Goal: Task Accomplishment & Management: Use online tool/utility

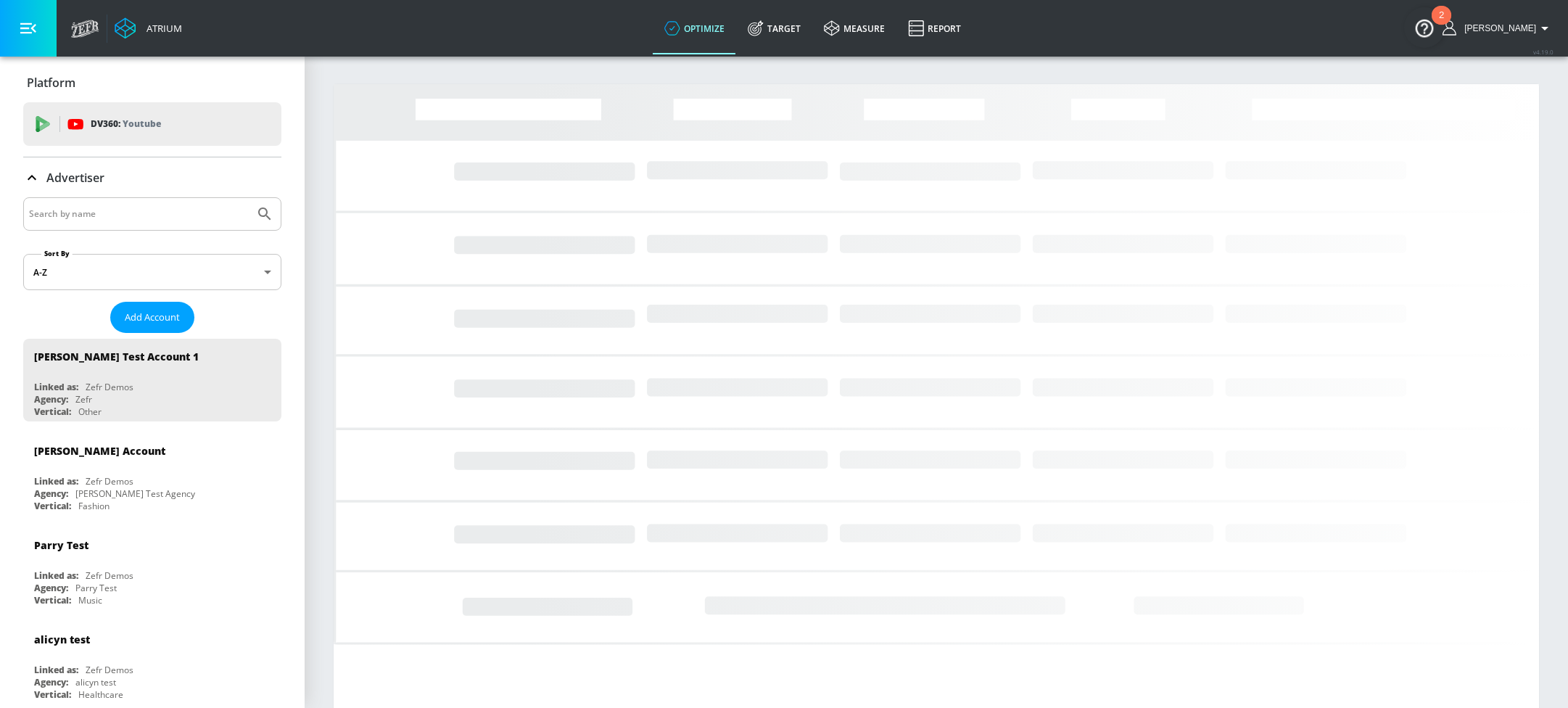
click at [135, 208] on input "Search by name" at bounding box center [138, 214] width 220 height 19
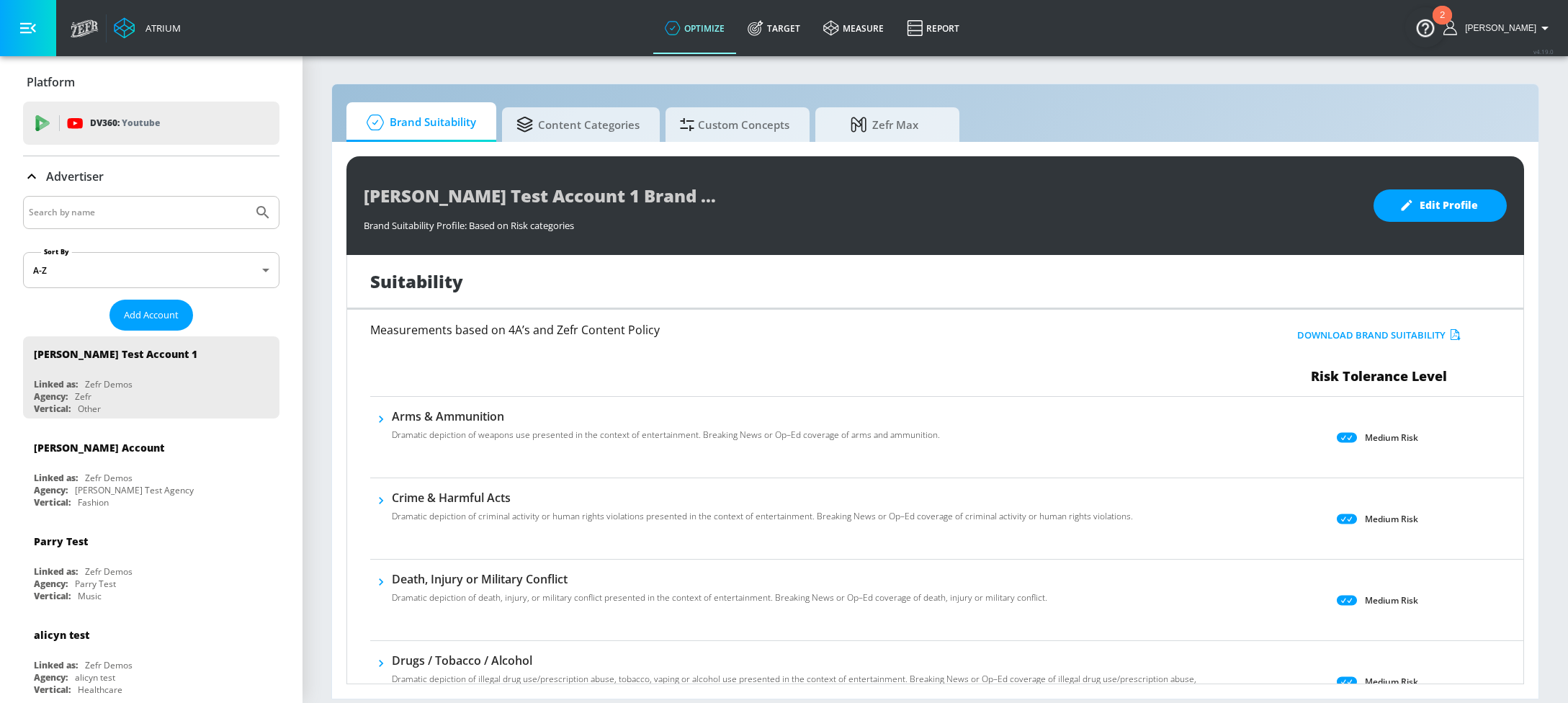
click at [131, 211] on input "Search by name" at bounding box center [137, 212] width 218 height 19
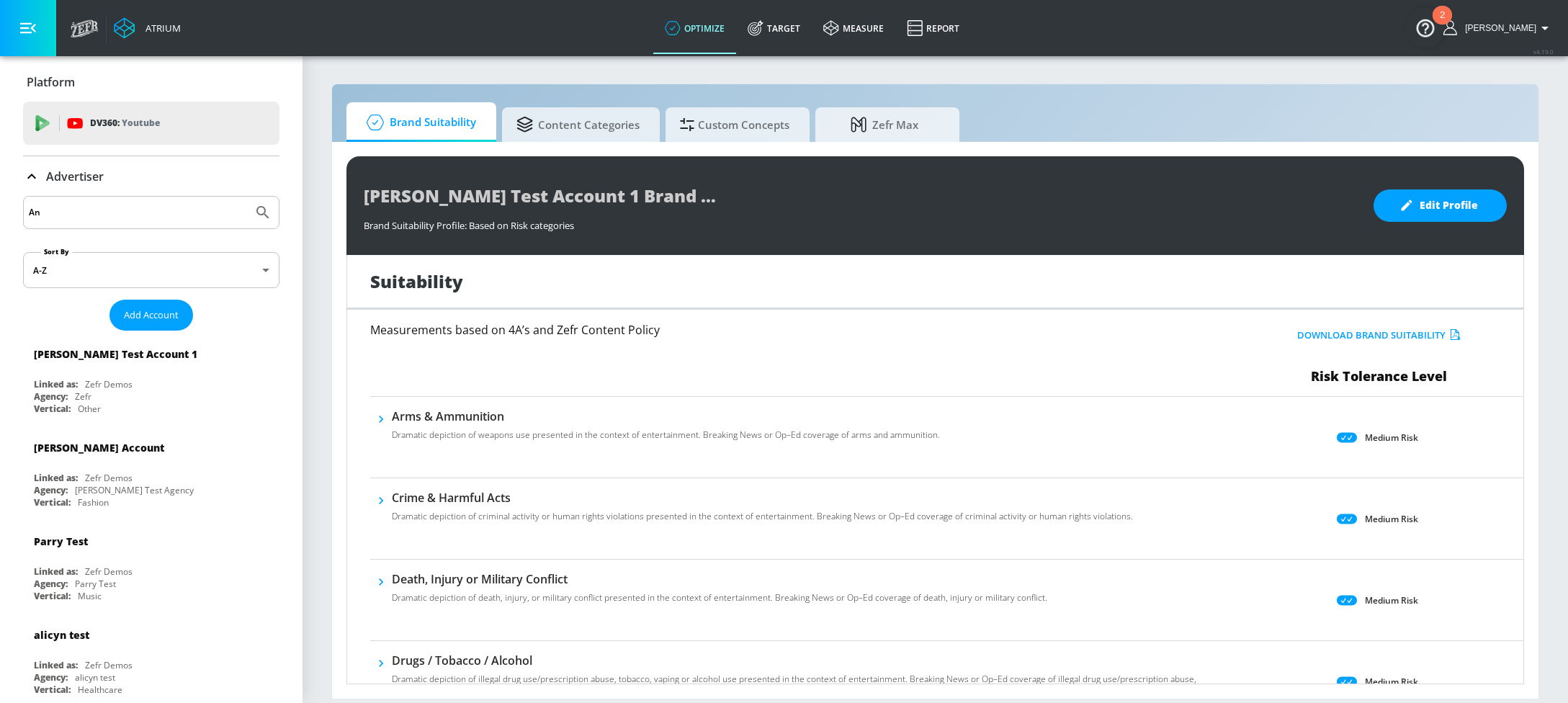
type input "A"
click at [124, 316] on span "Add Account" at bounding box center [151, 315] width 55 height 17
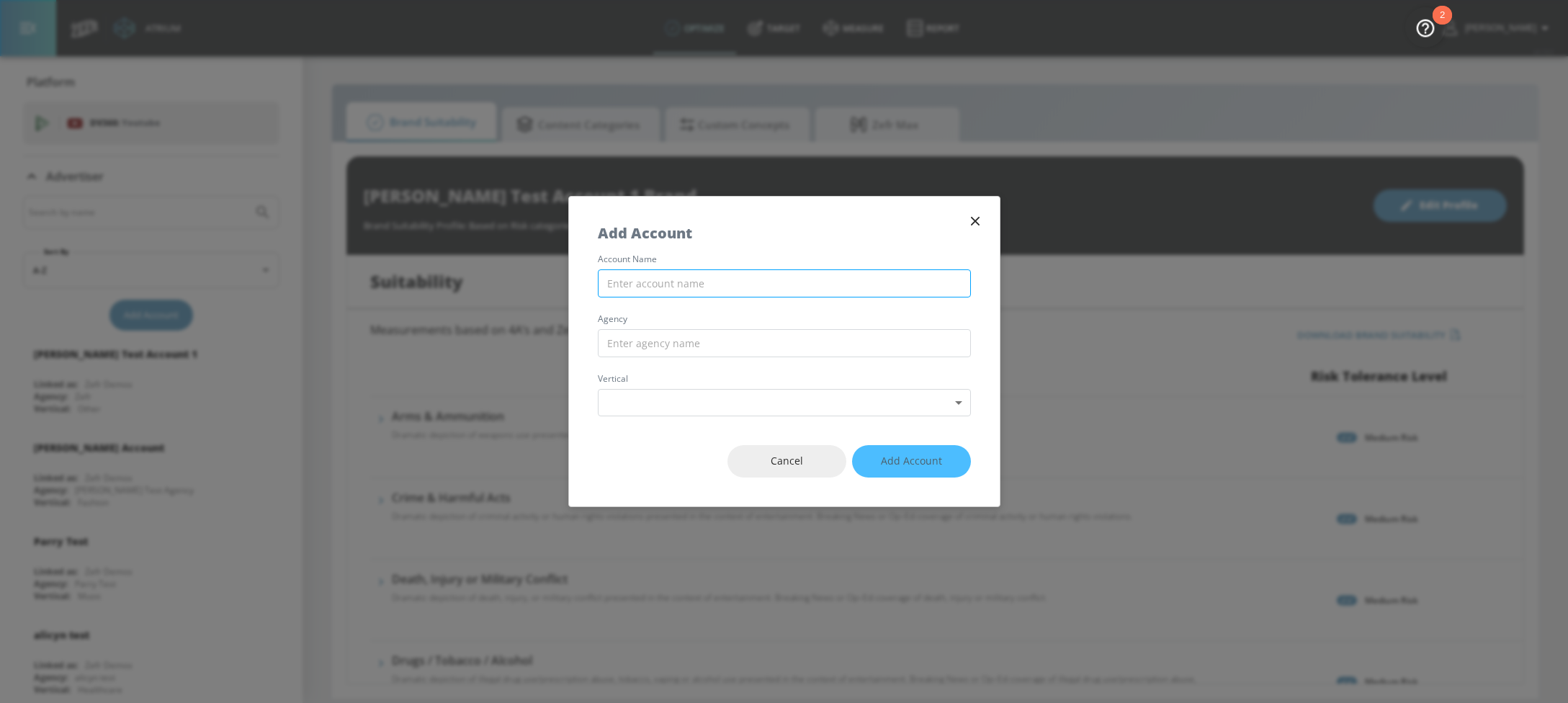
click at [733, 289] on input "text" at bounding box center [784, 283] width 373 height 28
type input "[PERSON_NAME] Test Account"
click at [916, 461] on div "Cancel Add Account" at bounding box center [784, 461] width 430 height 90
click at [897, 461] on div "Cancel Add Account" at bounding box center [784, 461] width 430 height 90
click at [696, 334] on input "text" at bounding box center [784, 342] width 373 height 28
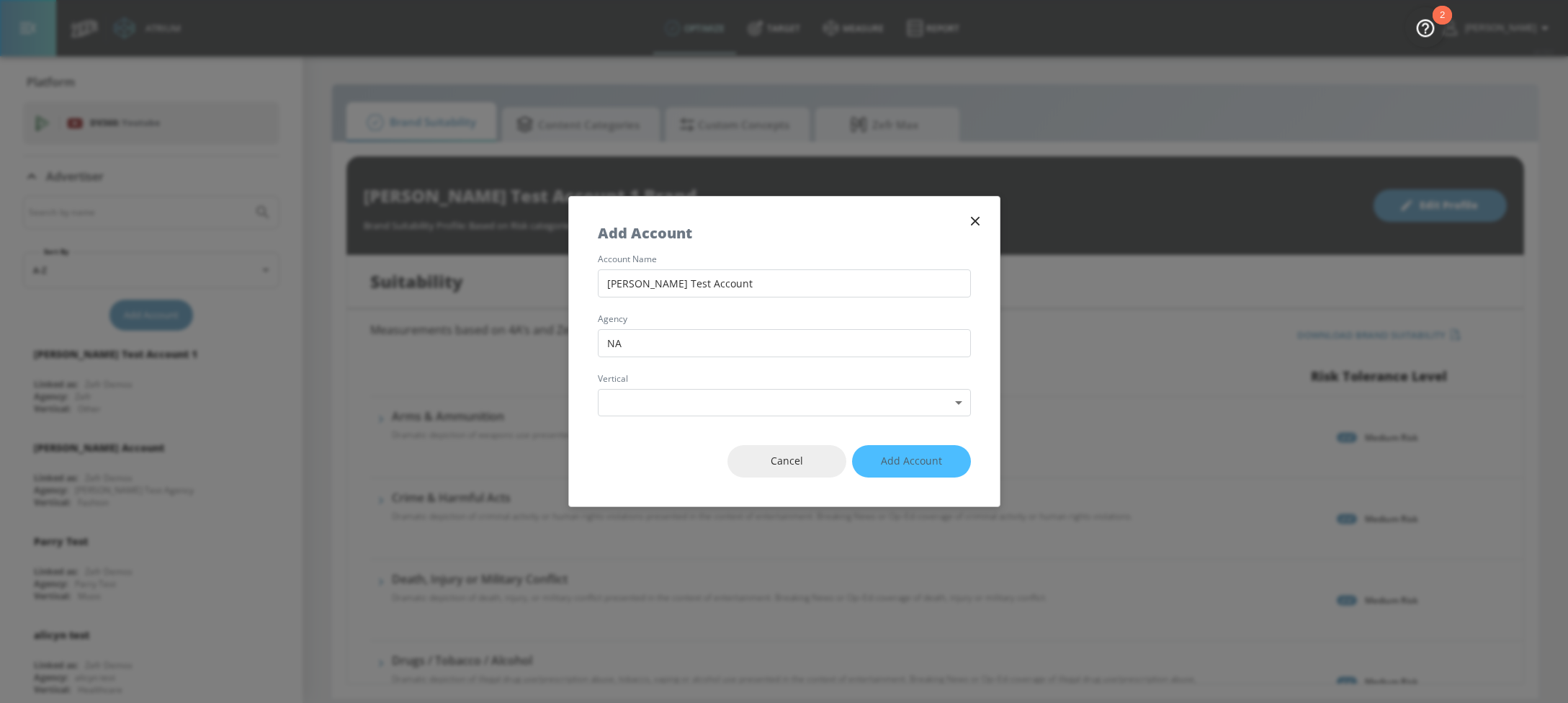
type input "NA"
drag, startPoint x: 664, startPoint y: 430, endPoint x: 675, endPoint y: 397, distance: 34.8
click at [664, 429] on div "Cancel Add Account" at bounding box center [784, 461] width 430 height 90
click at [675, 399] on body "Atrium optimize Target measure Report optimize Target measure Report v 4.19.0 […" at bounding box center [784, 351] width 1568 height 703
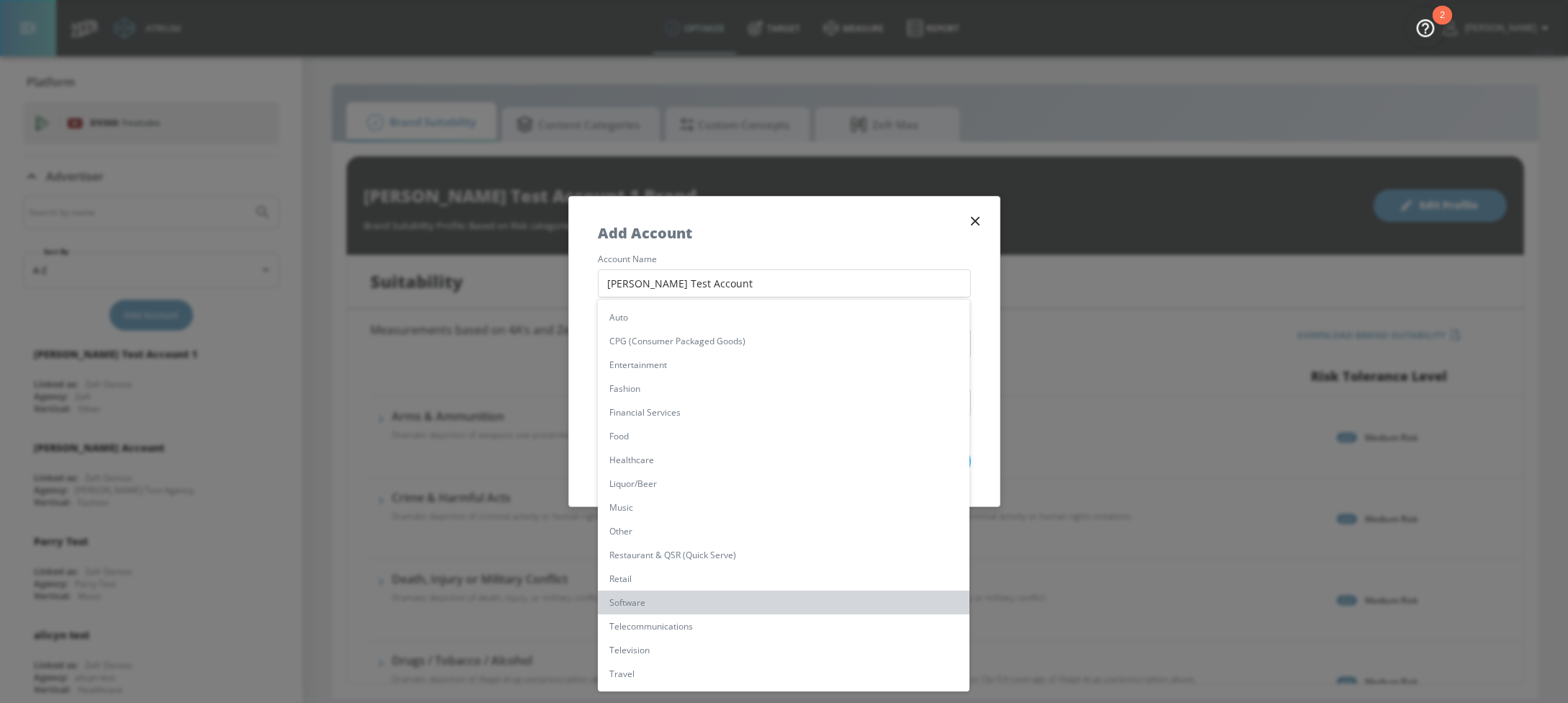
click at [719, 595] on li "Software" at bounding box center [783, 602] width 372 height 24
type input "[object Object]"
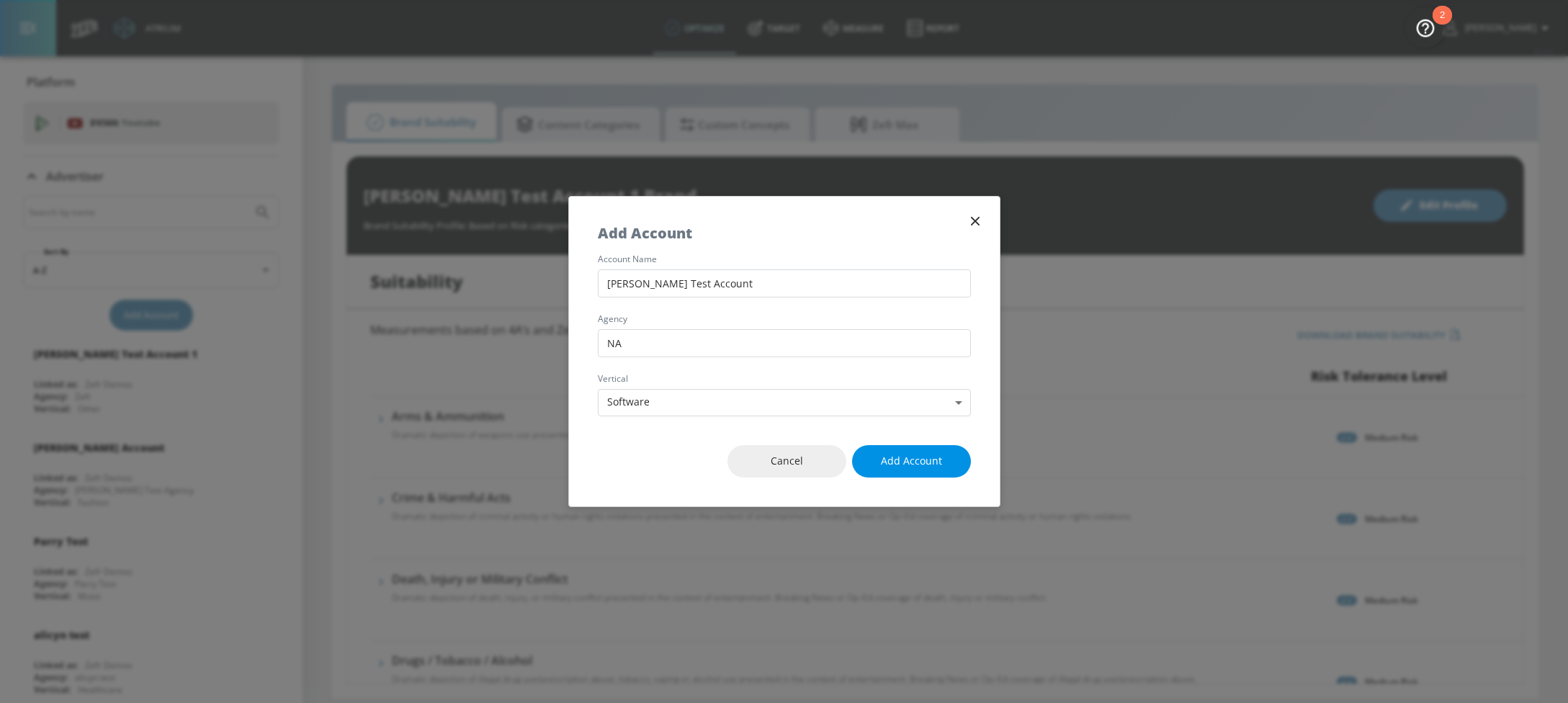
click at [902, 464] on span "Add Account" at bounding box center [911, 461] width 61 height 18
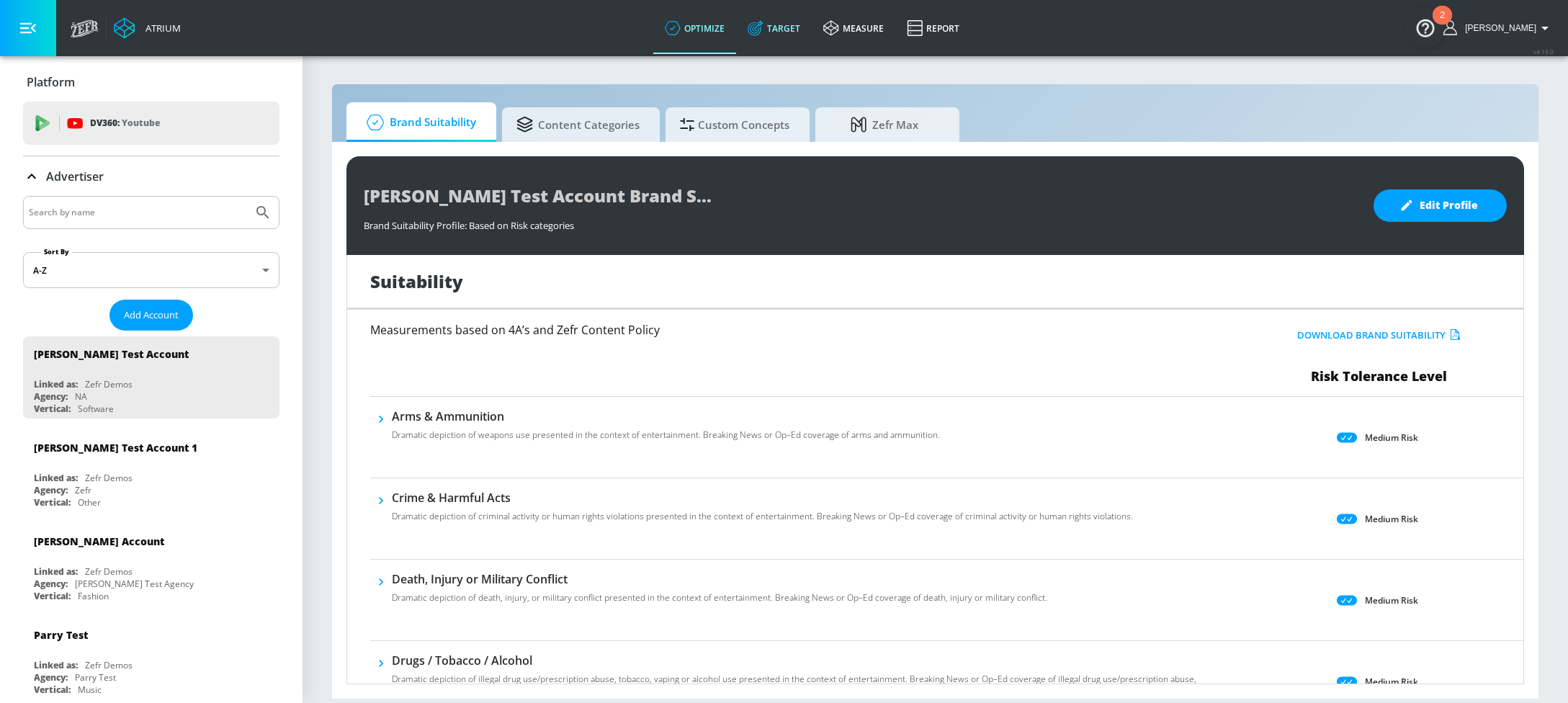
click at [809, 38] on link "Target" at bounding box center [774, 28] width 75 height 52
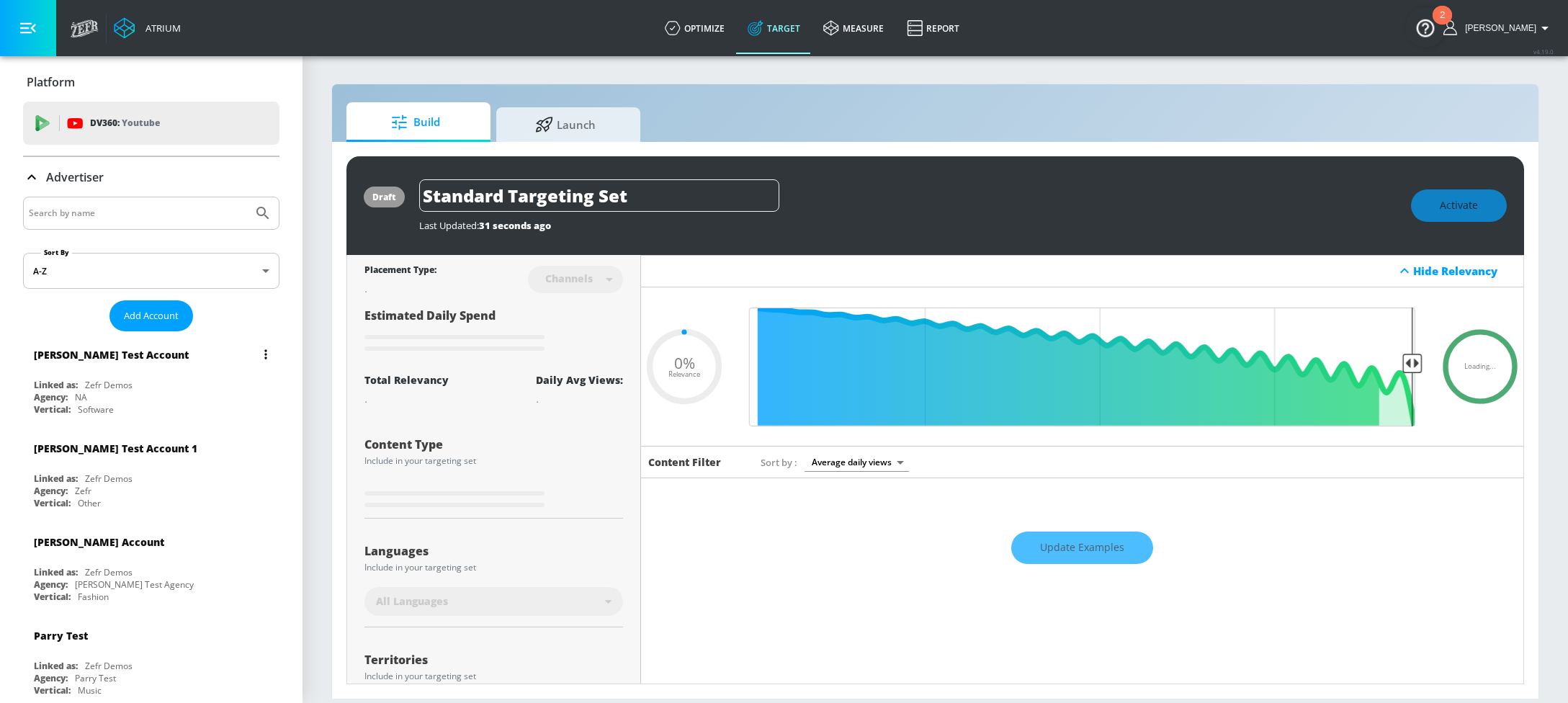
type input "0.7"
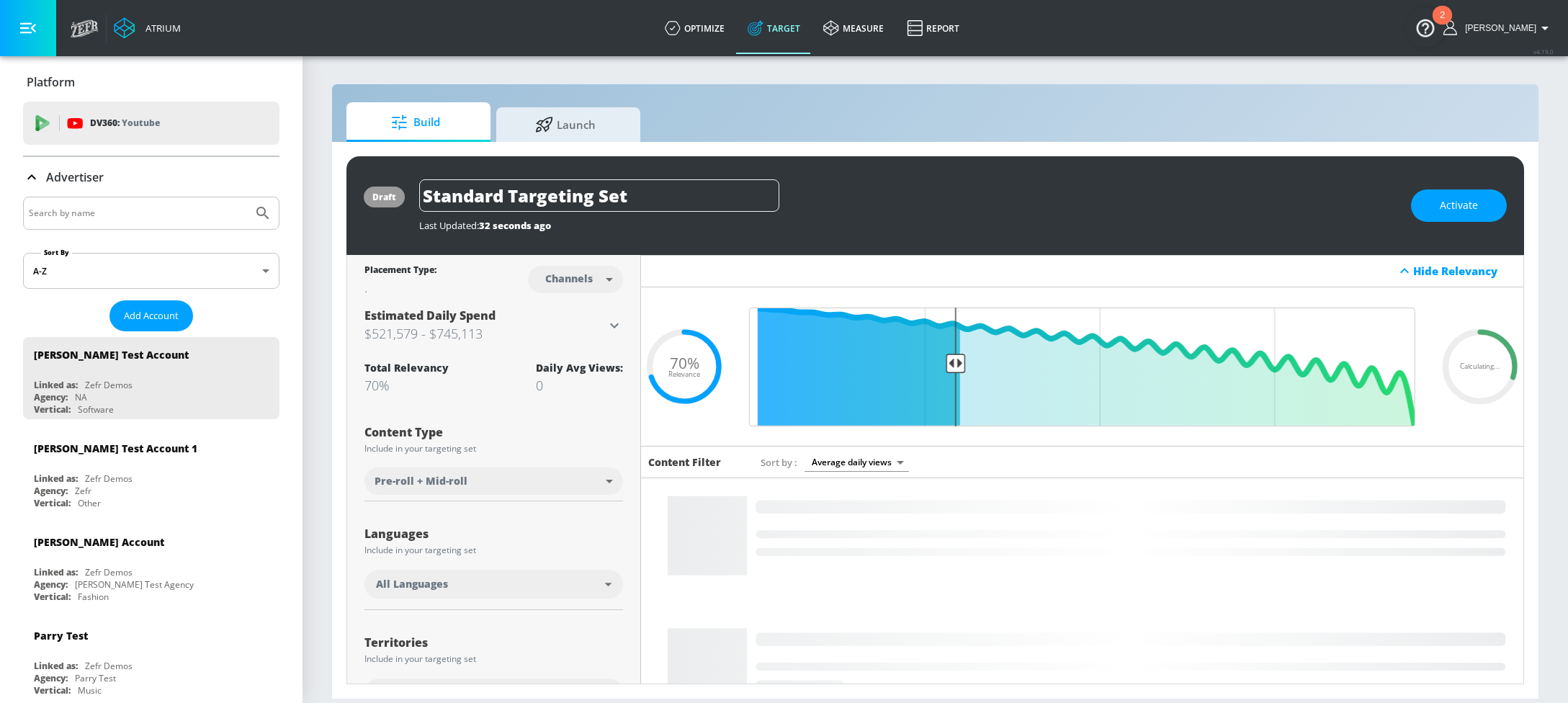
click at [57, 174] on p "Advertiser" at bounding box center [75, 178] width 58 height 16
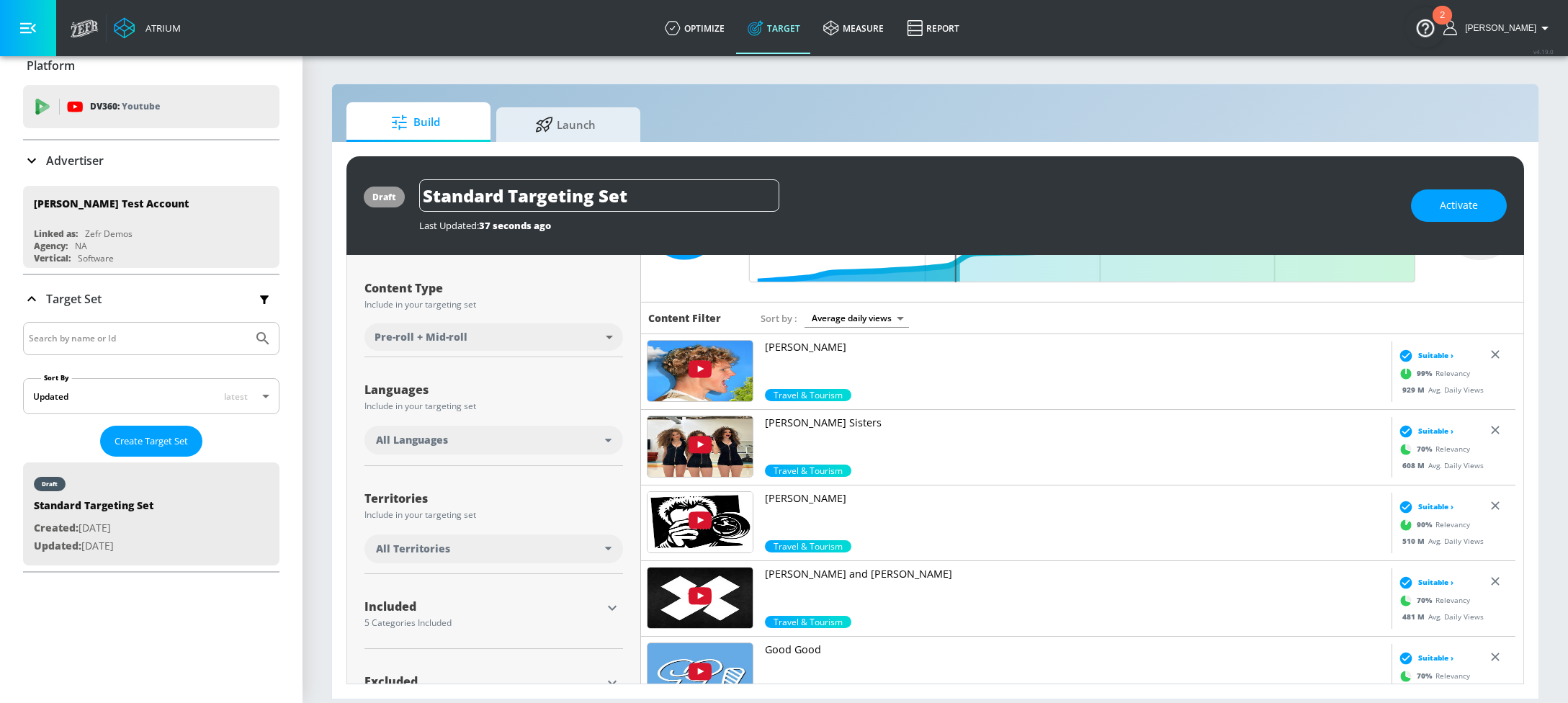
scroll to position [196, 0]
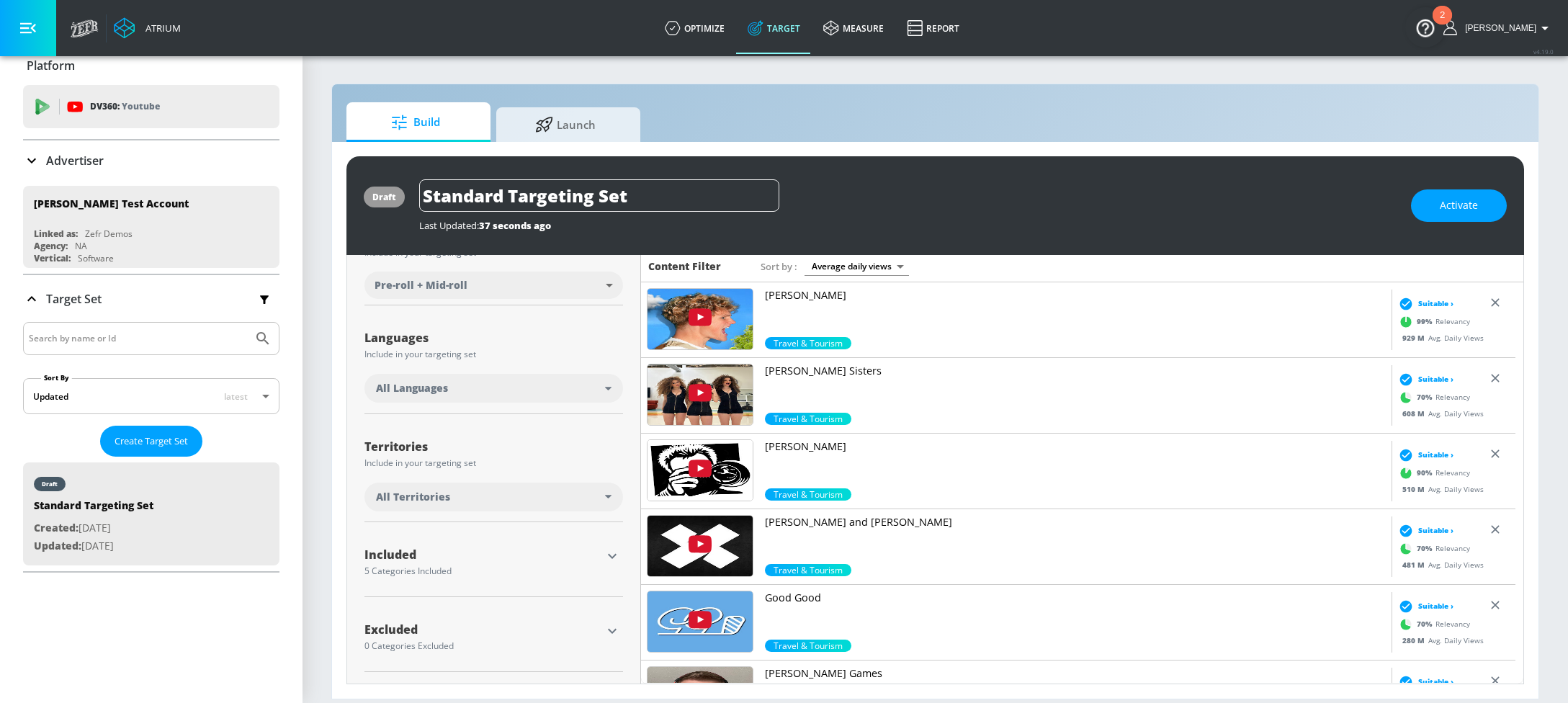
click at [614, 552] on icon "button" at bounding box center [612, 556] width 17 height 17
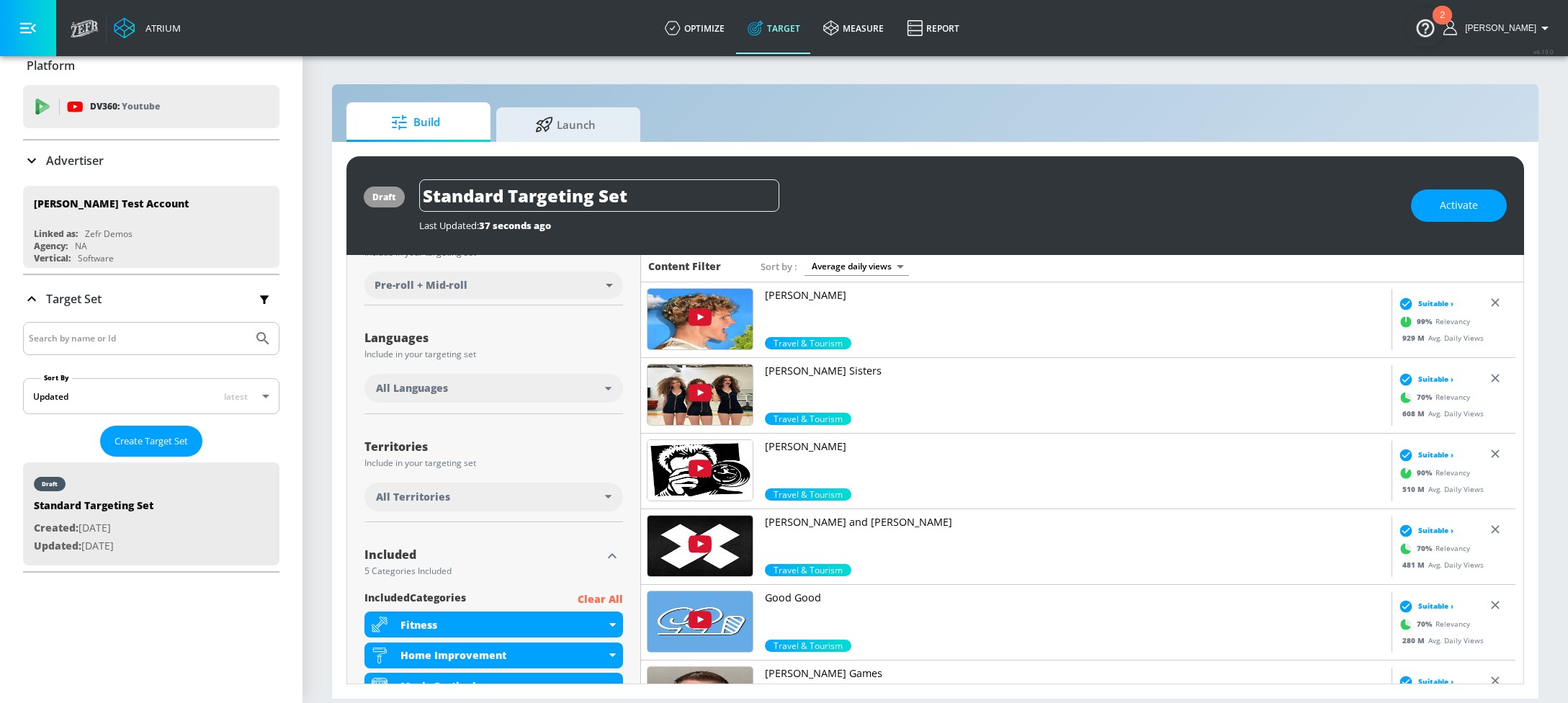
click at [587, 596] on p "Clear All" at bounding box center [600, 599] width 45 height 18
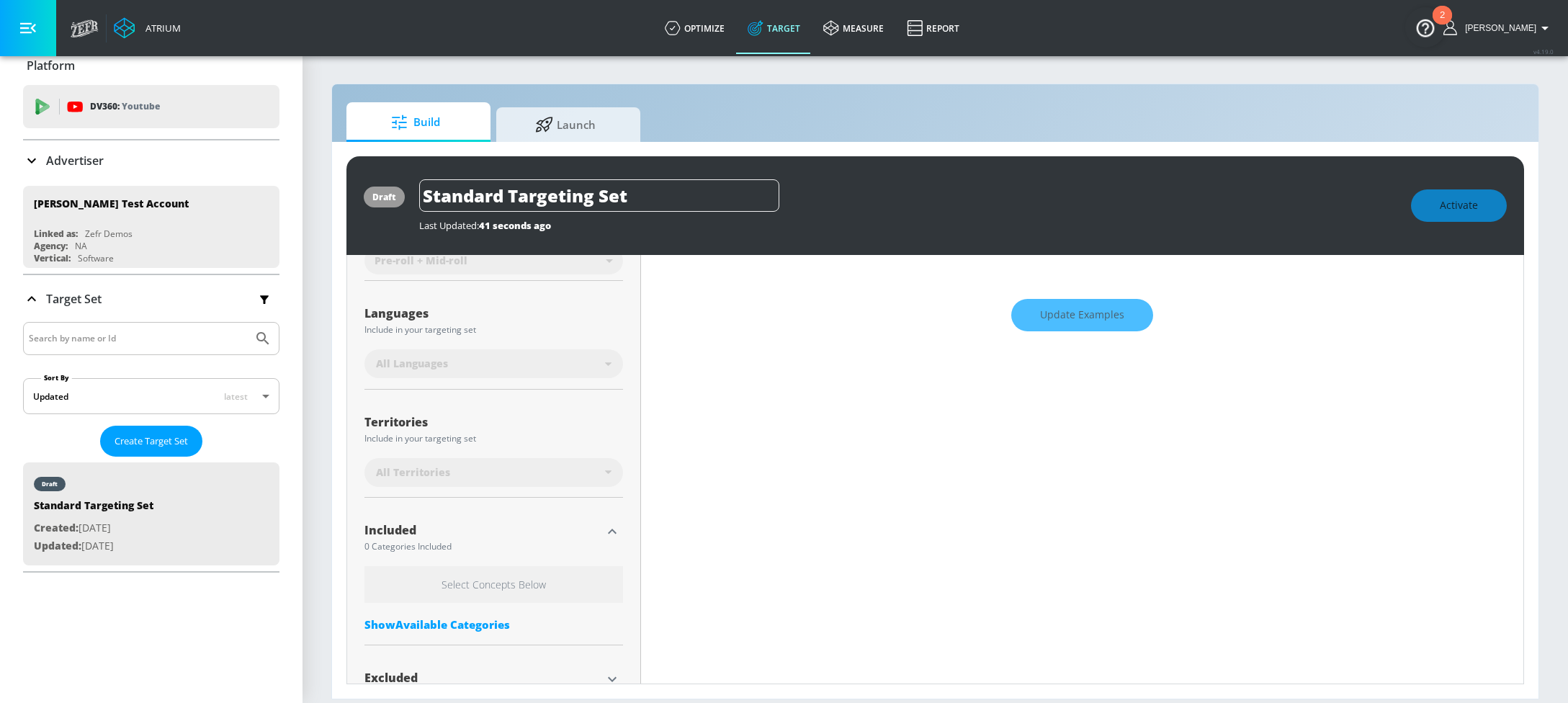
scroll to position [233, 0]
click at [465, 617] on div "Show Available Categories" at bounding box center [494, 624] width 258 height 14
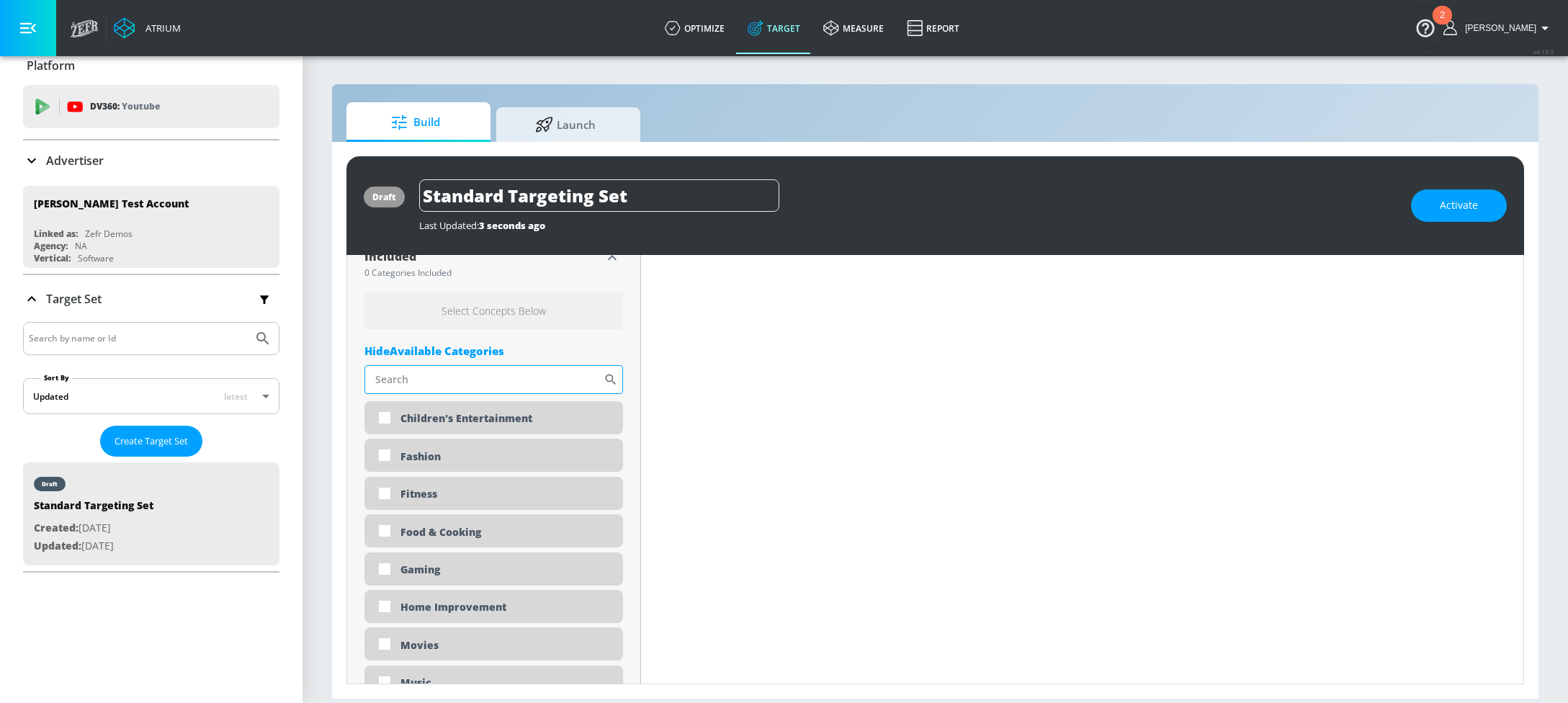
click at [453, 386] on input "Sort By" at bounding box center [484, 380] width 239 height 29
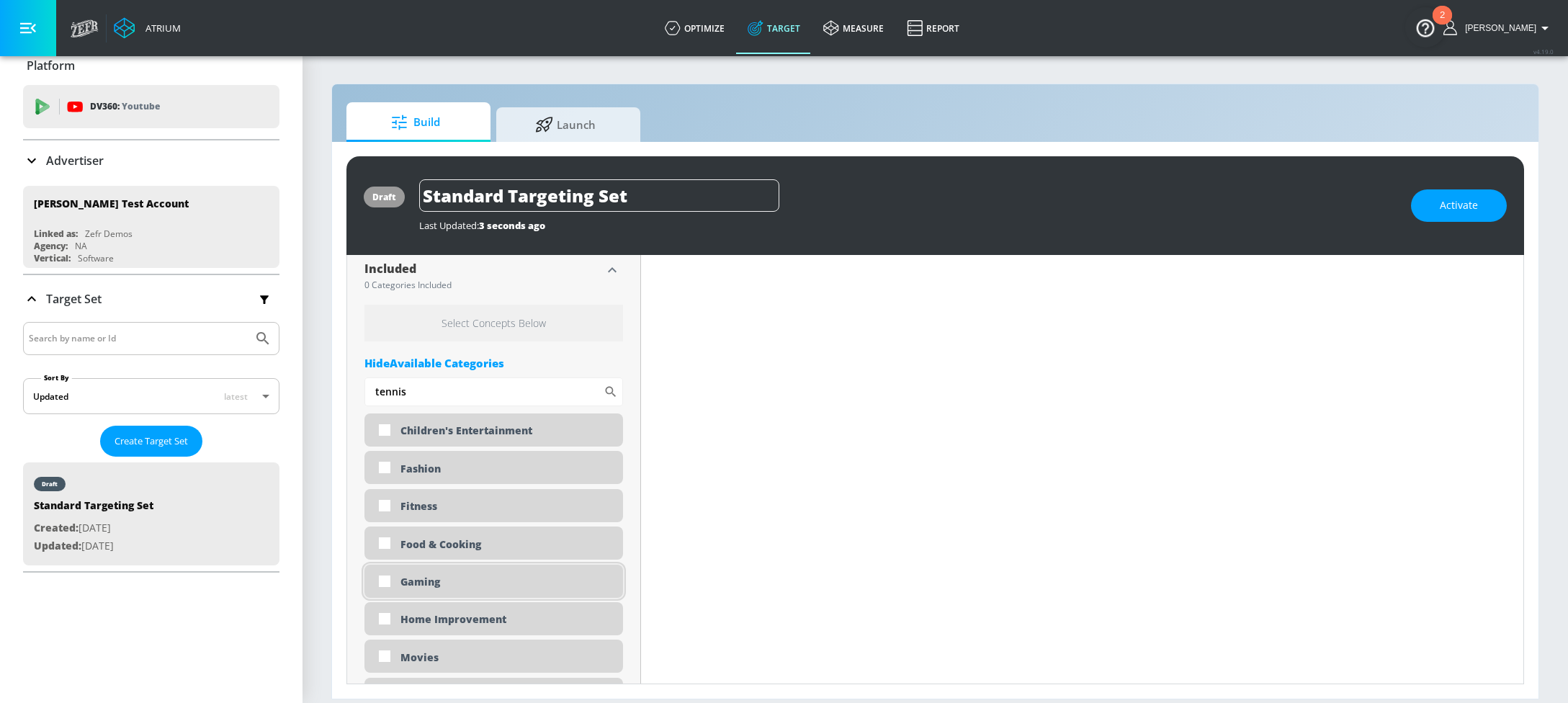
type input "tennis"
click at [607, 392] on icon at bounding box center [611, 392] width 11 height 11
click at [522, 388] on input "tennis" at bounding box center [484, 392] width 239 height 29
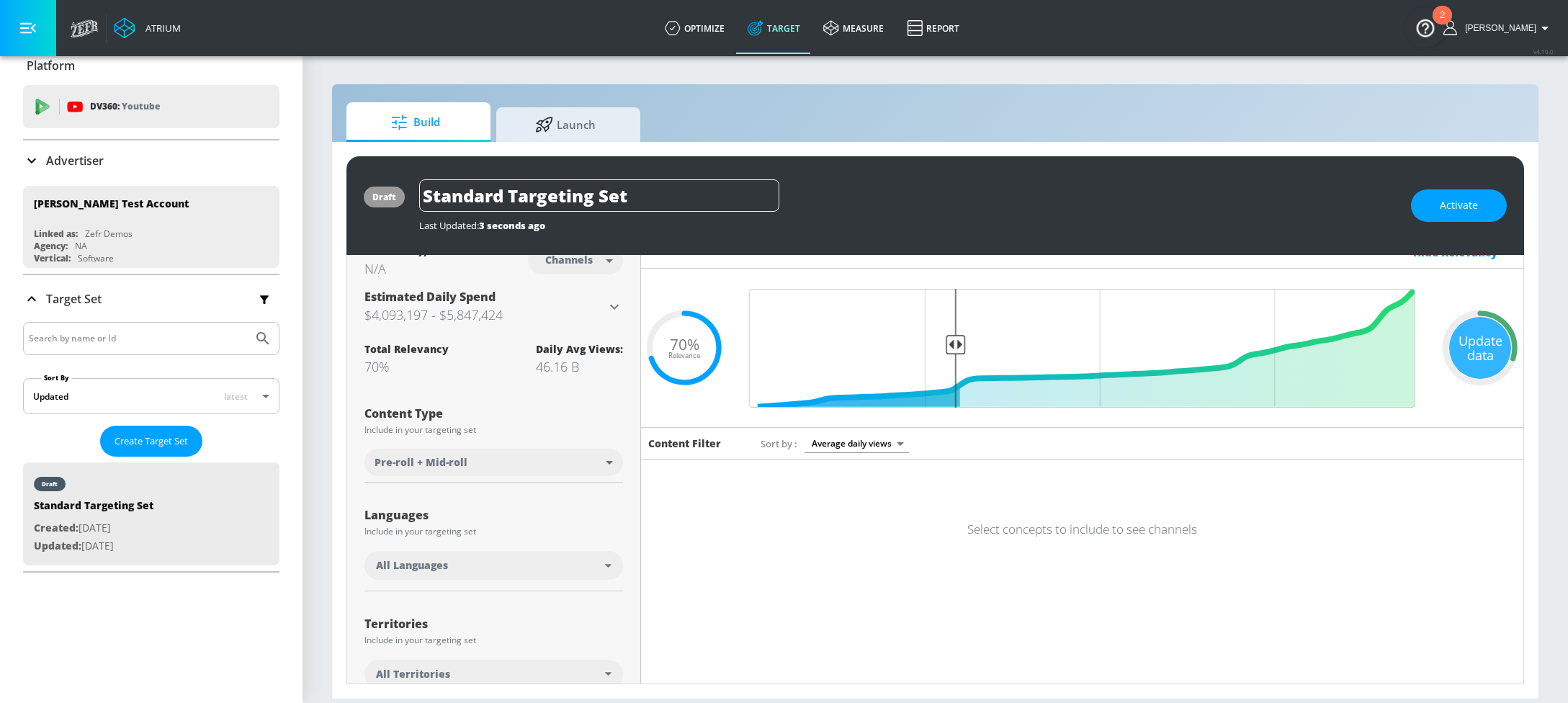
scroll to position [0, 0]
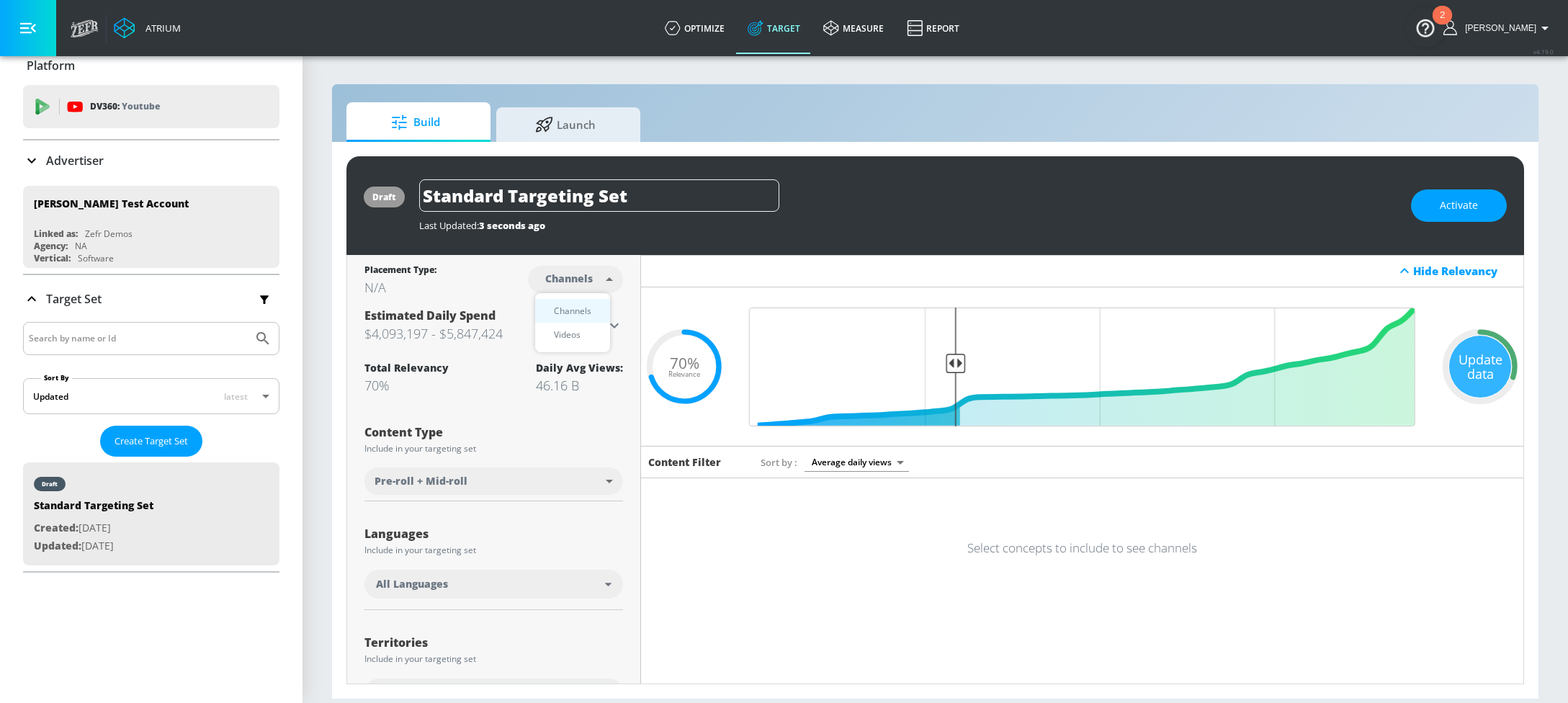
click at [599, 282] on body "Atrium optimize Target measure Report optimize Target measure Report v 4.19.0 […" at bounding box center [784, 351] width 1568 height 703
click at [568, 343] on li "Videos" at bounding box center [572, 334] width 75 height 24
type input "videos"
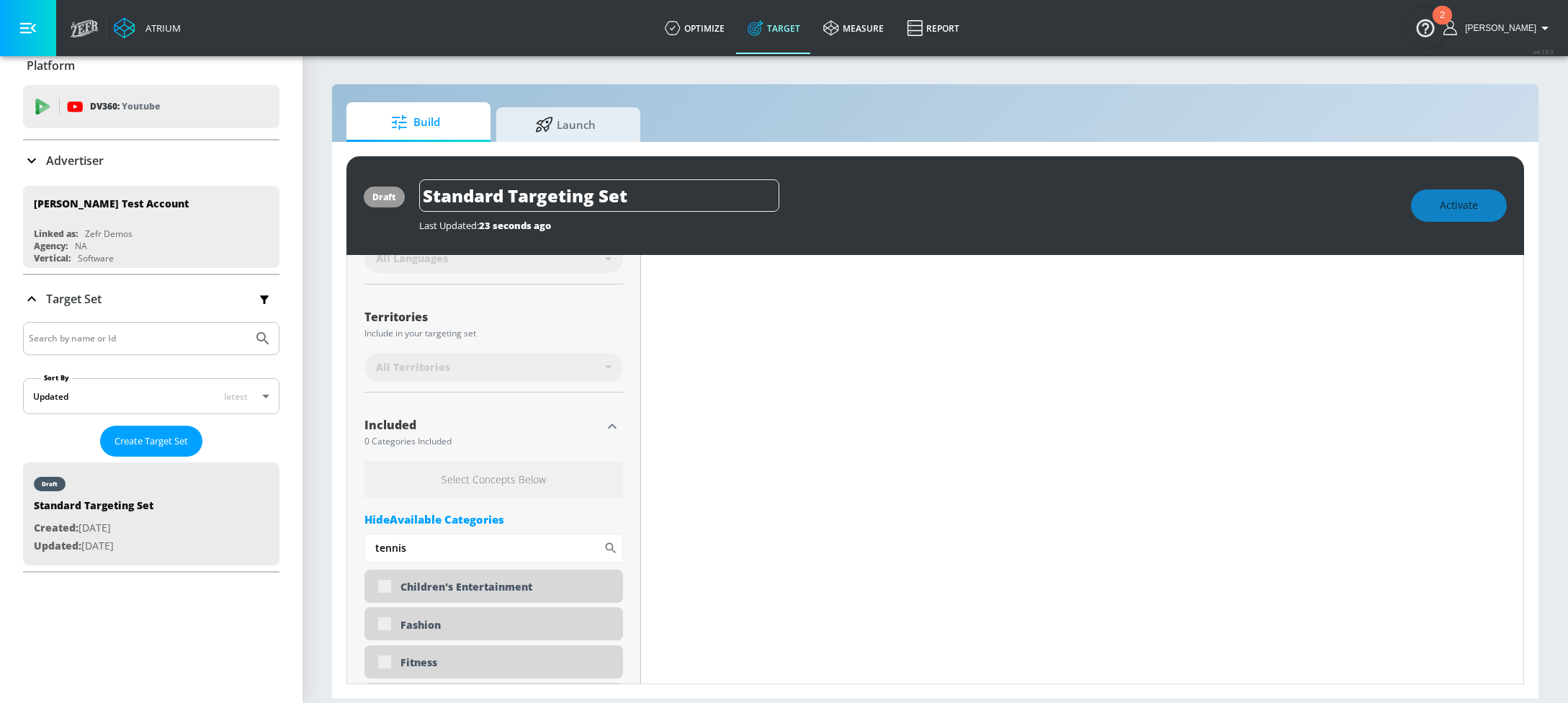
scroll to position [357, 0]
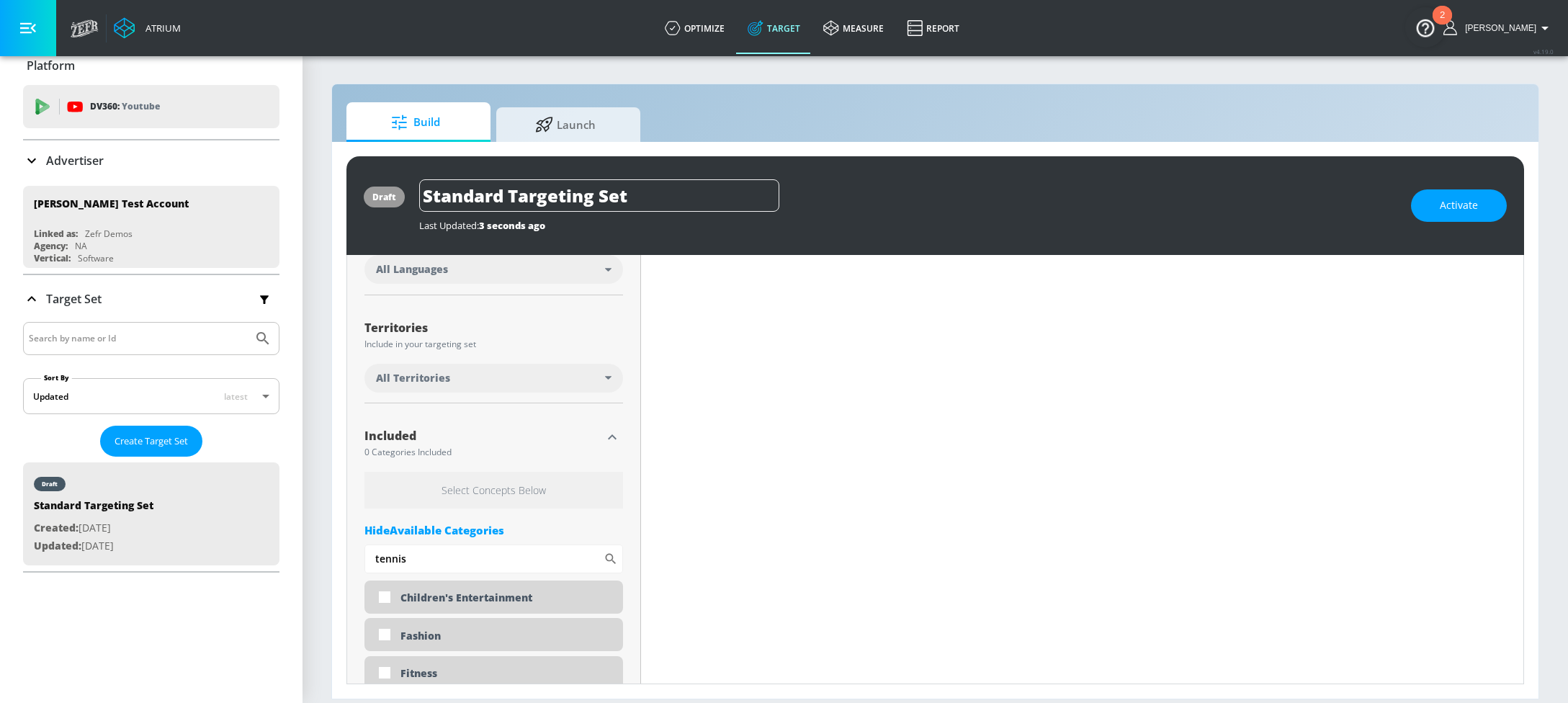
click at [453, 529] on div "Hide Available Categories" at bounding box center [494, 530] width 258 height 14
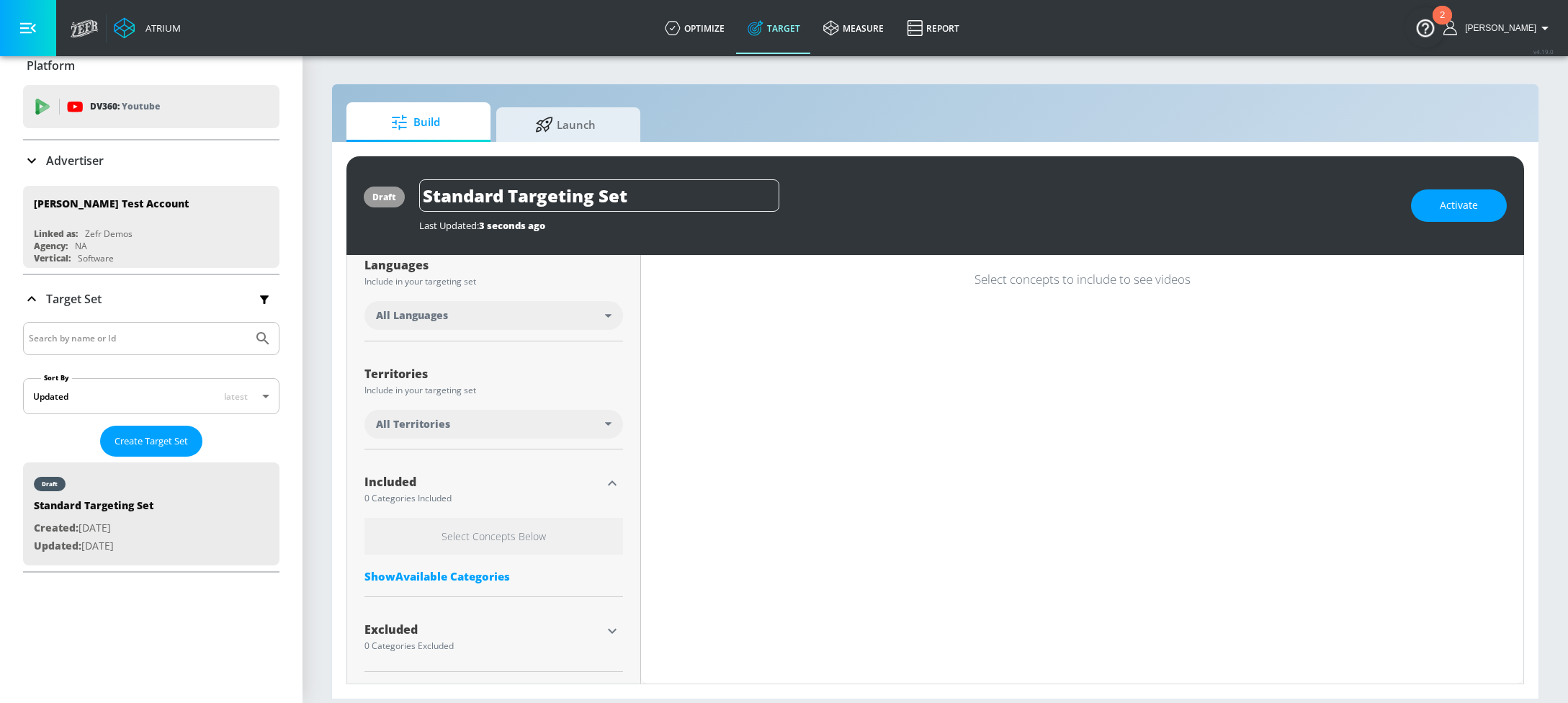
click at [449, 575] on div "Show Available Categories" at bounding box center [494, 576] width 258 height 14
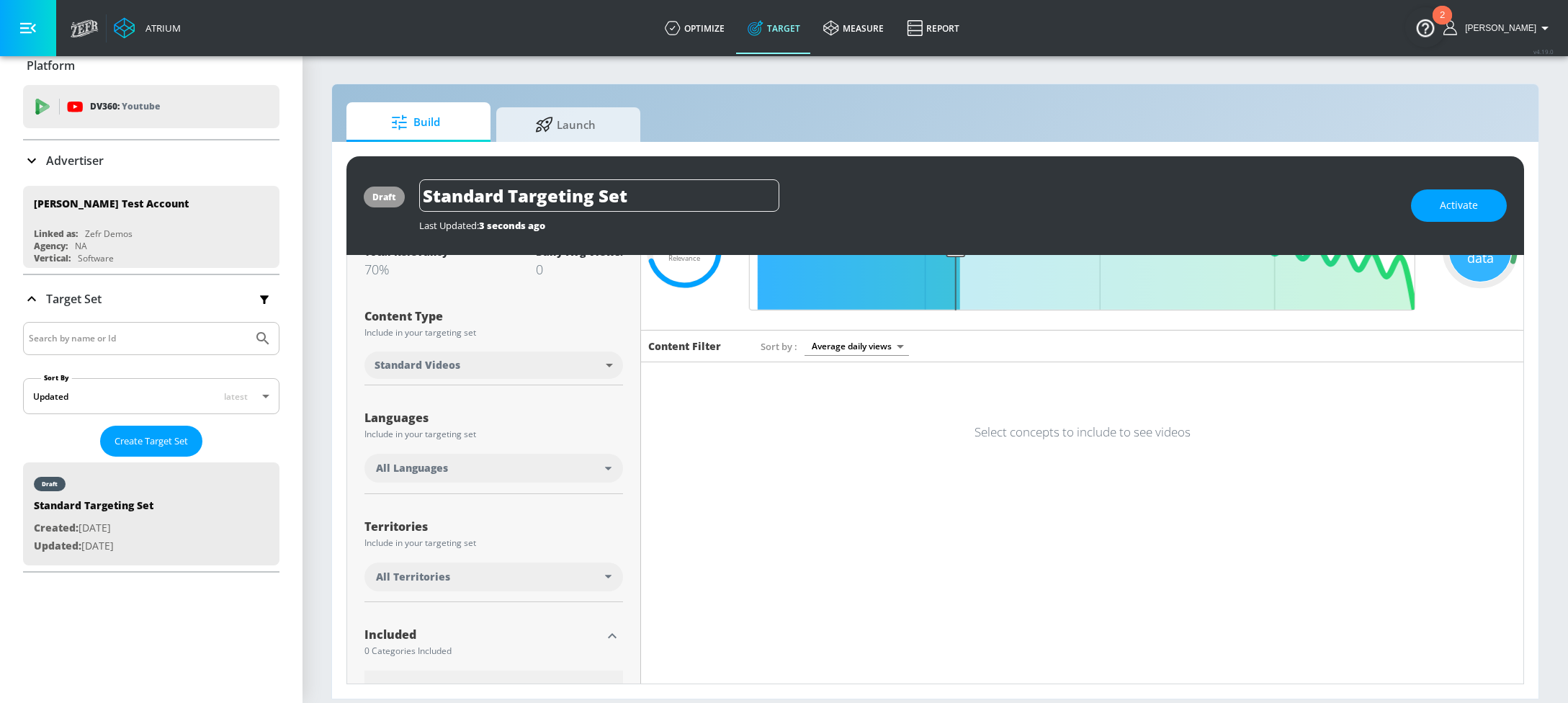
scroll to position [0, 0]
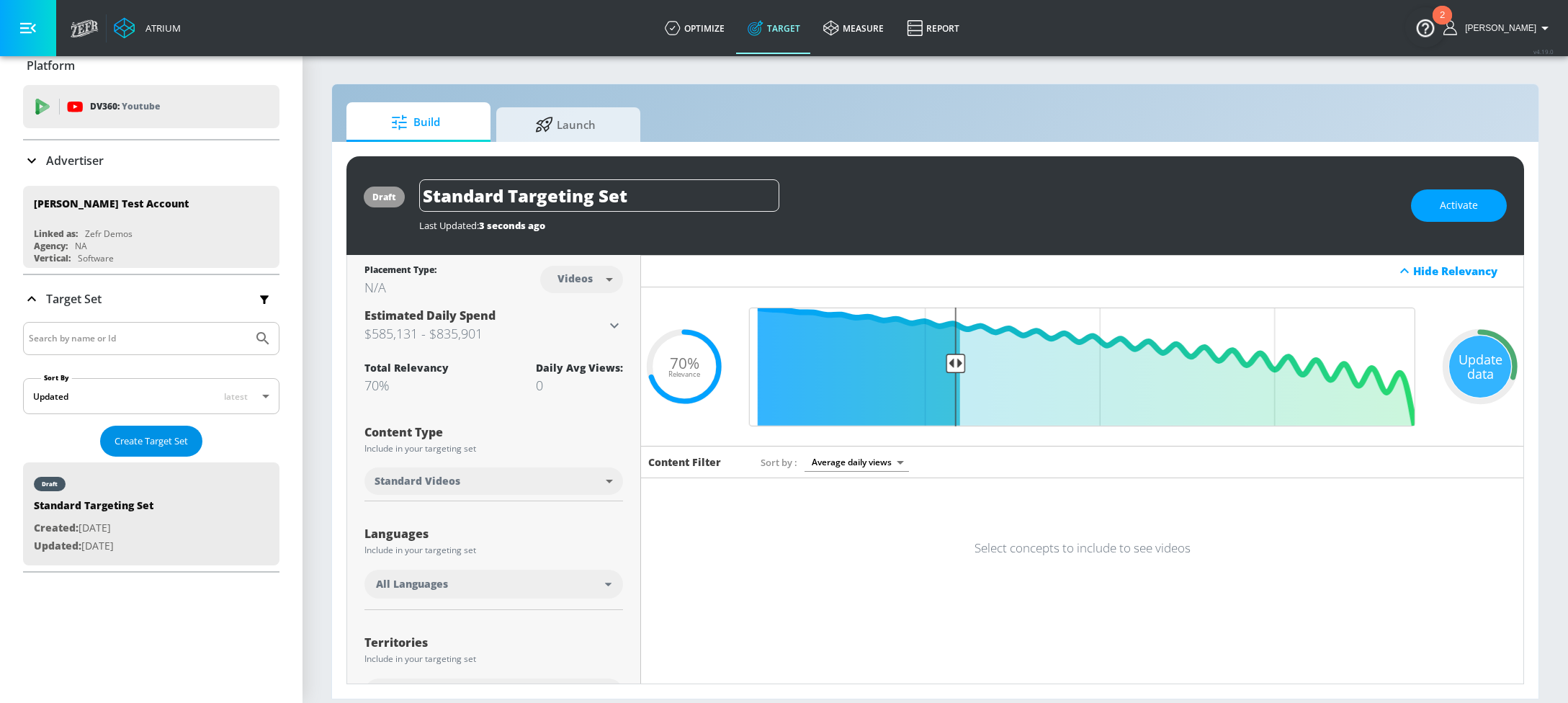
click at [169, 444] on span "Create Target Set" at bounding box center [151, 441] width 74 height 17
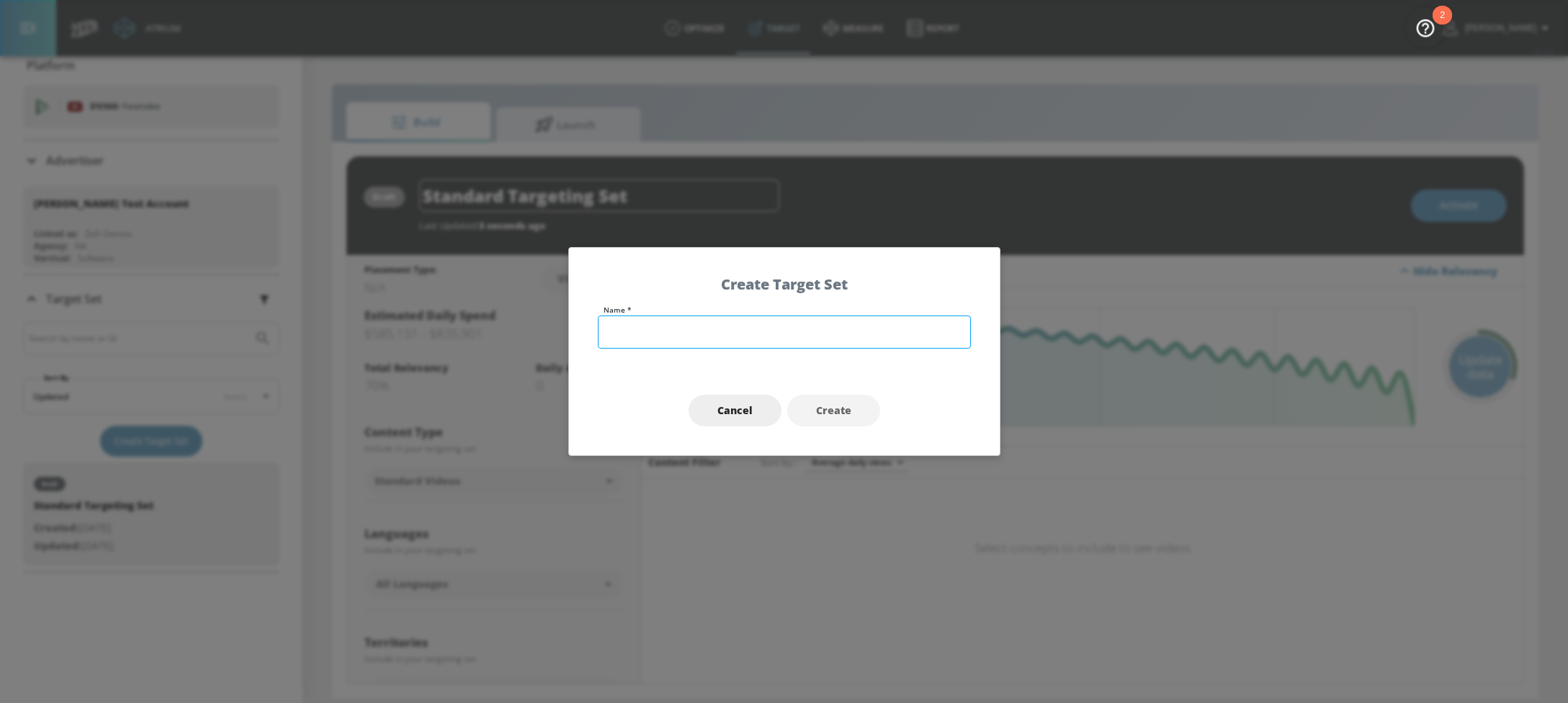
click at [660, 329] on input "text" at bounding box center [784, 332] width 373 height 33
type input "Tennis Test"
drag, startPoint x: 832, startPoint y: 390, endPoint x: 831, endPoint y: 398, distance: 8.1
click at [831, 395] on div "Cancel Create" at bounding box center [784, 411] width 430 height 90
click at [833, 403] on span "Create" at bounding box center [833, 411] width 36 height 18
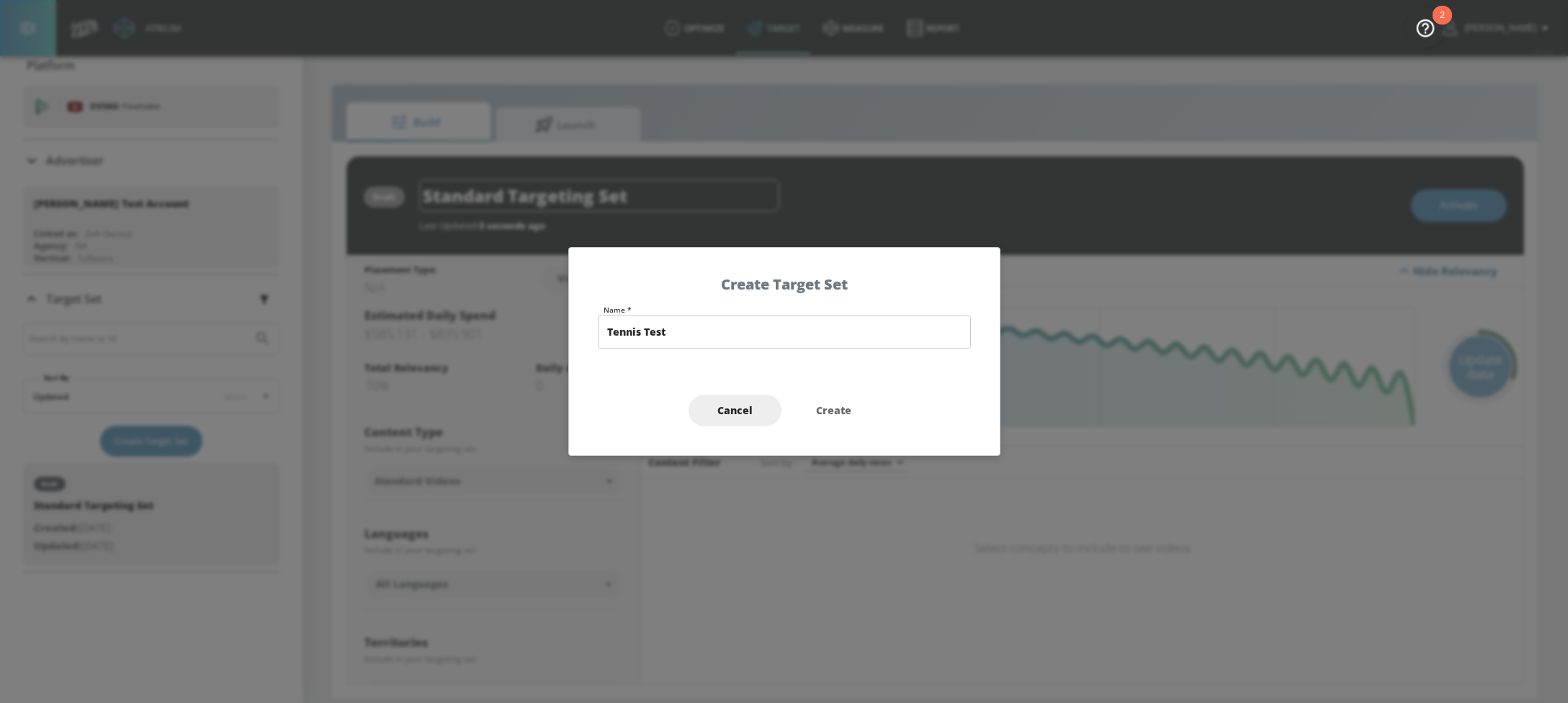
type input "Tennis Test"
type input "channels"
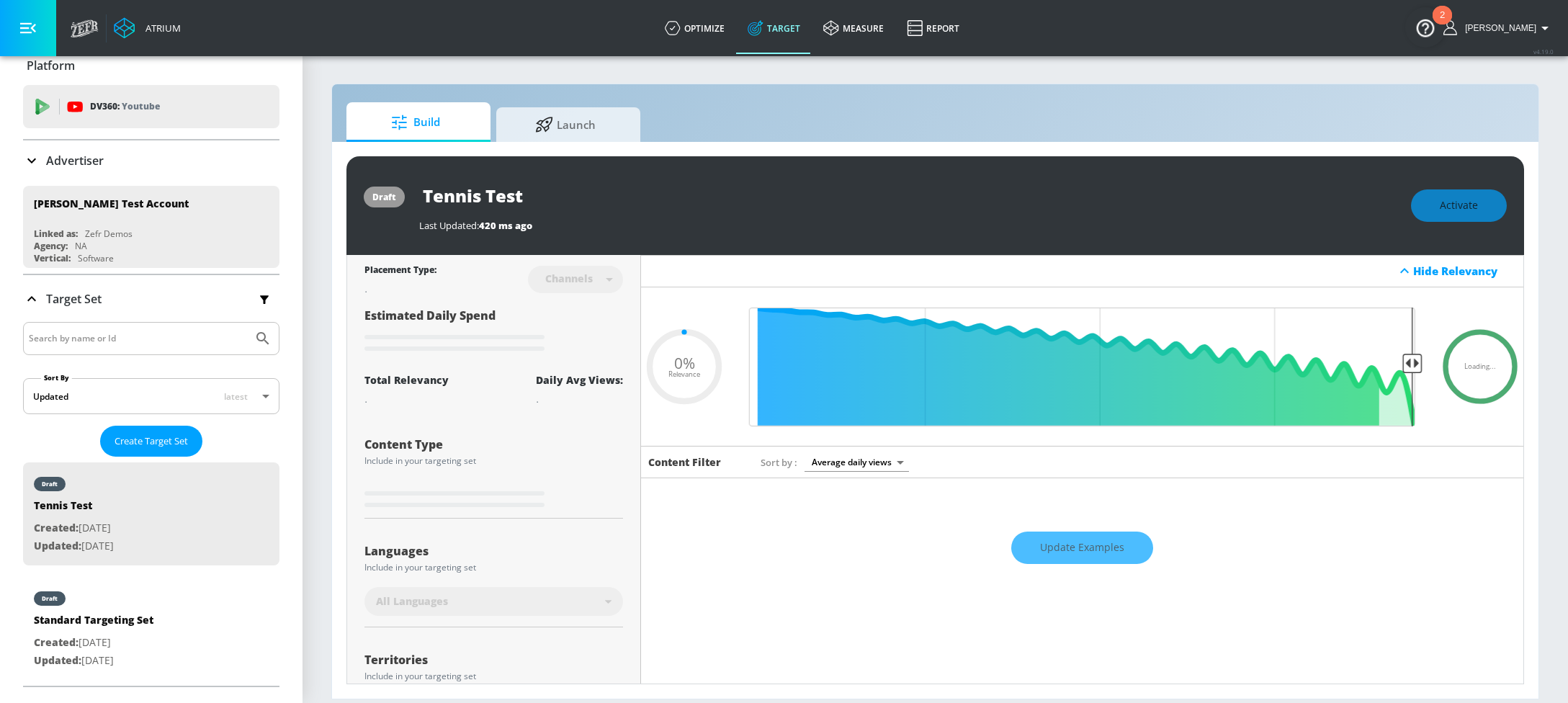
type input "0.7"
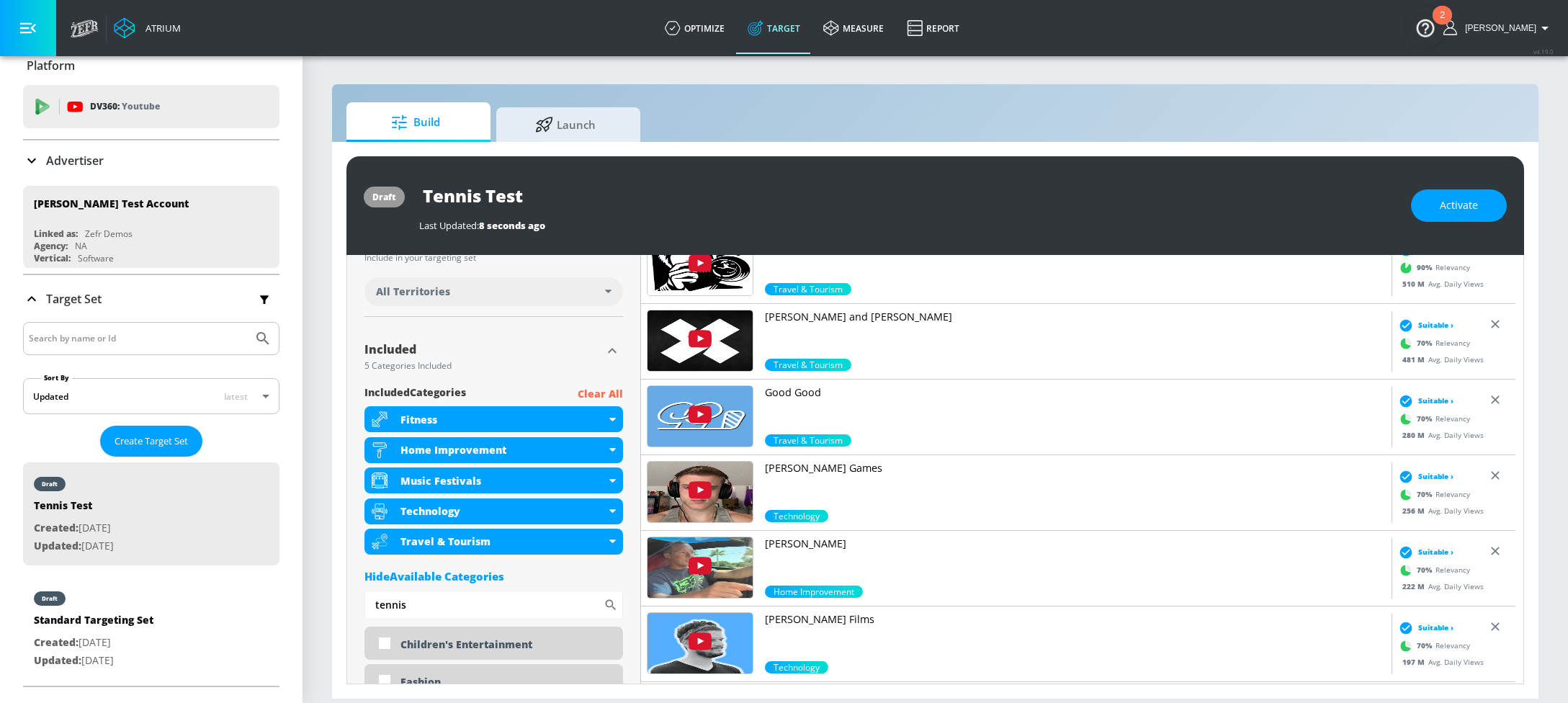
scroll to position [427, 0]
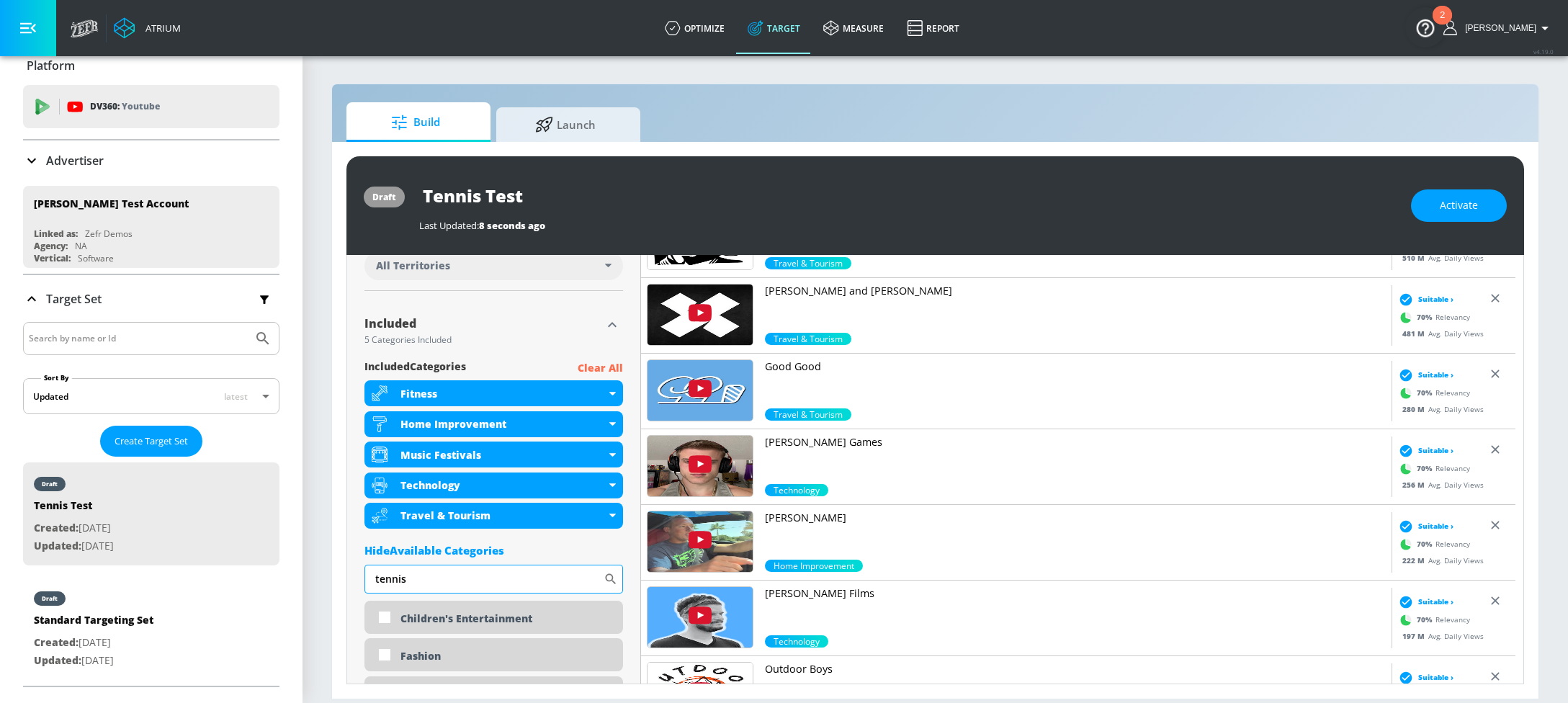
click at [431, 586] on input "tennis" at bounding box center [484, 579] width 239 height 29
type input "t"
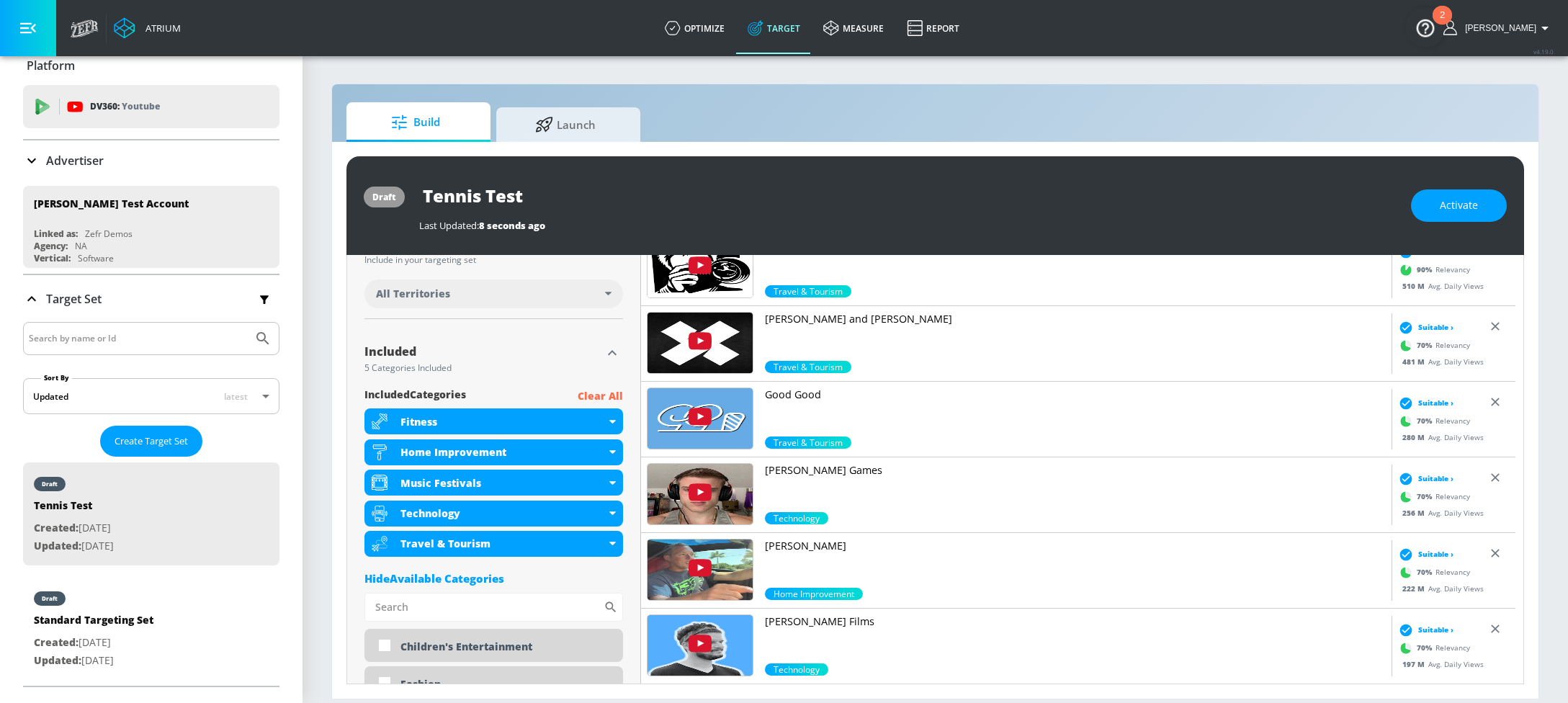
scroll to position [366, 0]
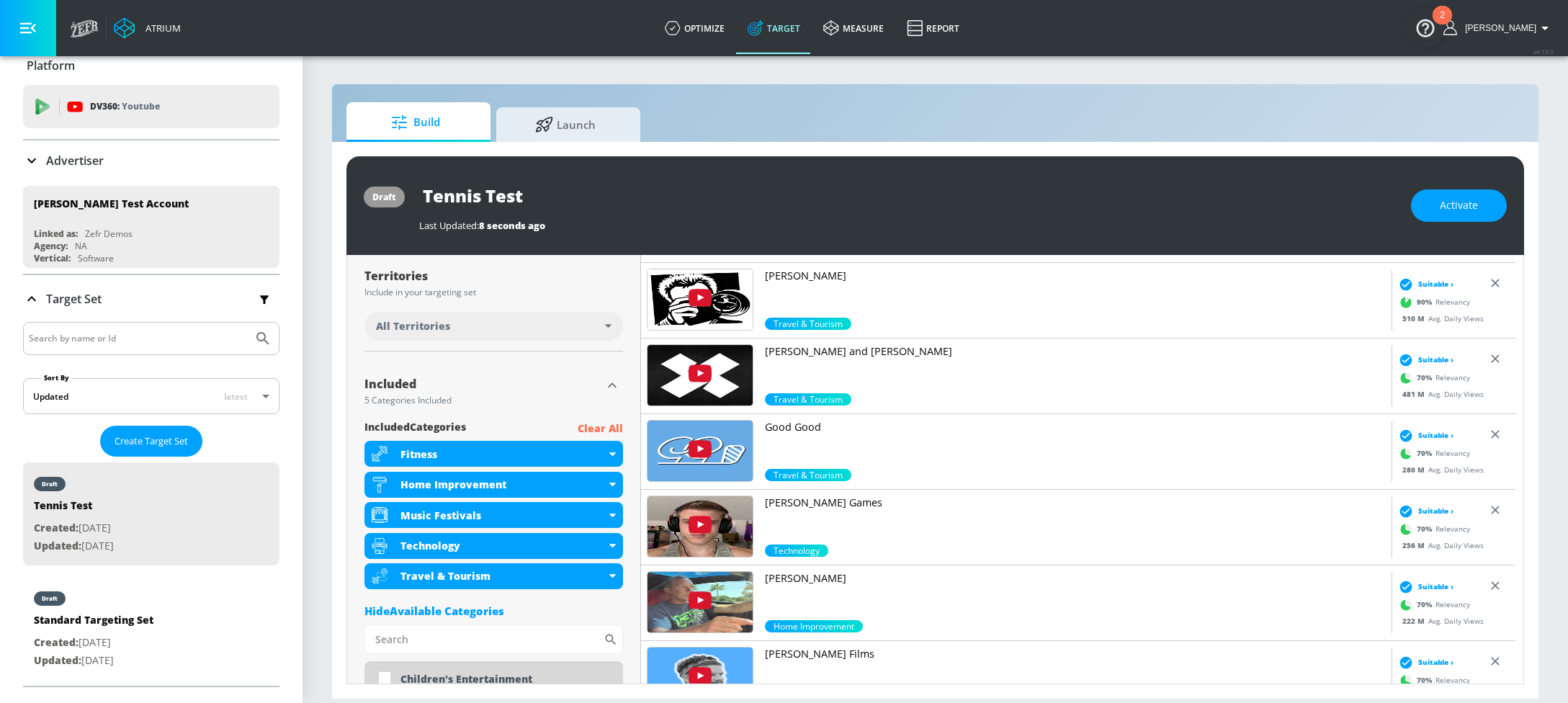
click at [411, 617] on div "Hide Available Categories" at bounding box center [494, 610] width 258 height 14
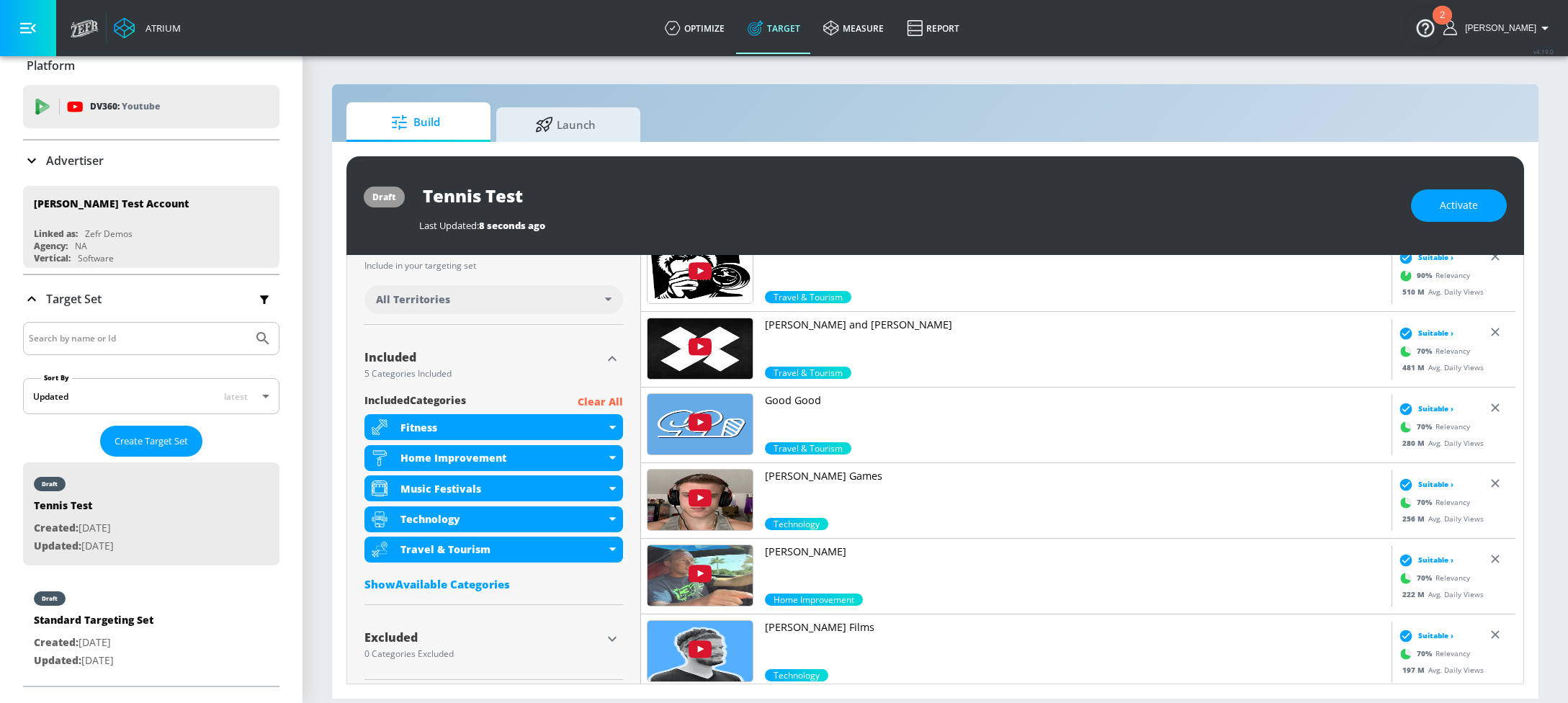
scroll to position [401, 0]
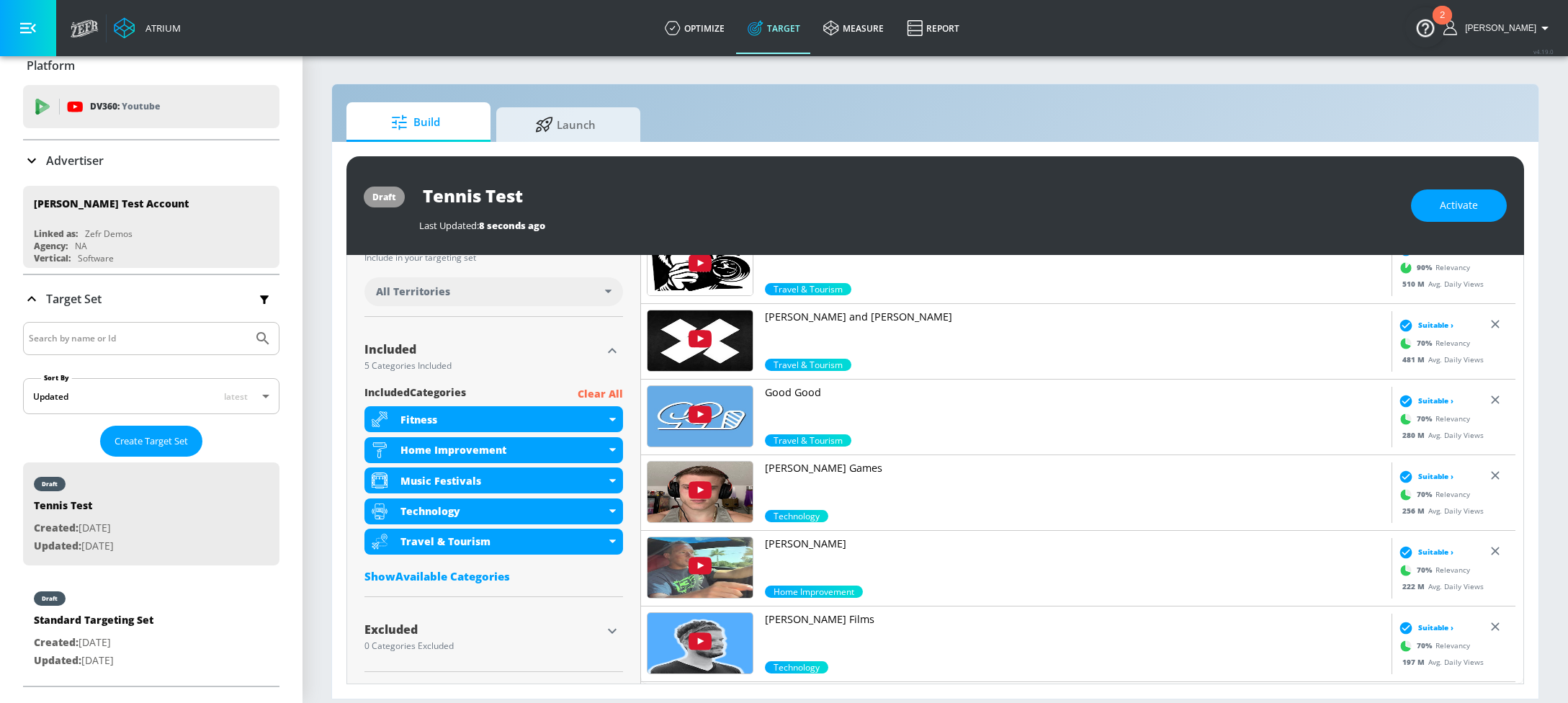
click at [478, 584] on div "included Categories Clear All Fitness Home Improvement Music Festivals Technolo…" at bounding box center [494, 487] width 258 height 205
click at [434, 571] on div "Show Available Categories" at bounding box center [494, 576] width 258 height 14
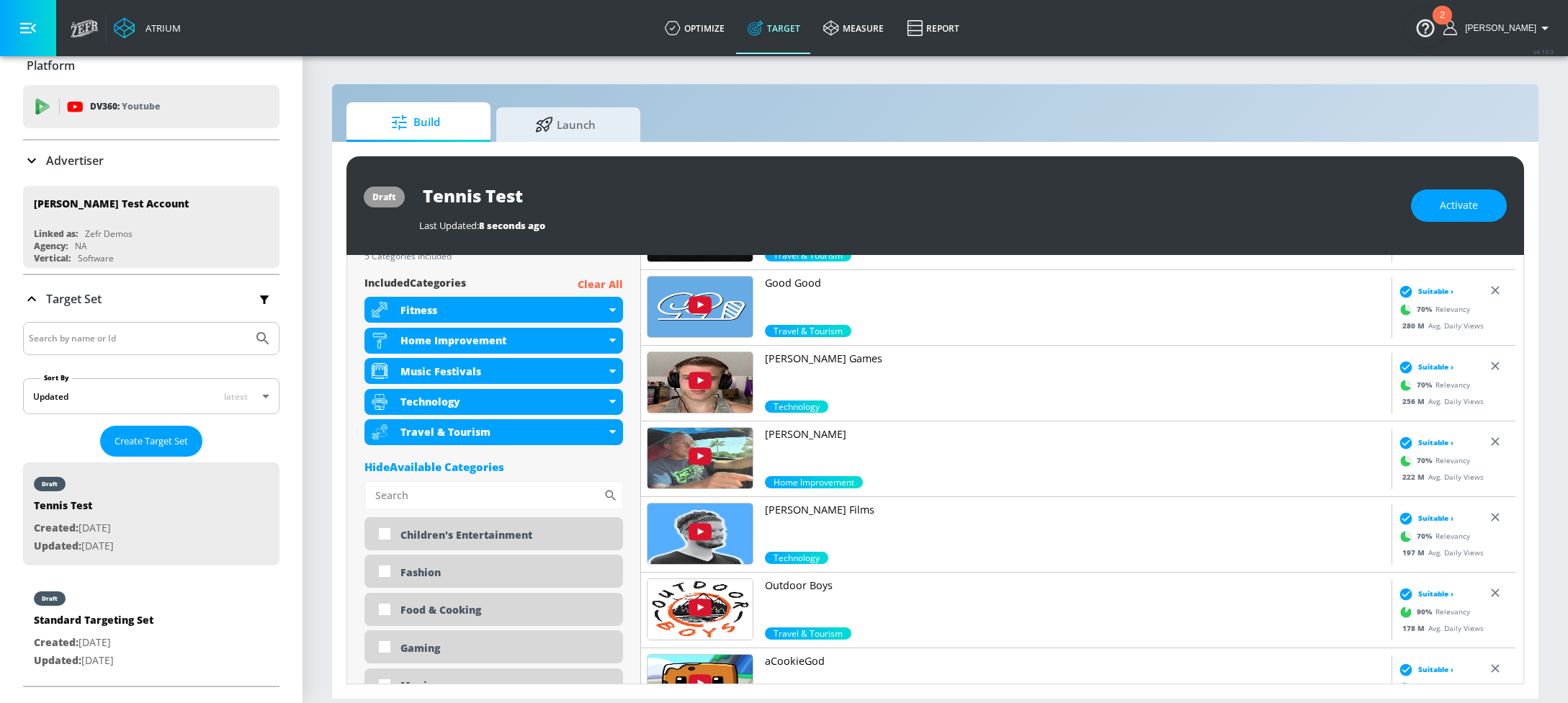
scroll to position [437, 0]
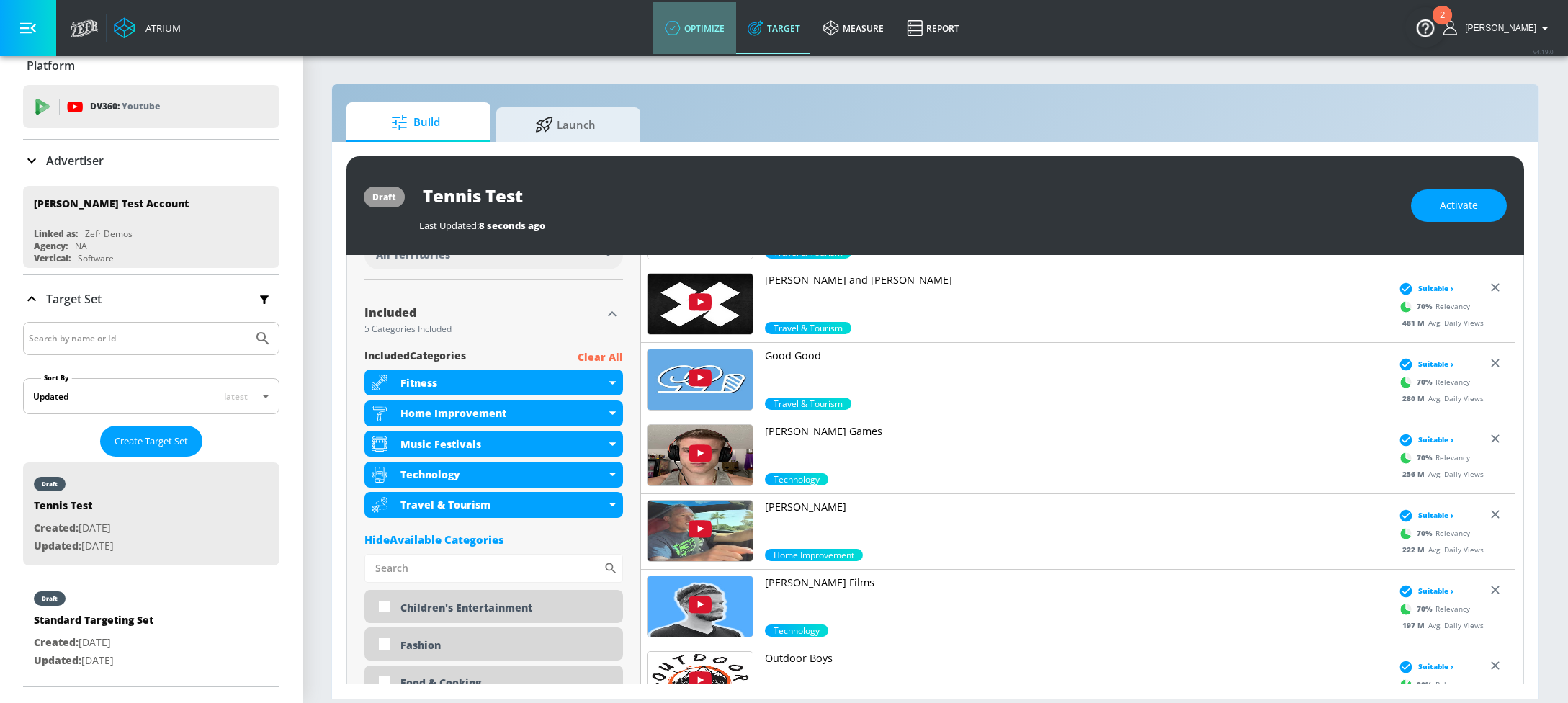
click at [724, 25] on link "optimize" at bounding box center [694, 28] width 82 height 52
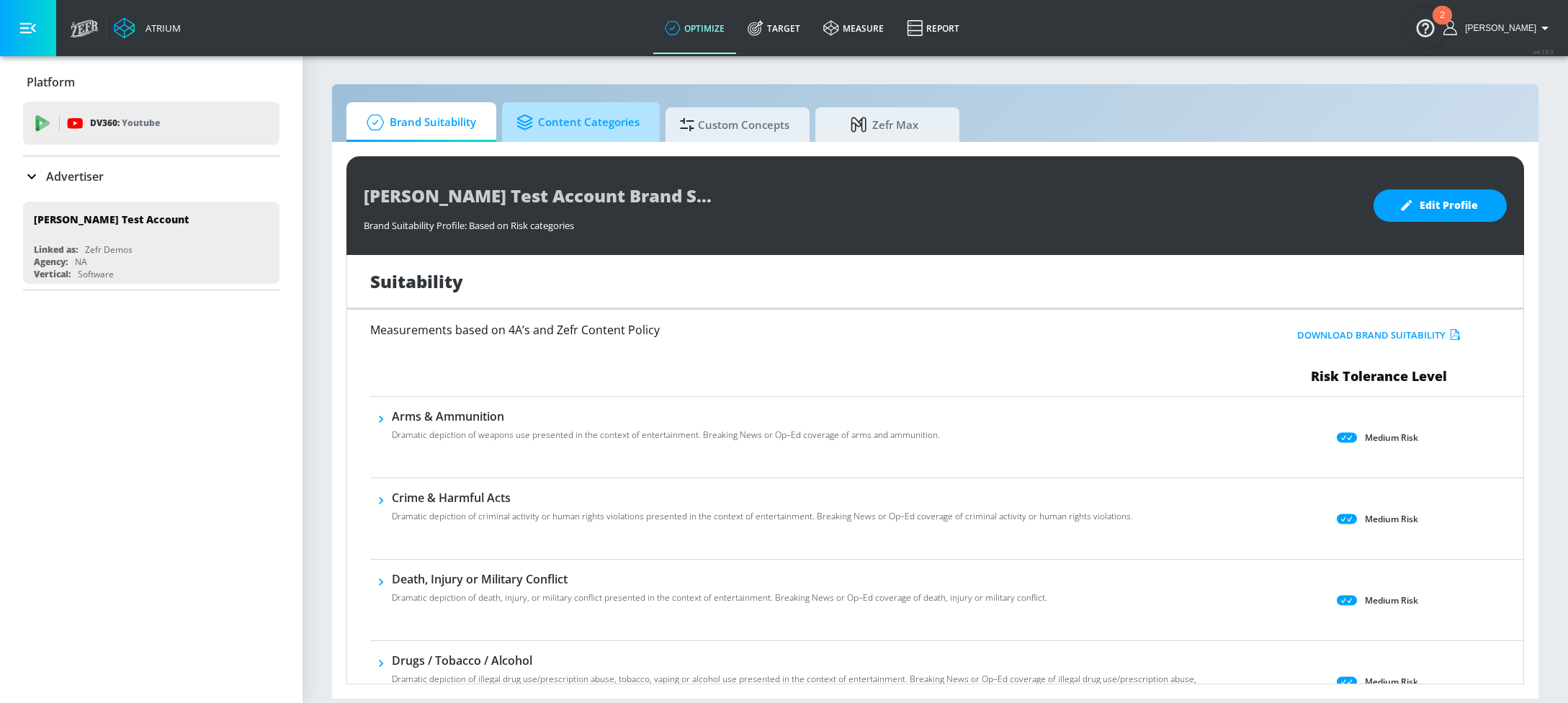
click at [576, 124] on span "Content Categories" at bounding box center [577, 123] width 123 height 35
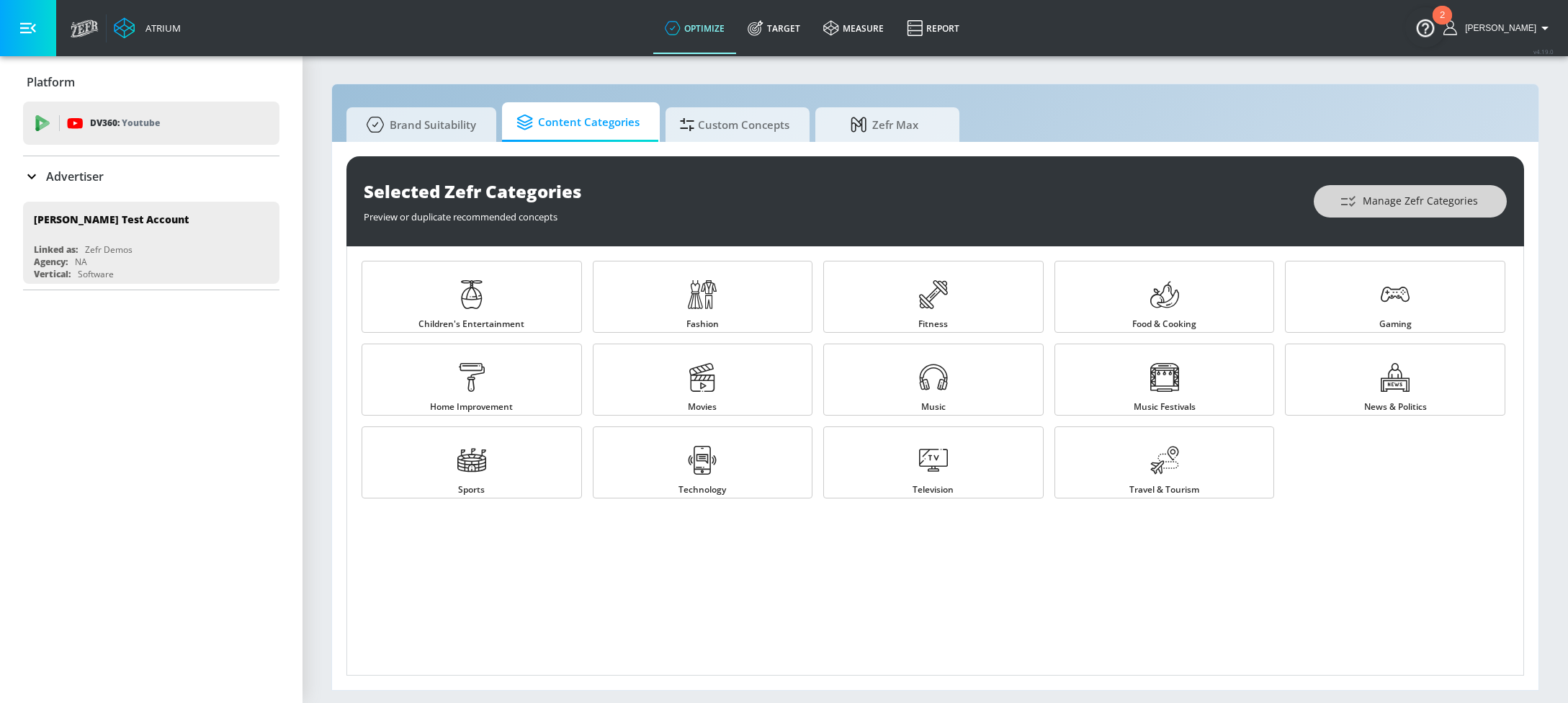
click at [1415, 197] on span "Manage Zefr Categories" at bounding box center [1410, 201] width 136 height 18
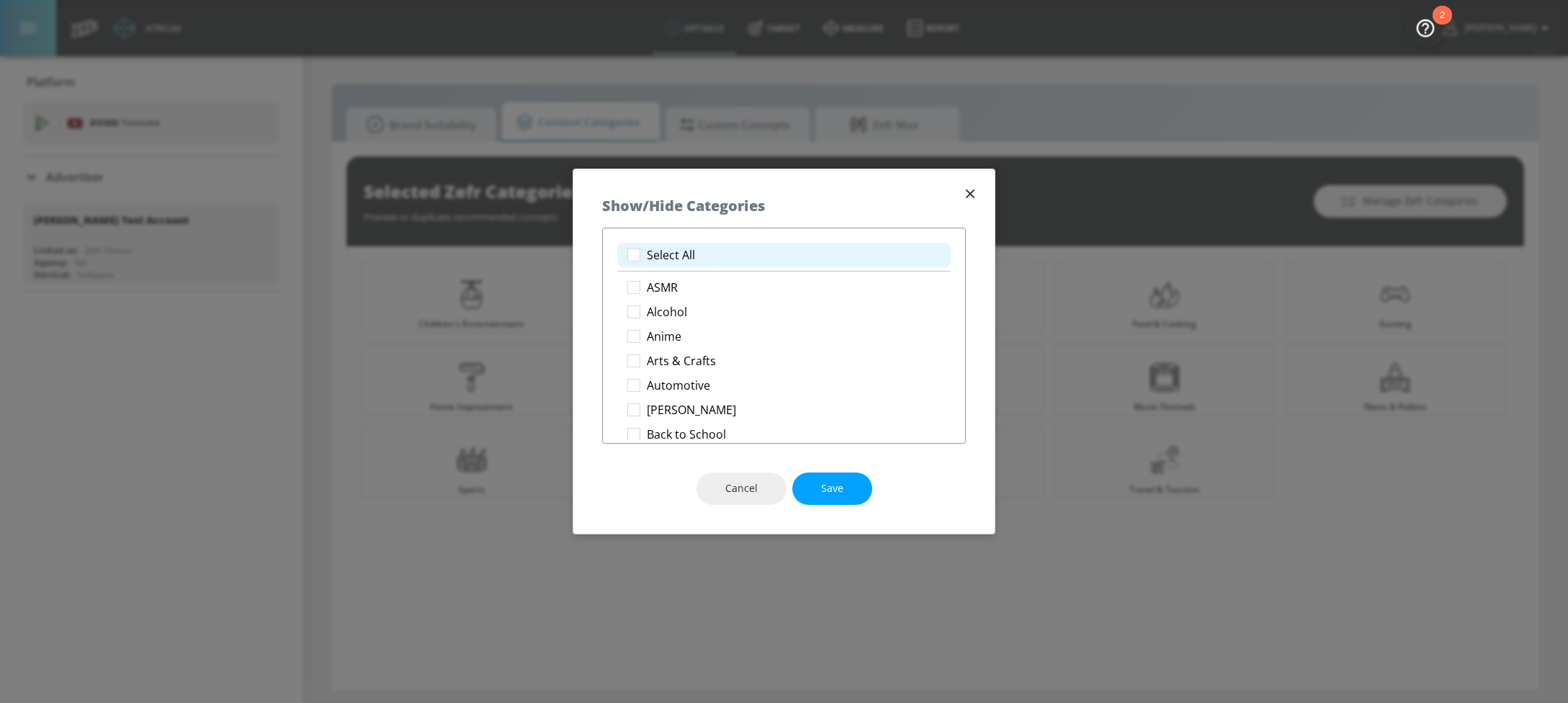
click at [628, 257] on input "checkbox" at bounding box center [633, 254] width 26 height 26
checkbox input "true"
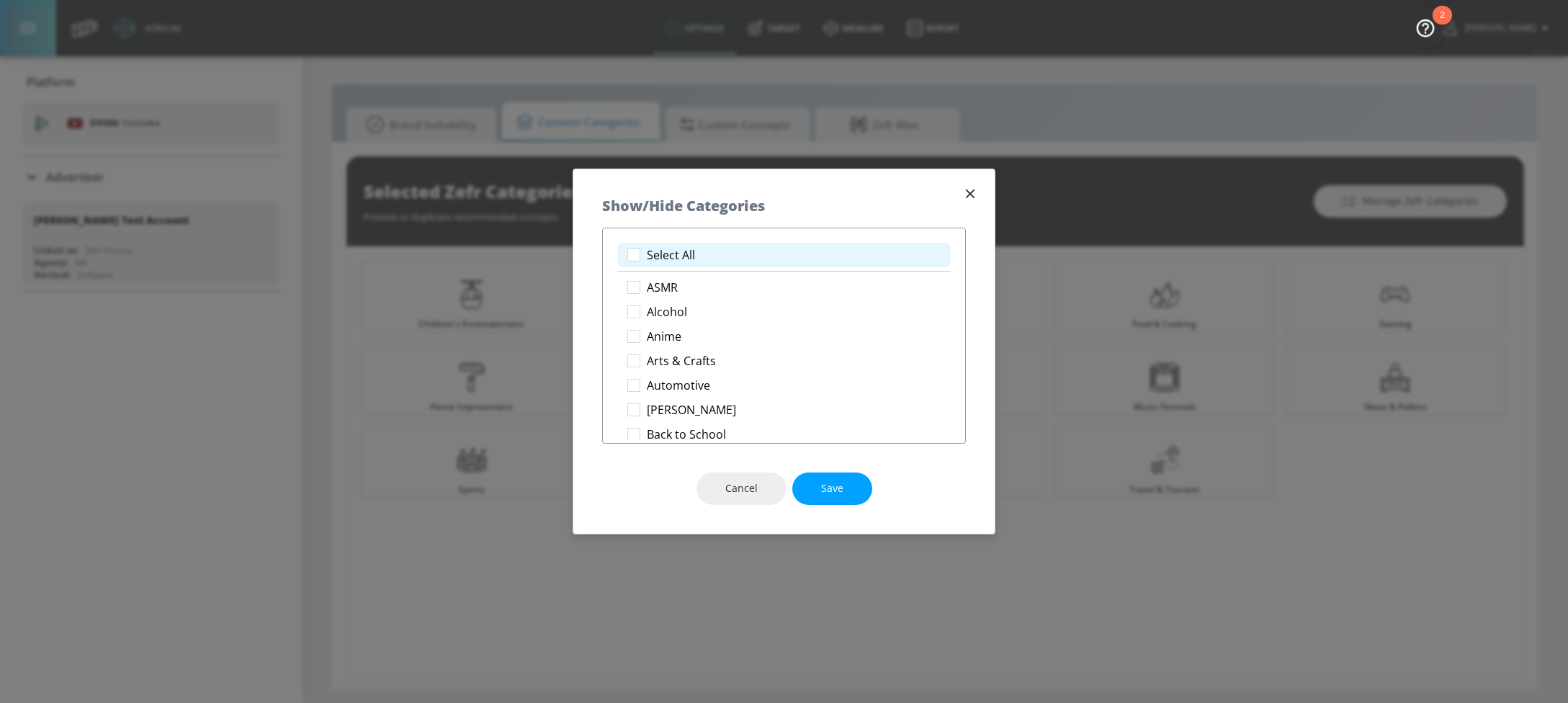
checkbox input "true"
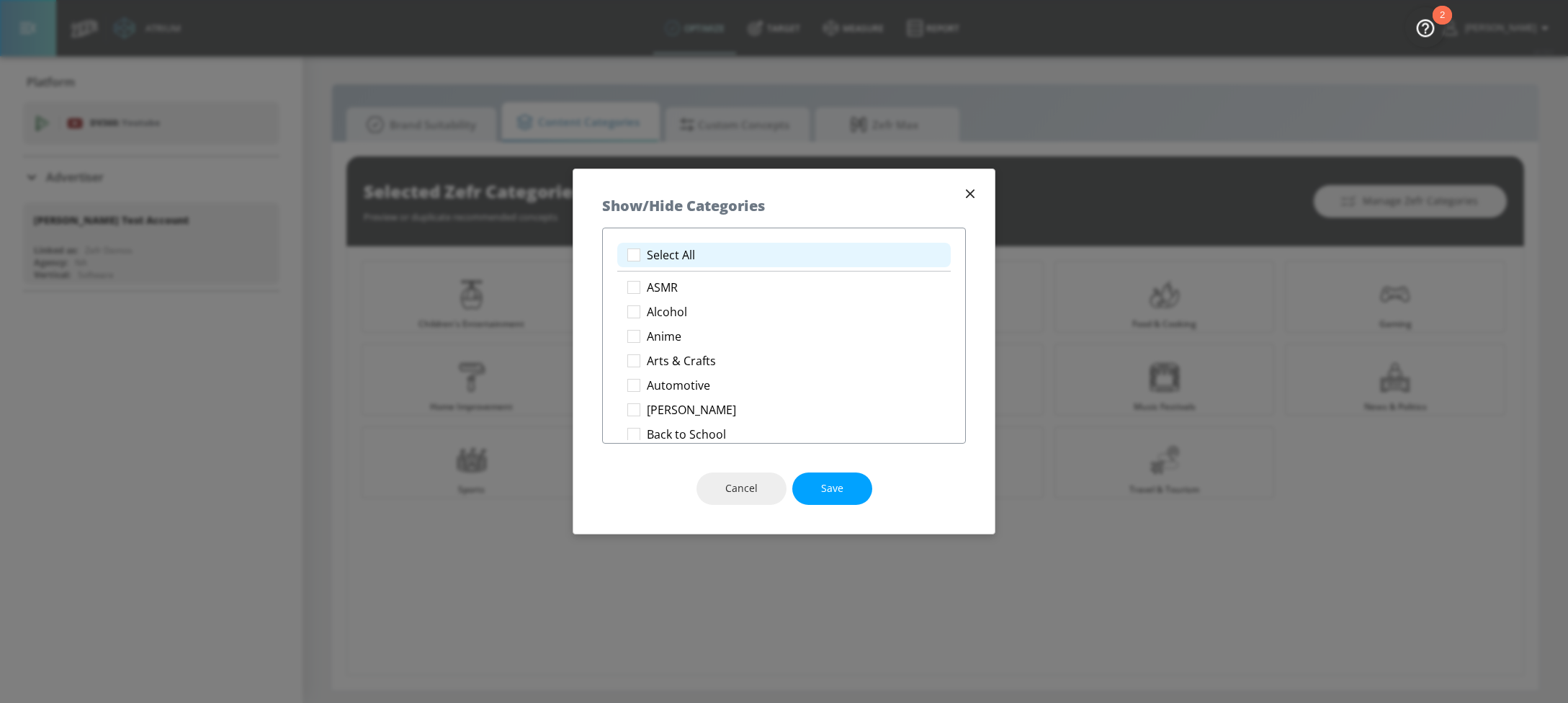
checkbox input "true"
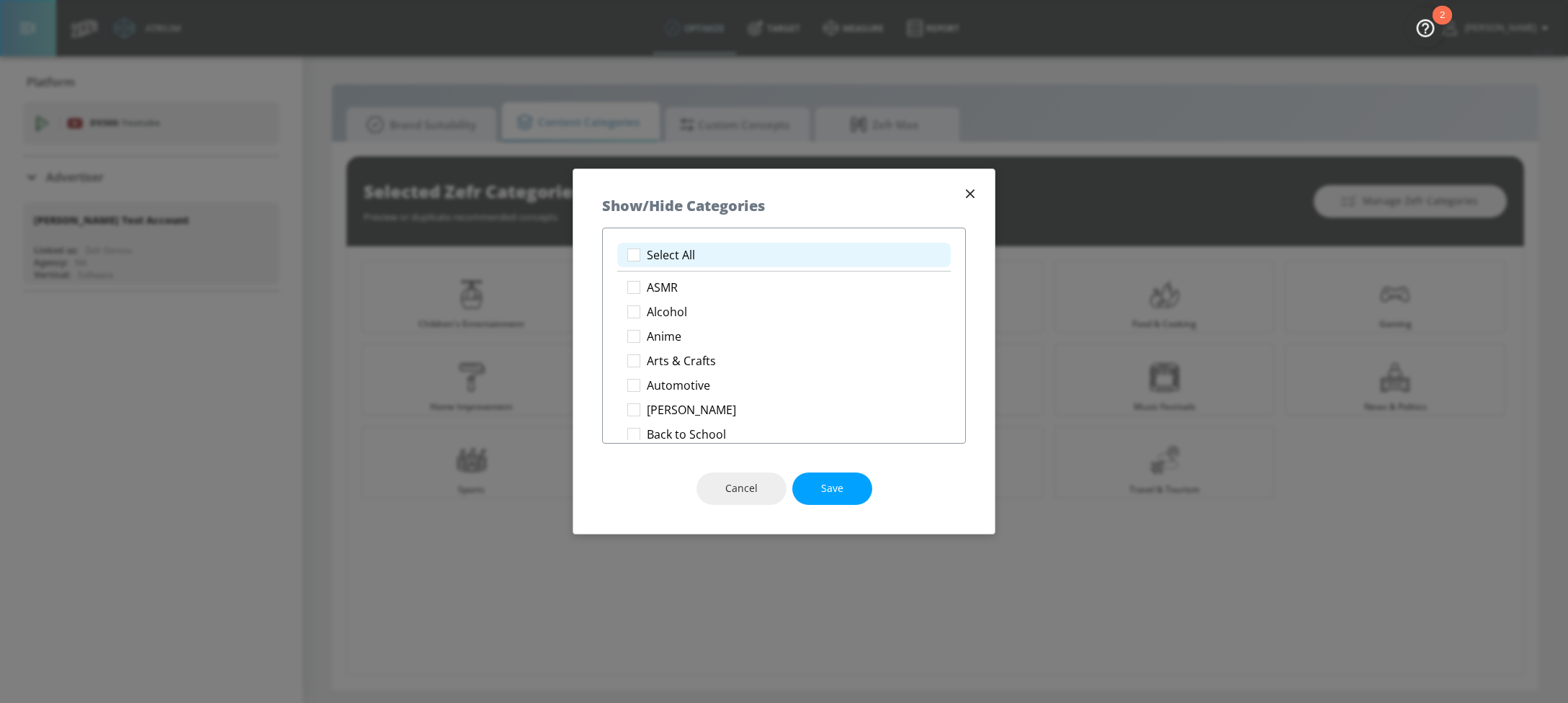
checkbox input "true"
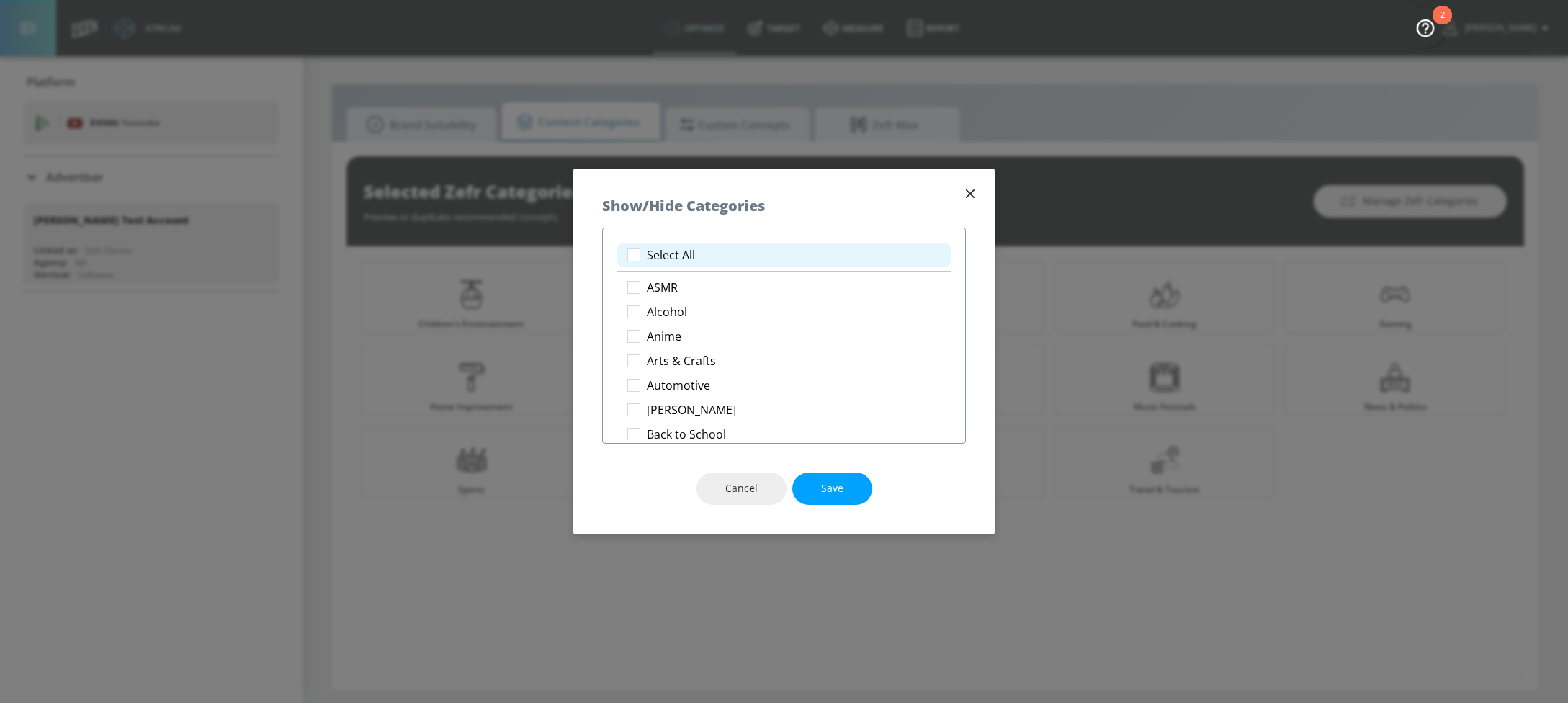
checkbox input "true"
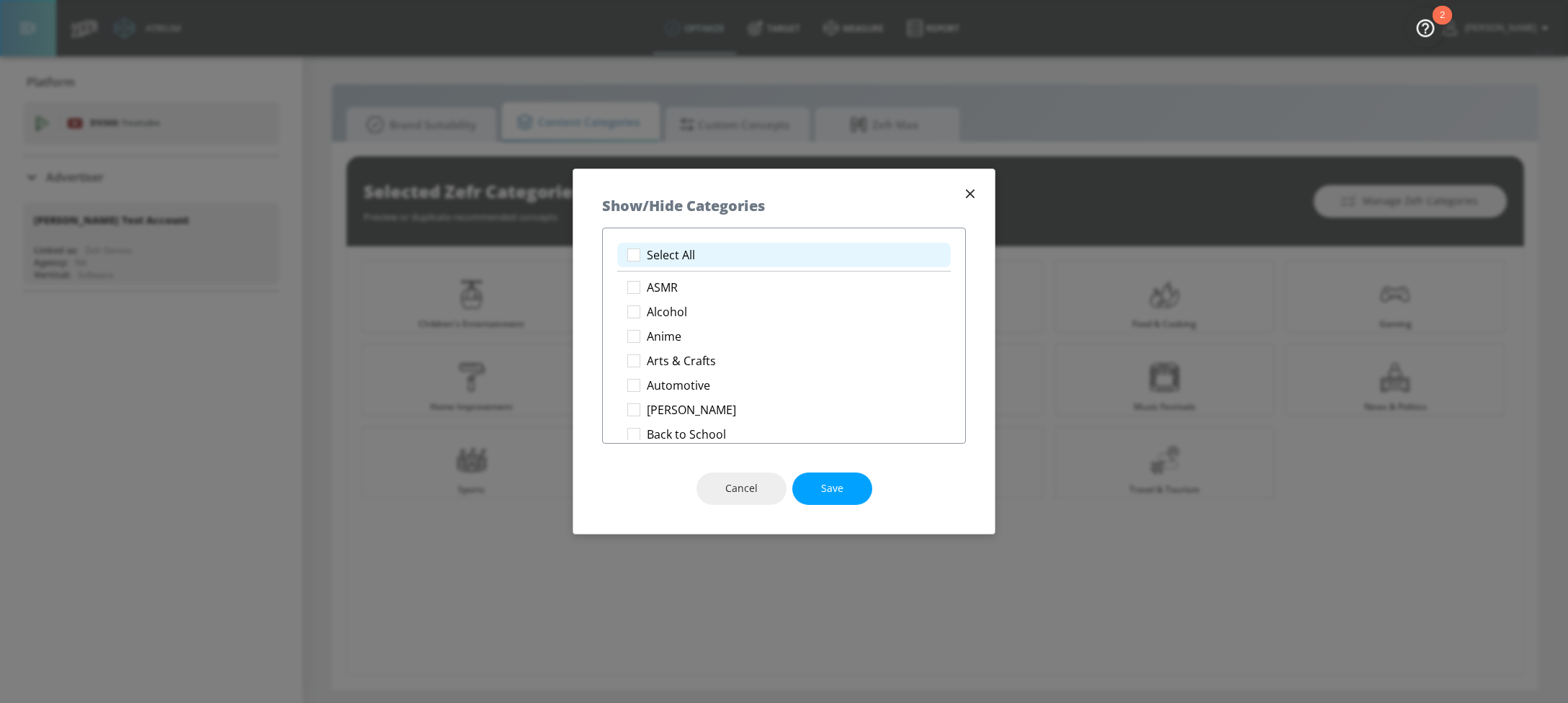
checkbox input "true"
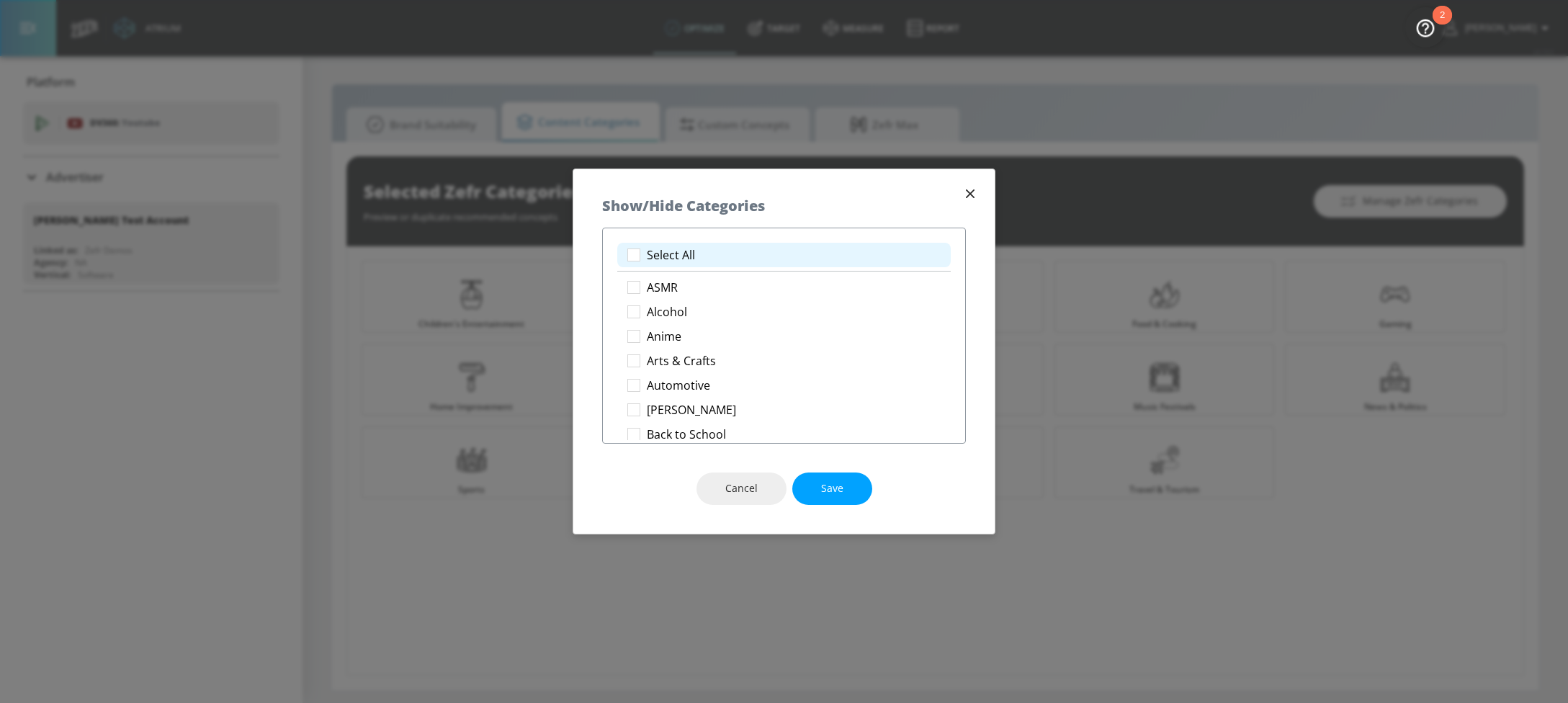
checkbox input "true"
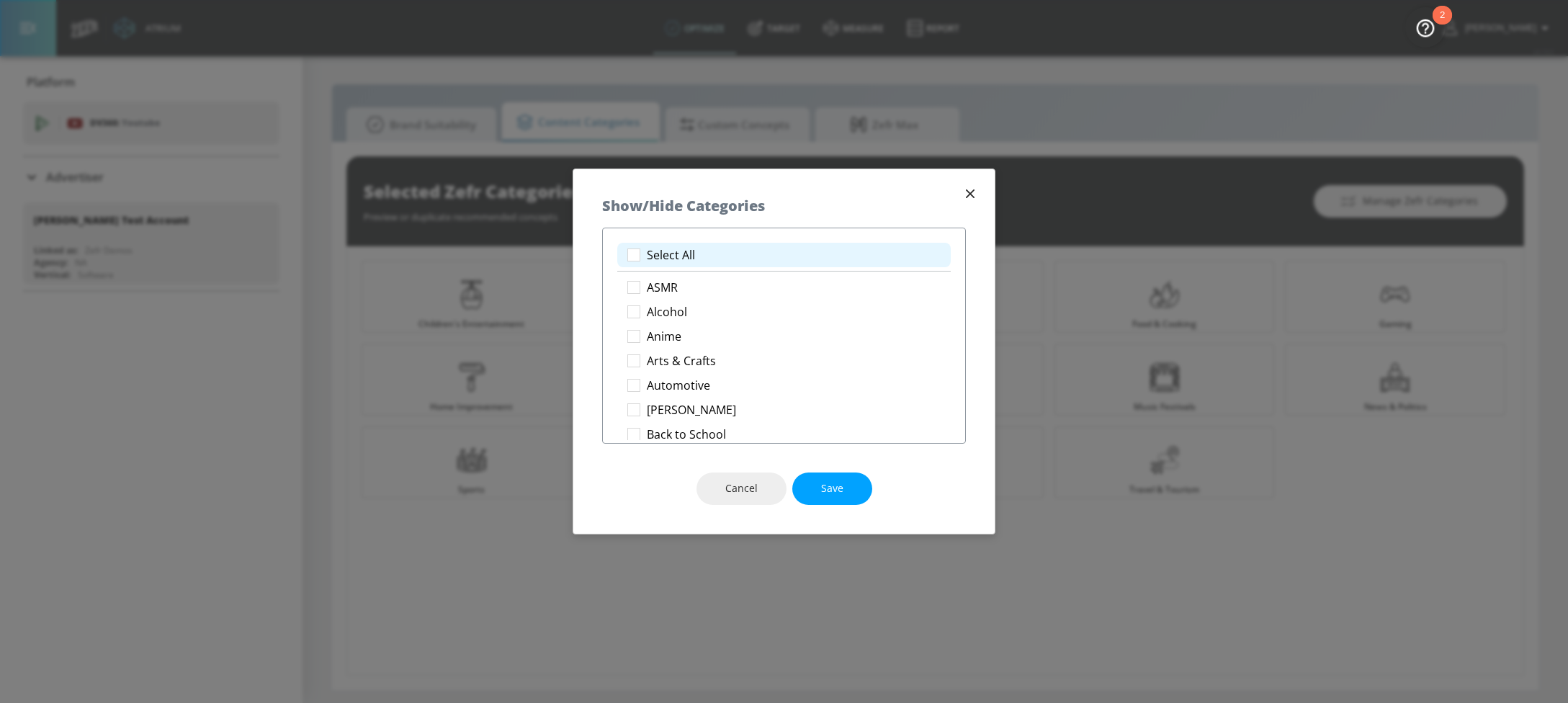
checkbox input "true"
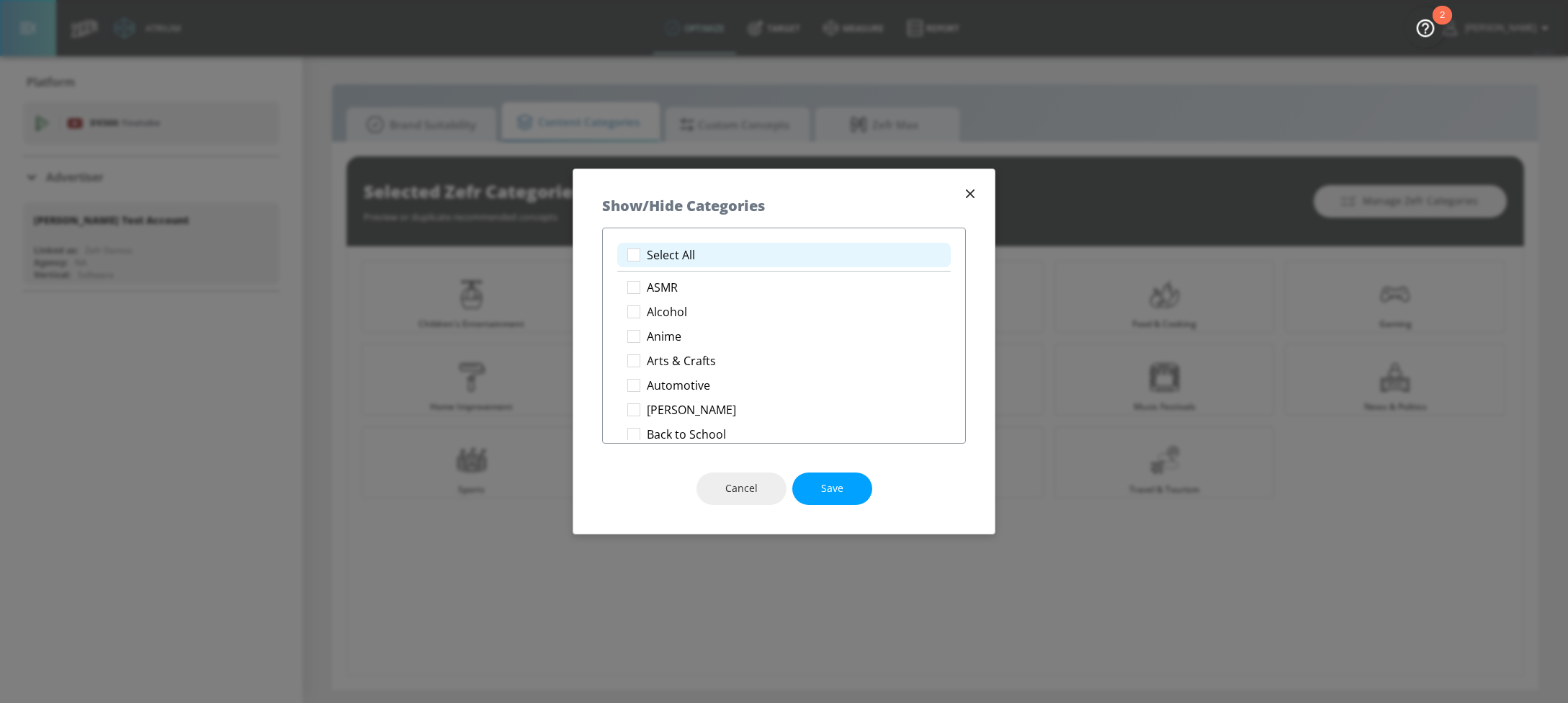
checkbox input "true"
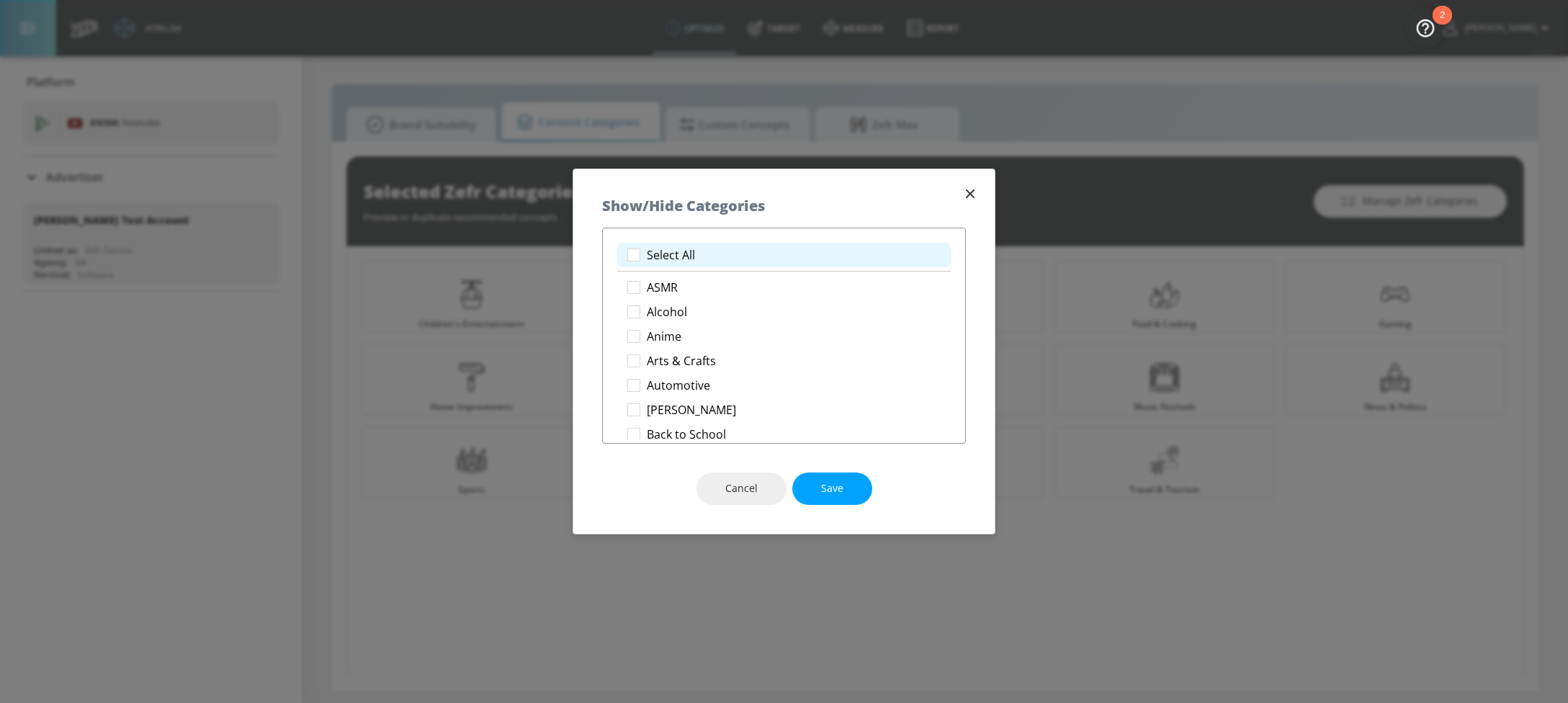
checkbox input "true"
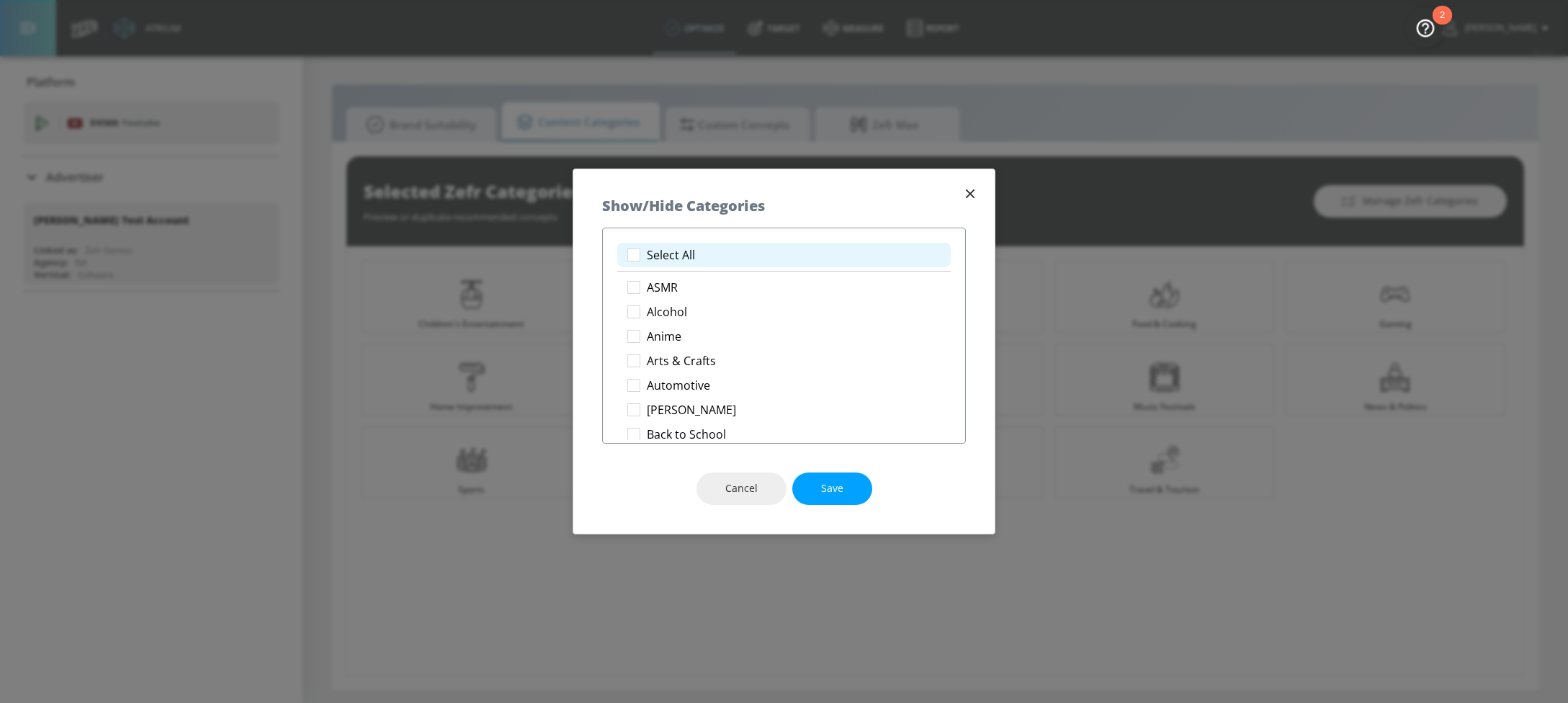
checkbox input "true"
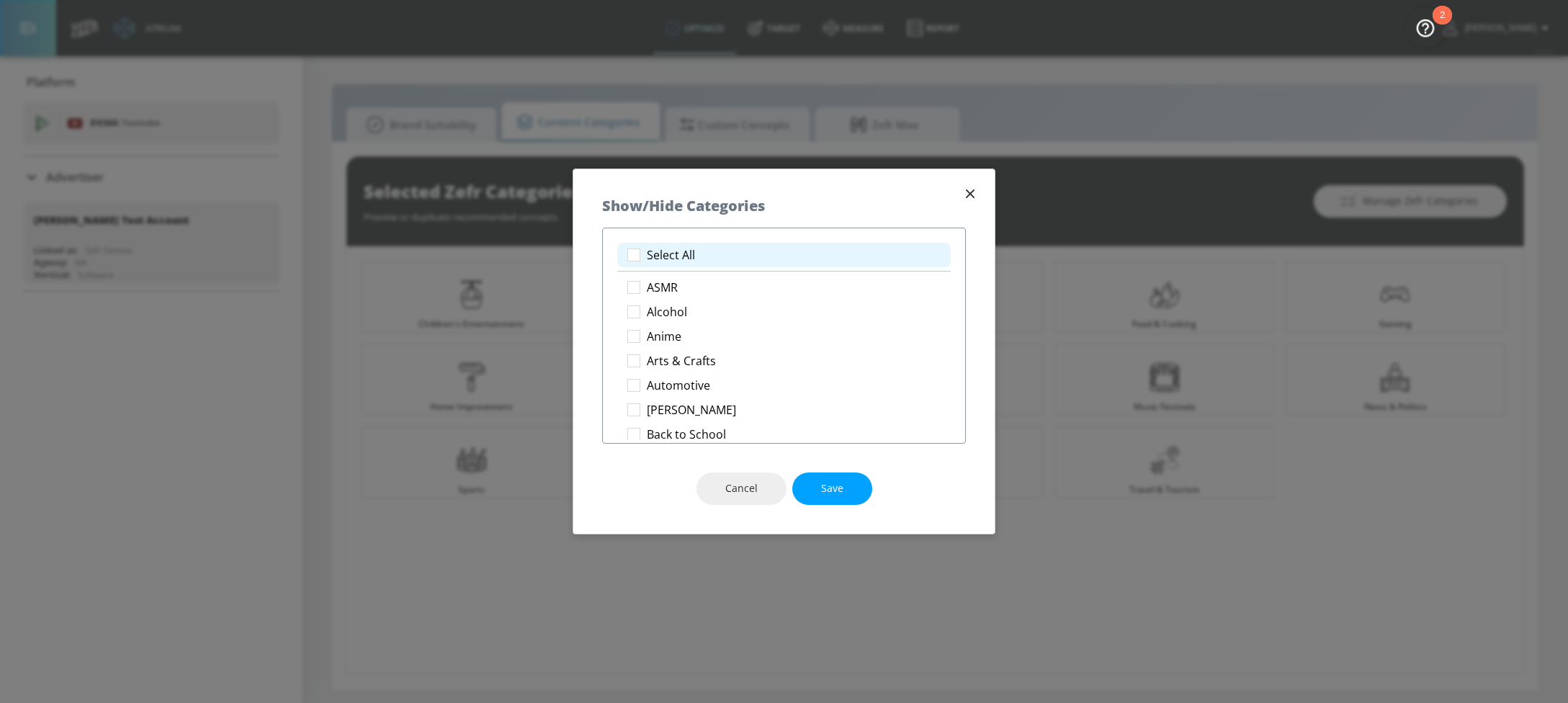
checkbox input "true"
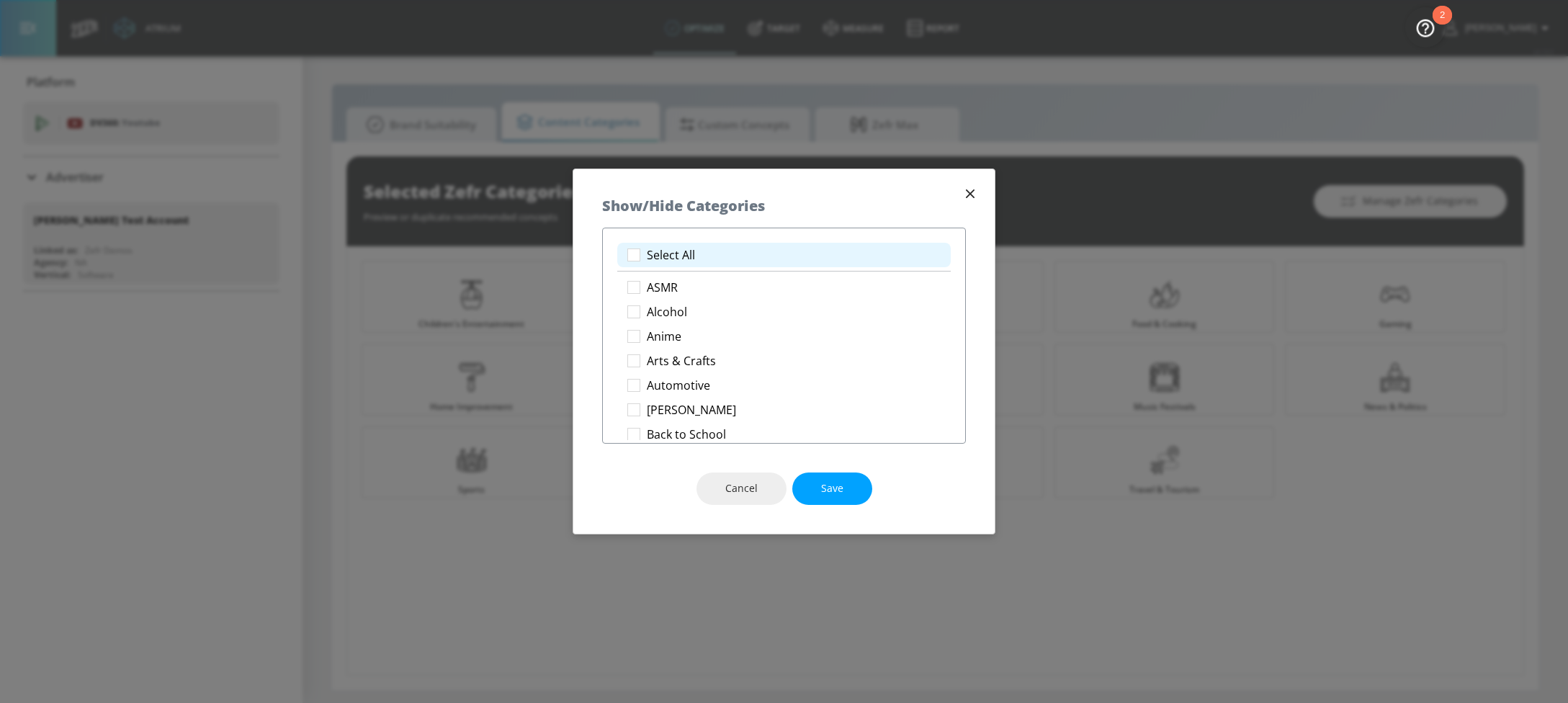
checkbox input "true"
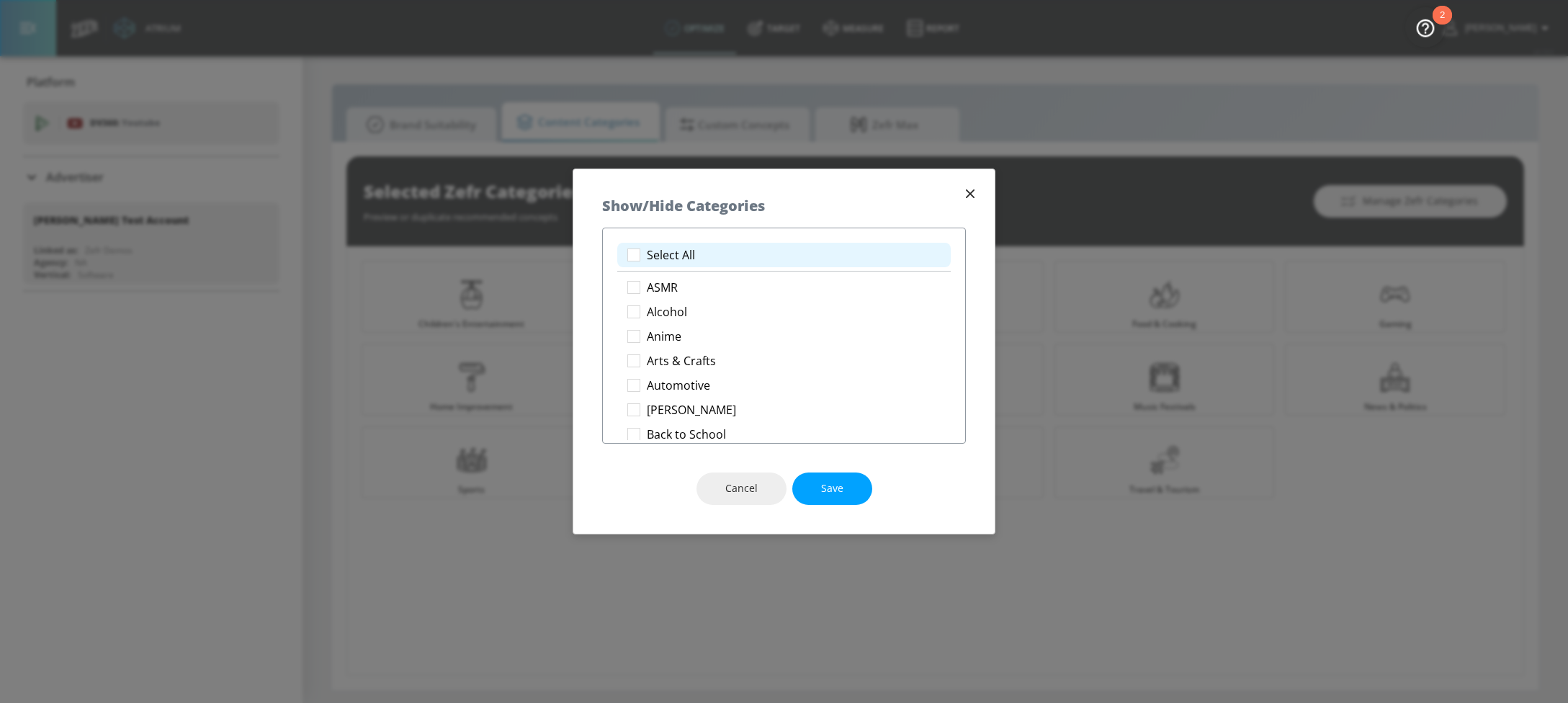
checkbox input "true"
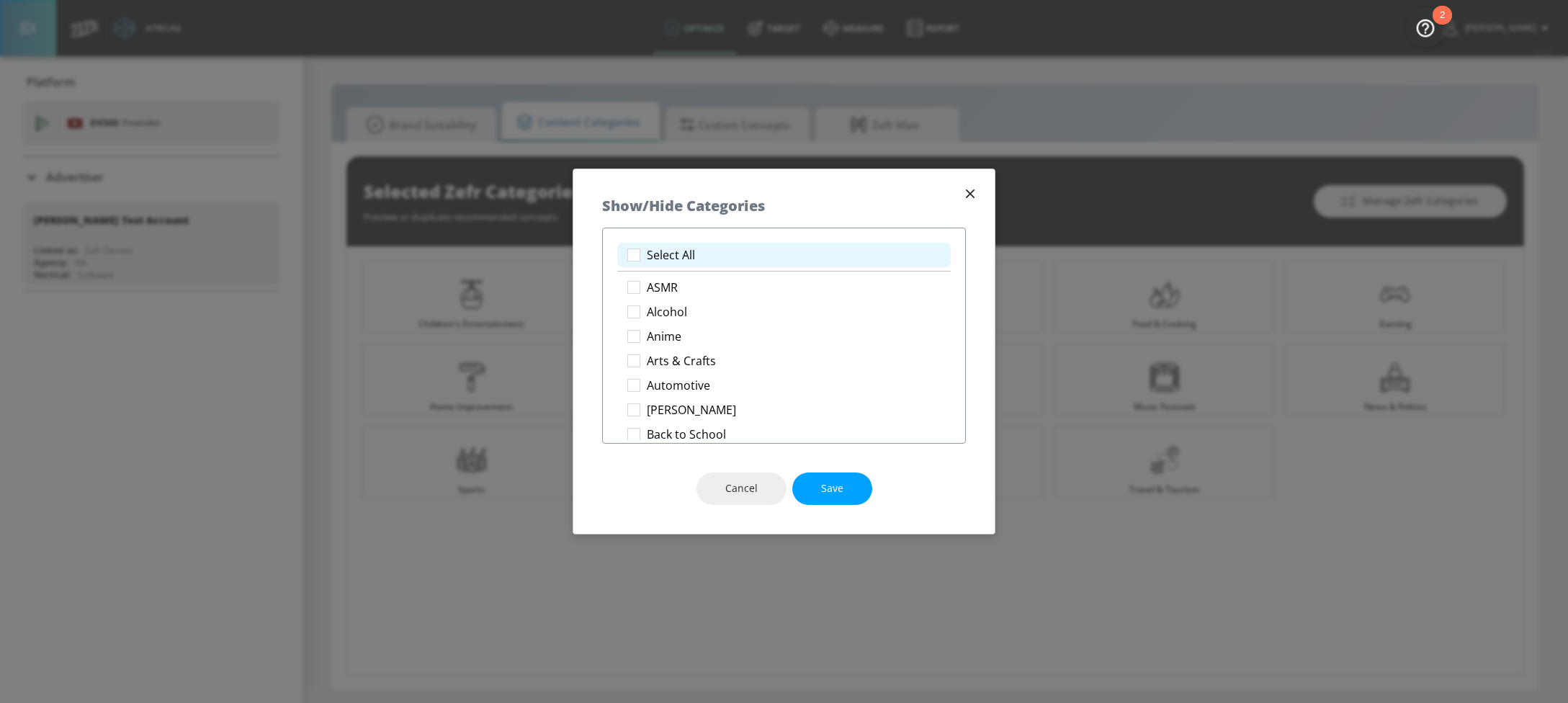
checkbox input "true"
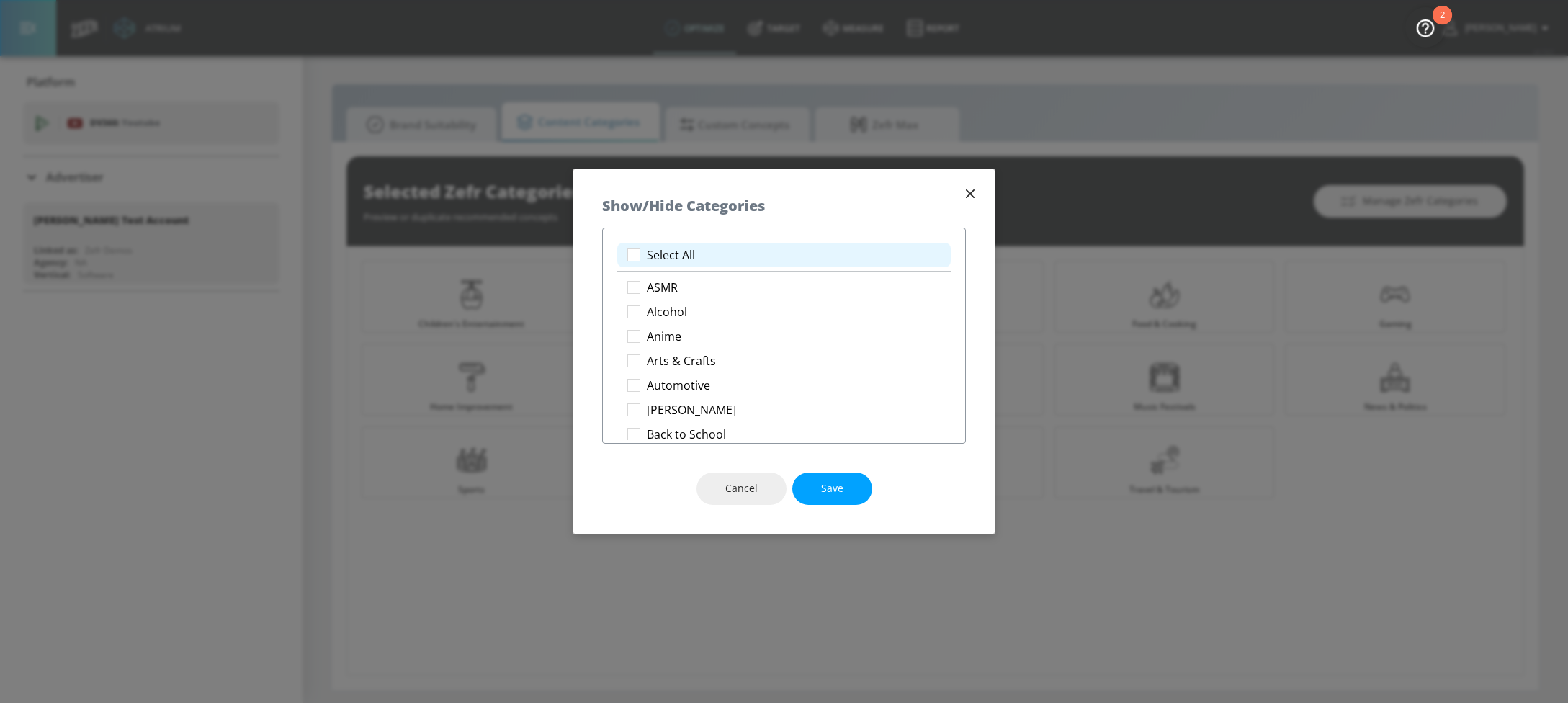
checkbox input "true"
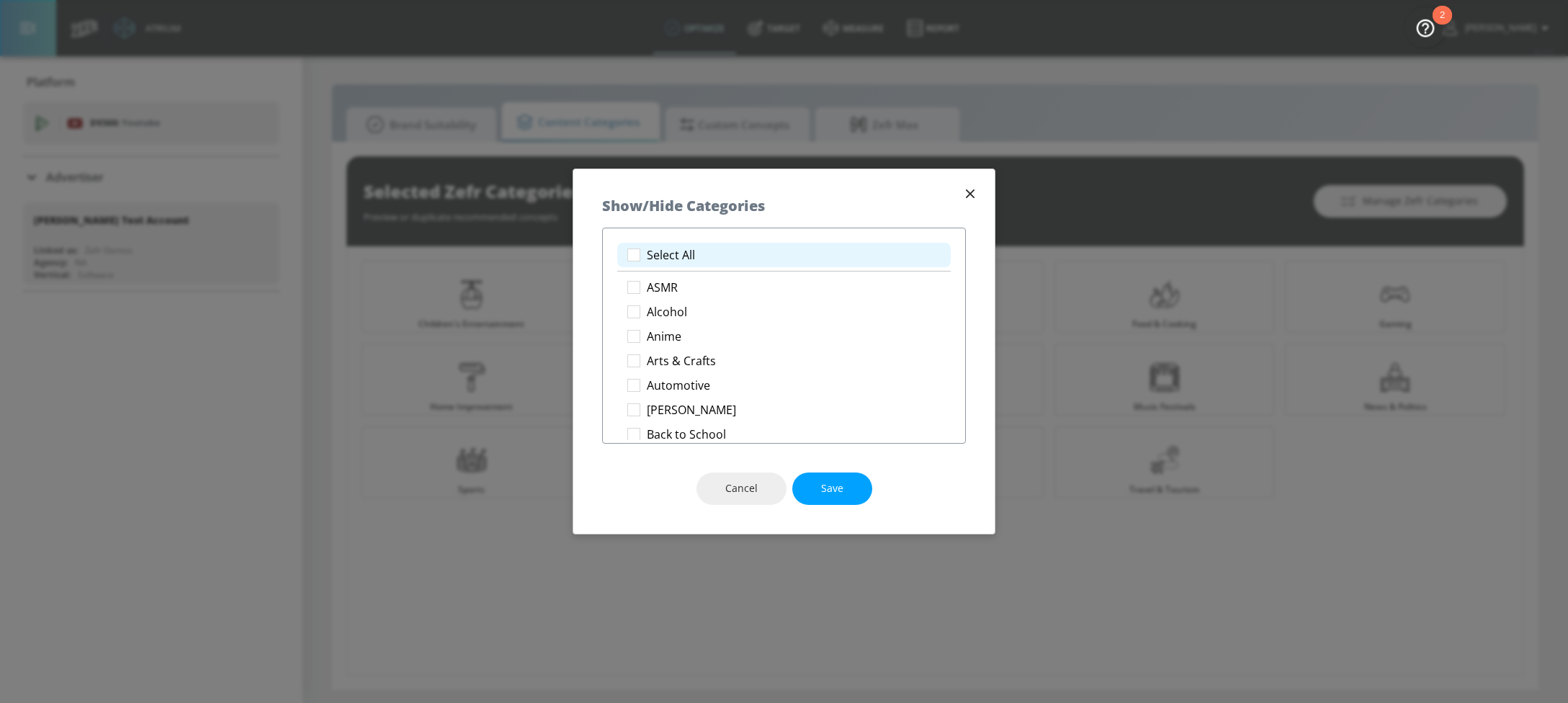
checkbox input "true"
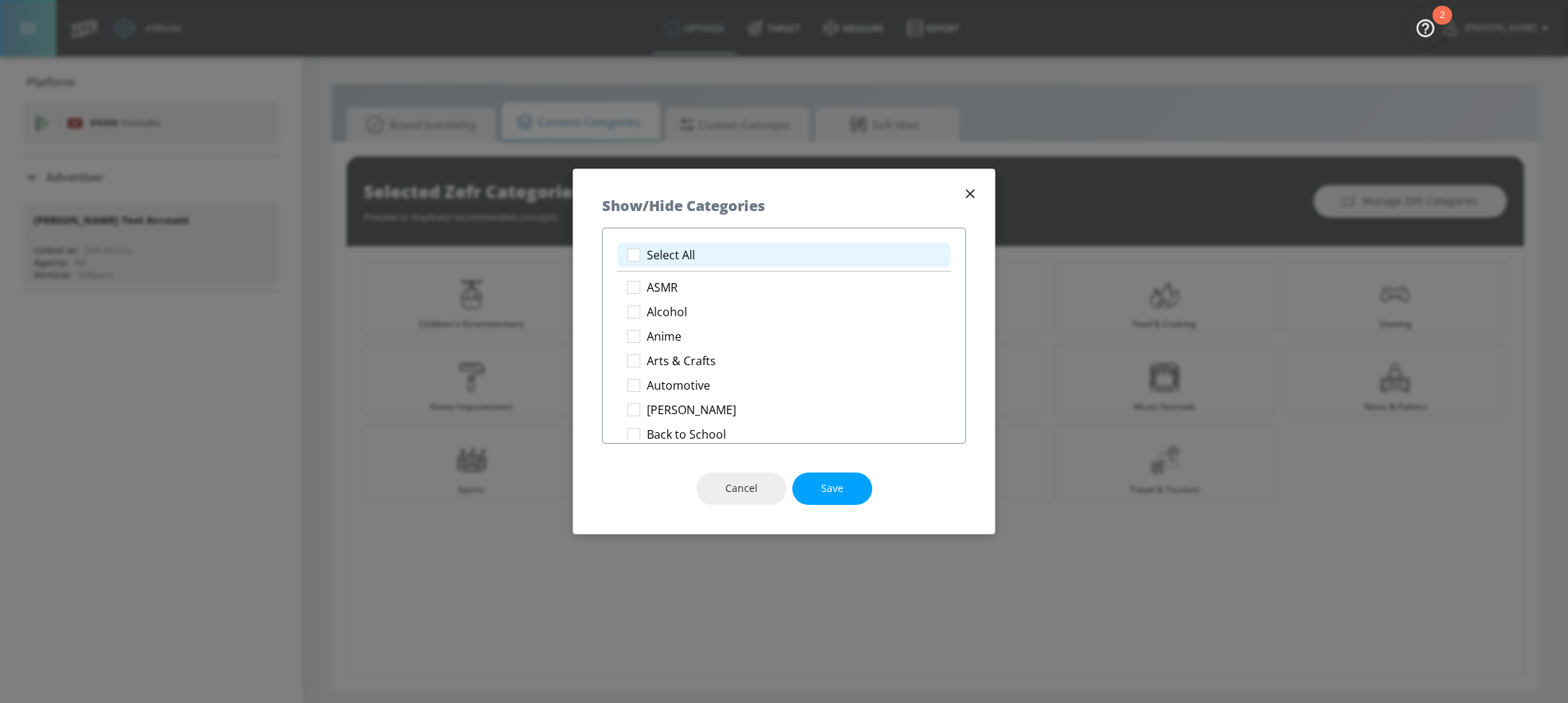
checkbox input "true"
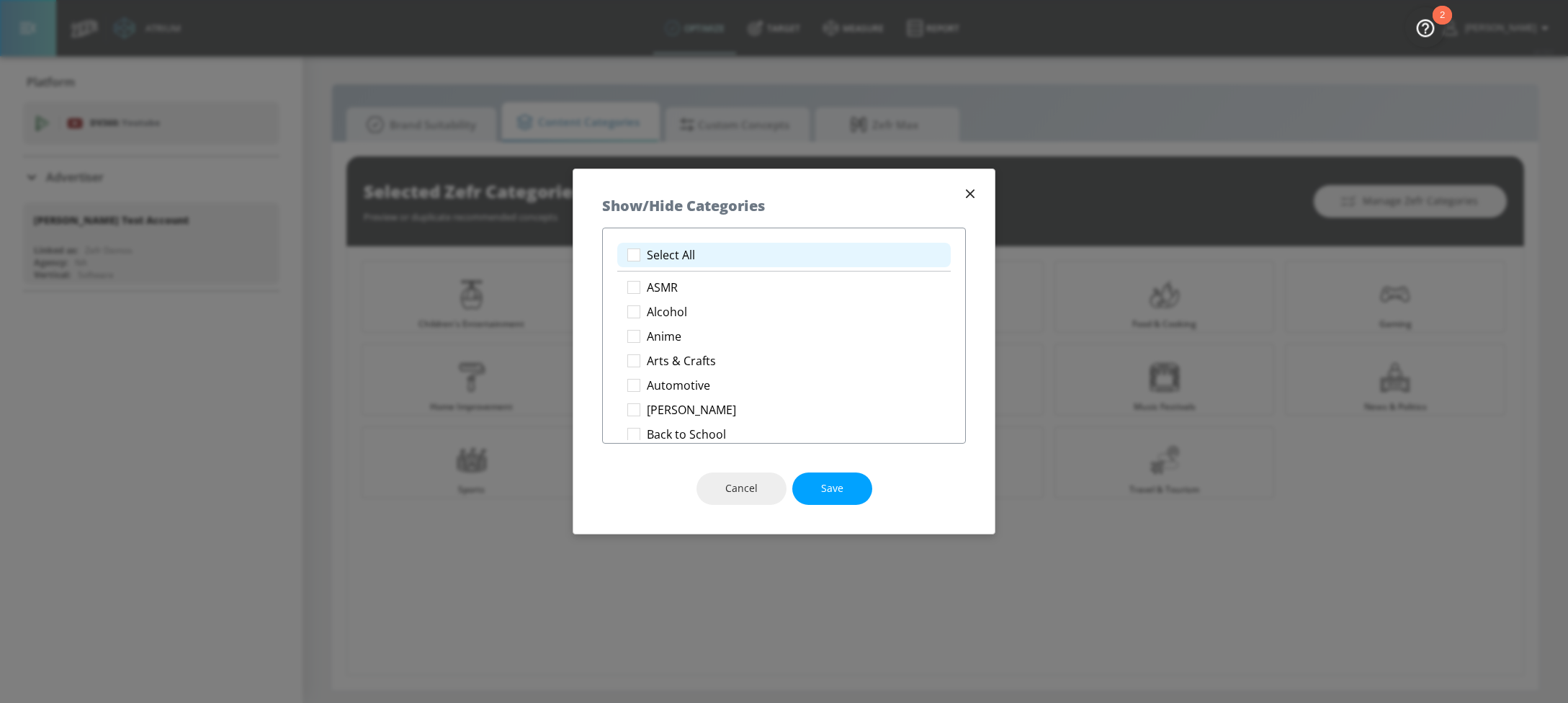
checkbox input "true"
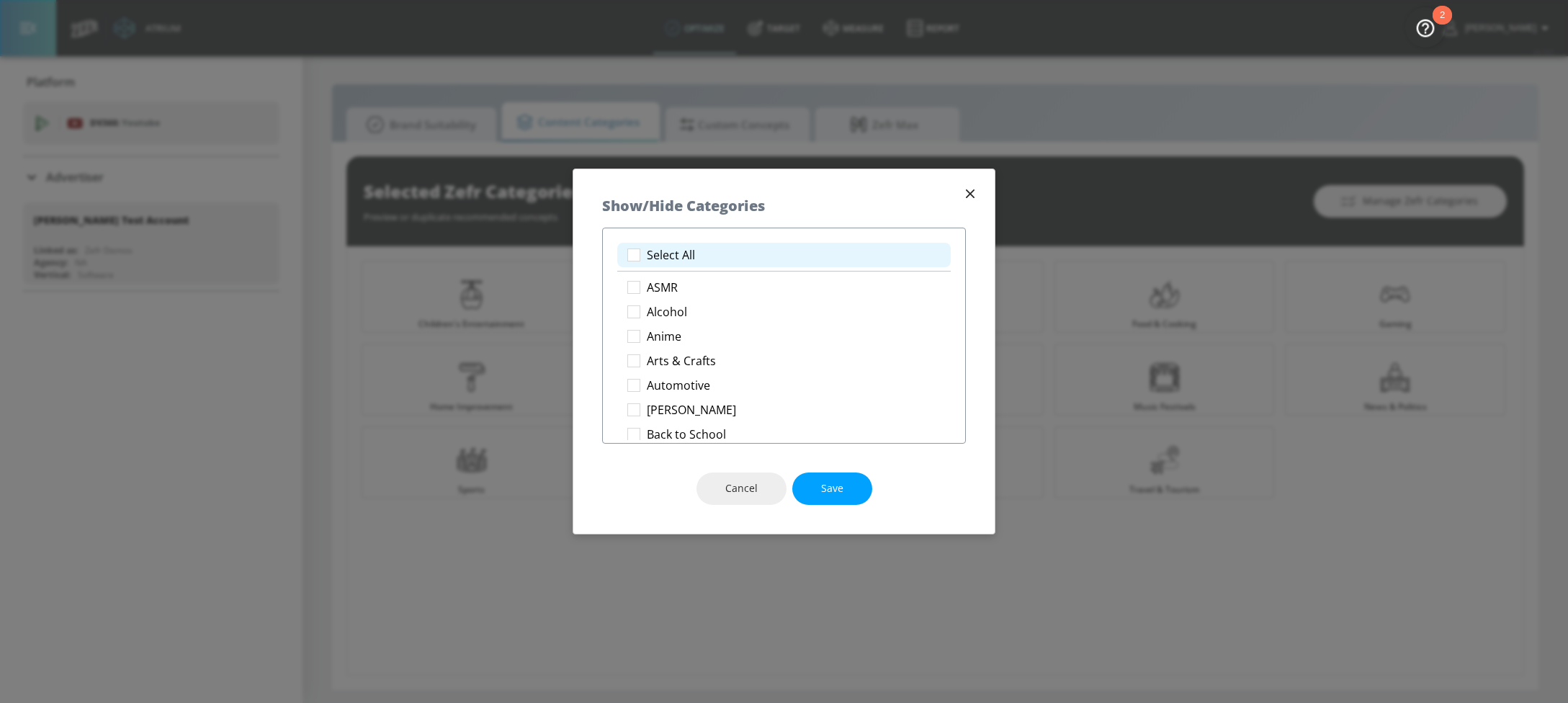
checkbox input "true"
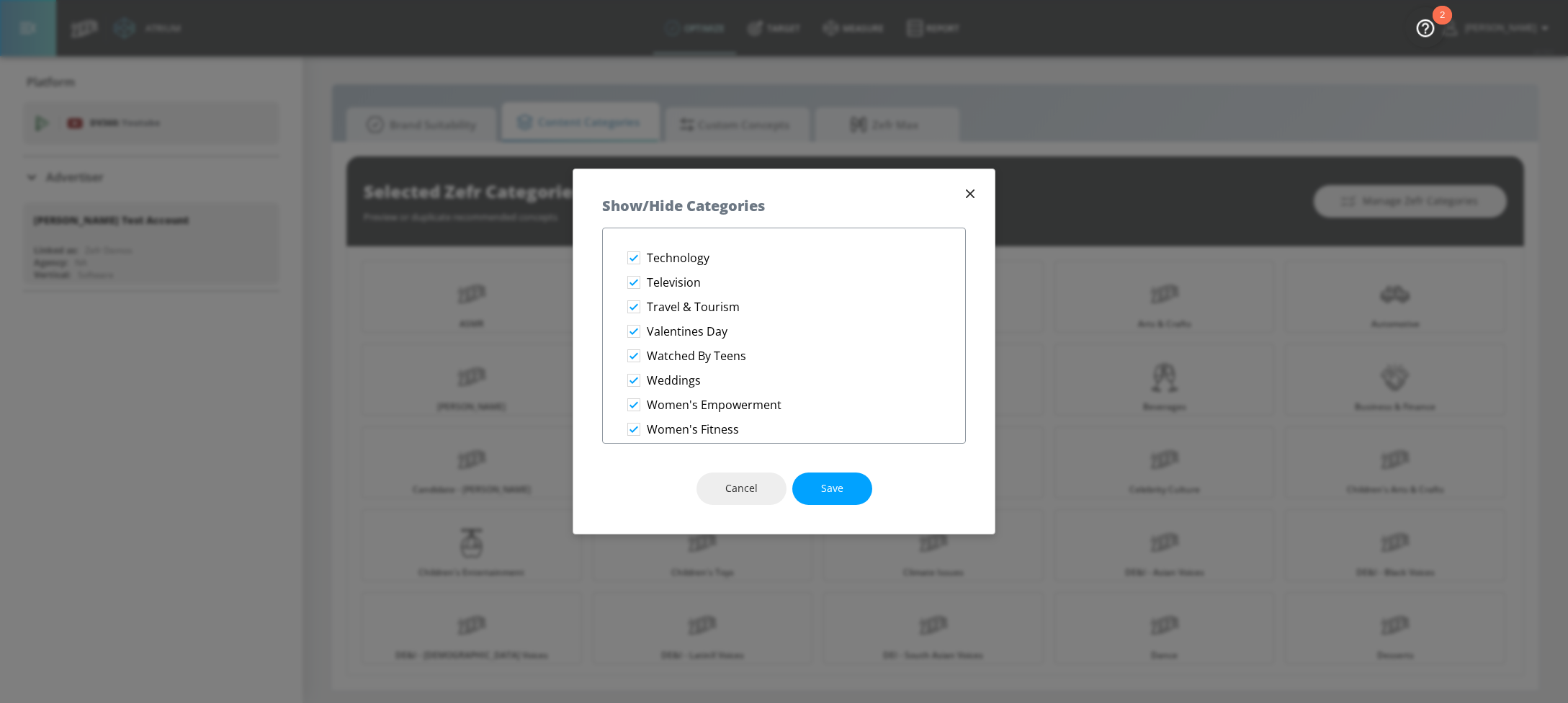
scroll to position [2504, 0]
click at [821, 491] on span "Save" at bounding box center [832, 488] width 22 height 18
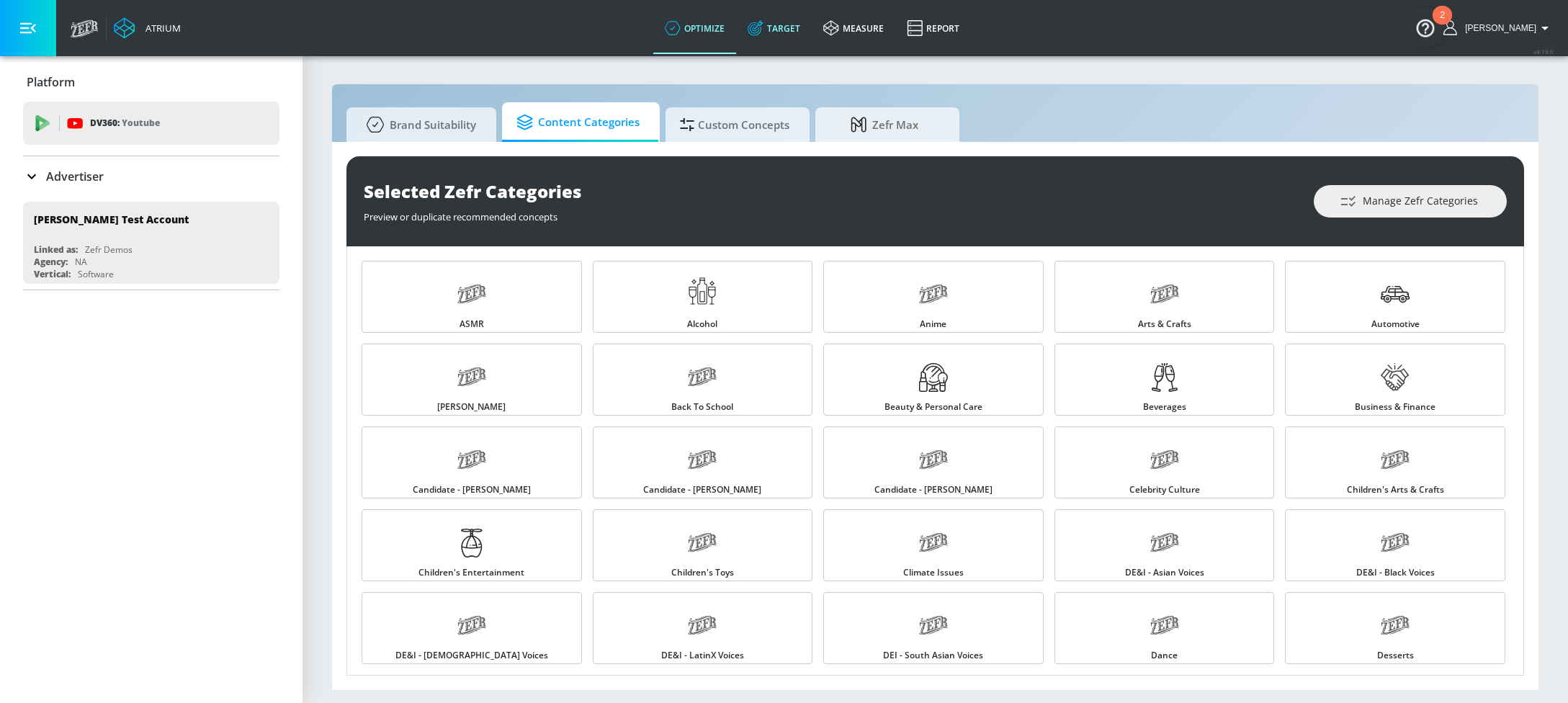
click at [785, 36] on link "Target" at bounding box center [774, 28] width 75 height 52
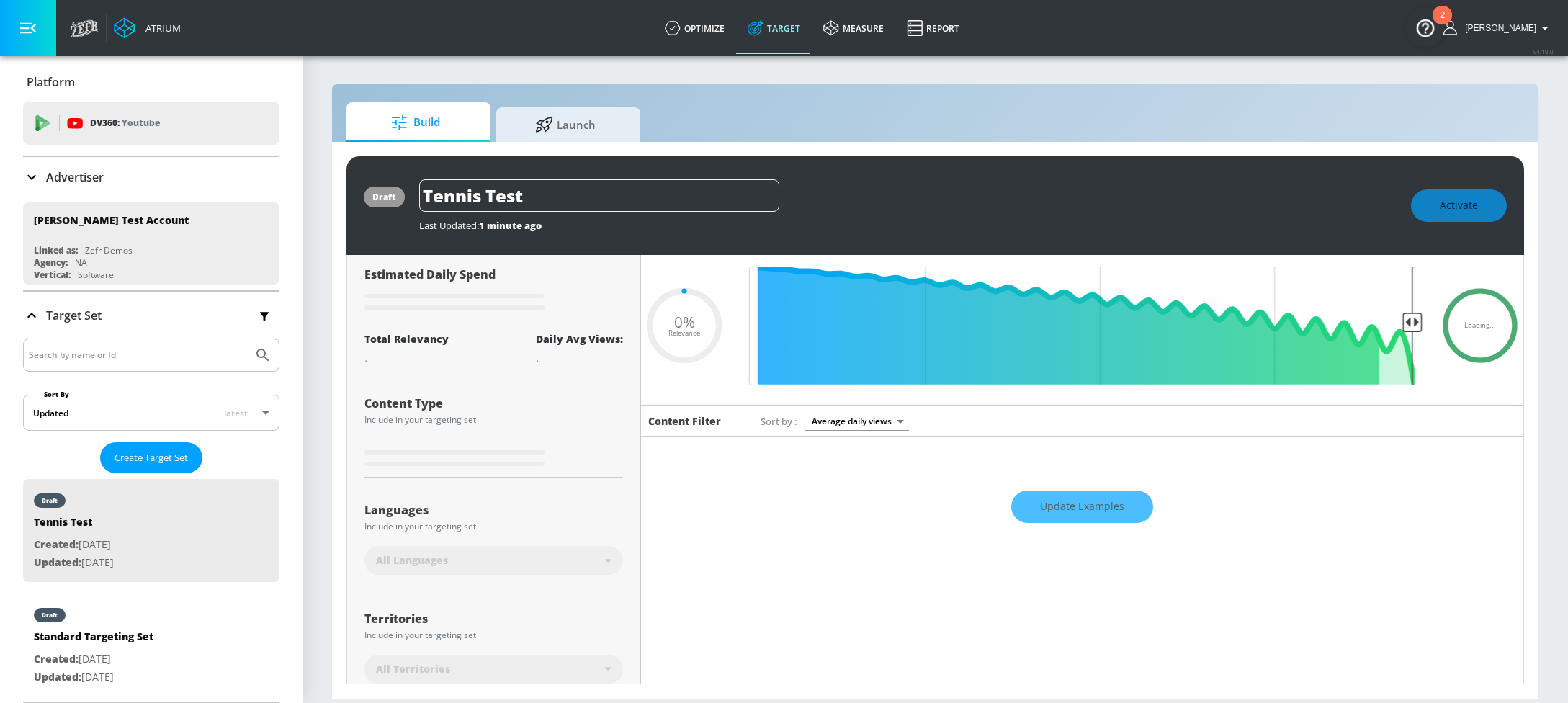
scroll to position [213, 0]
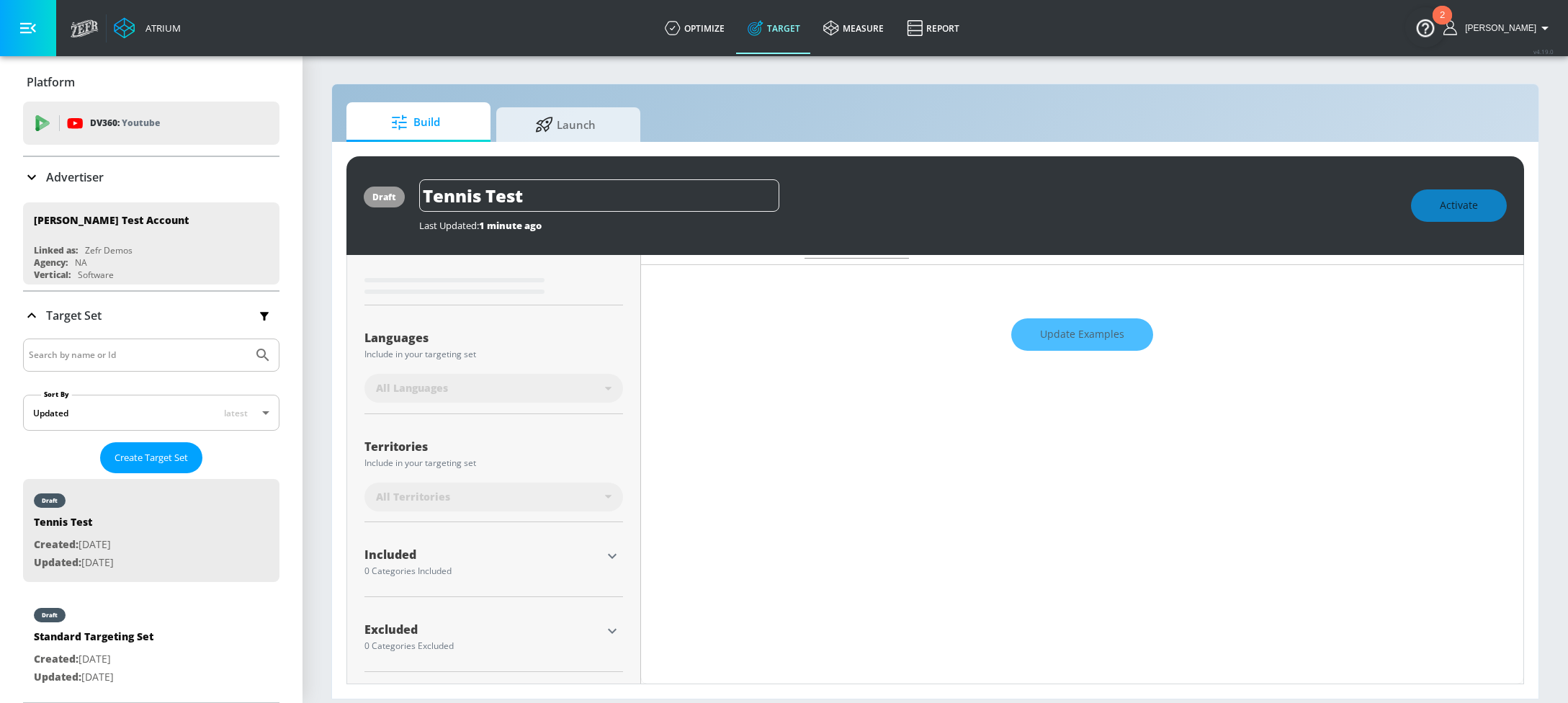
type input "0.7"
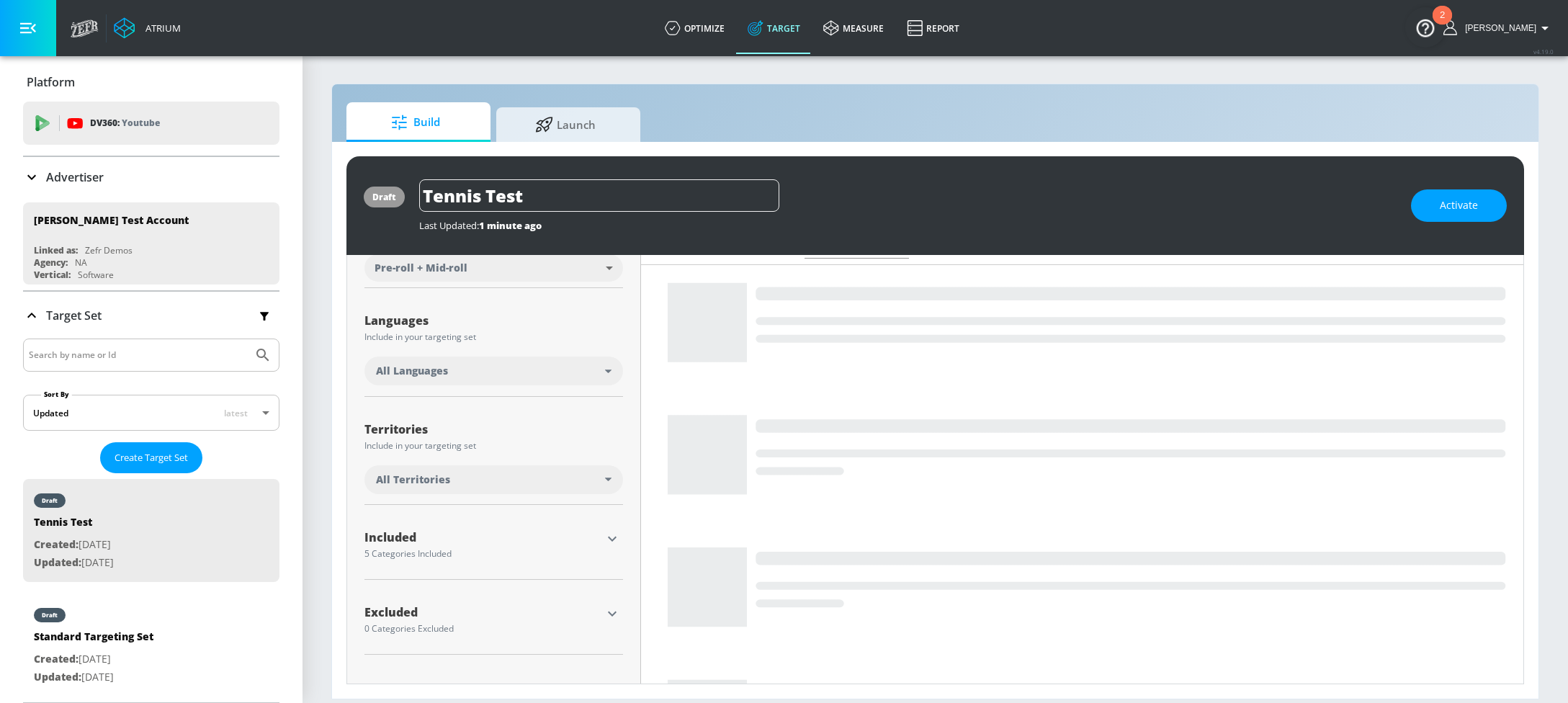
scroll to position [201, 0]
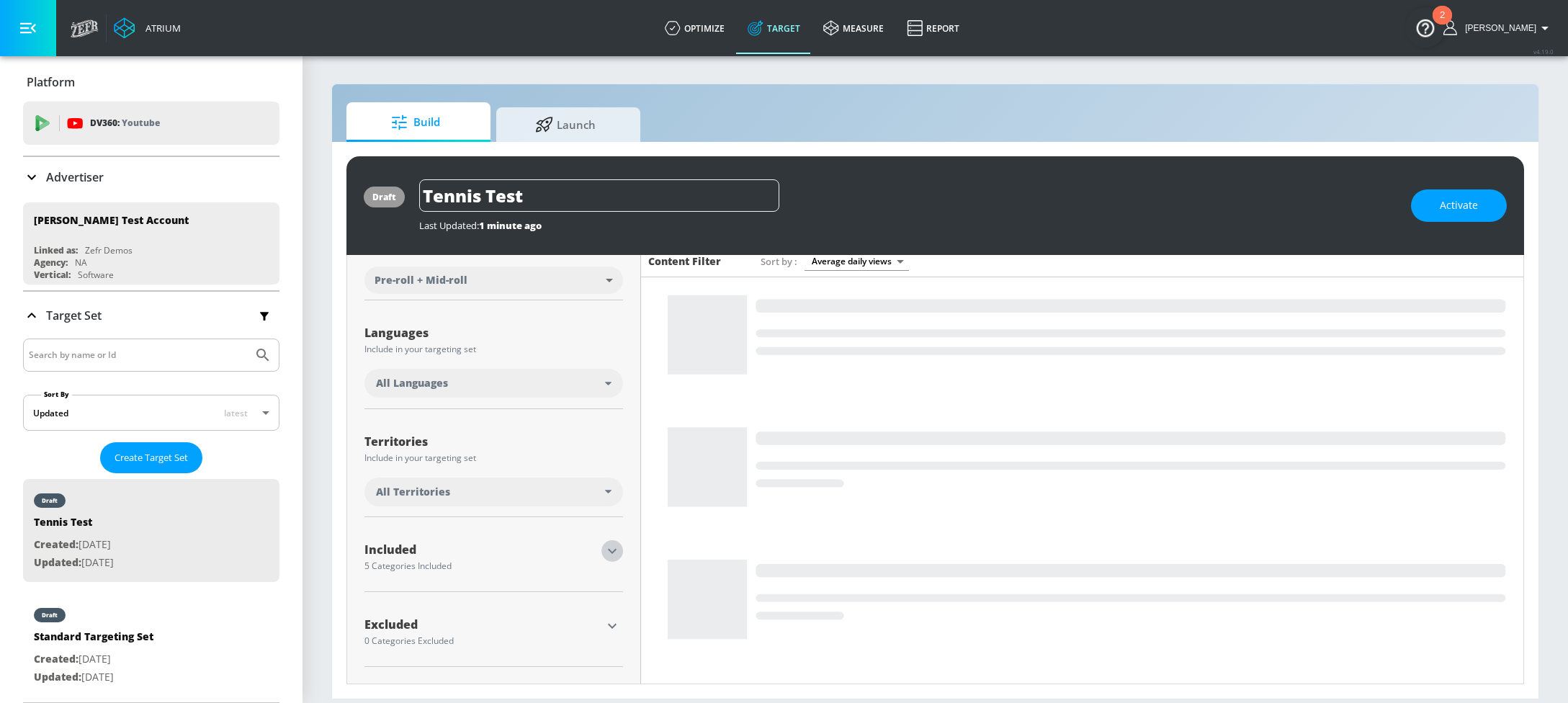
click at [613, 551] on icon "button" at bounding box center [612, 551] width 17 height 17
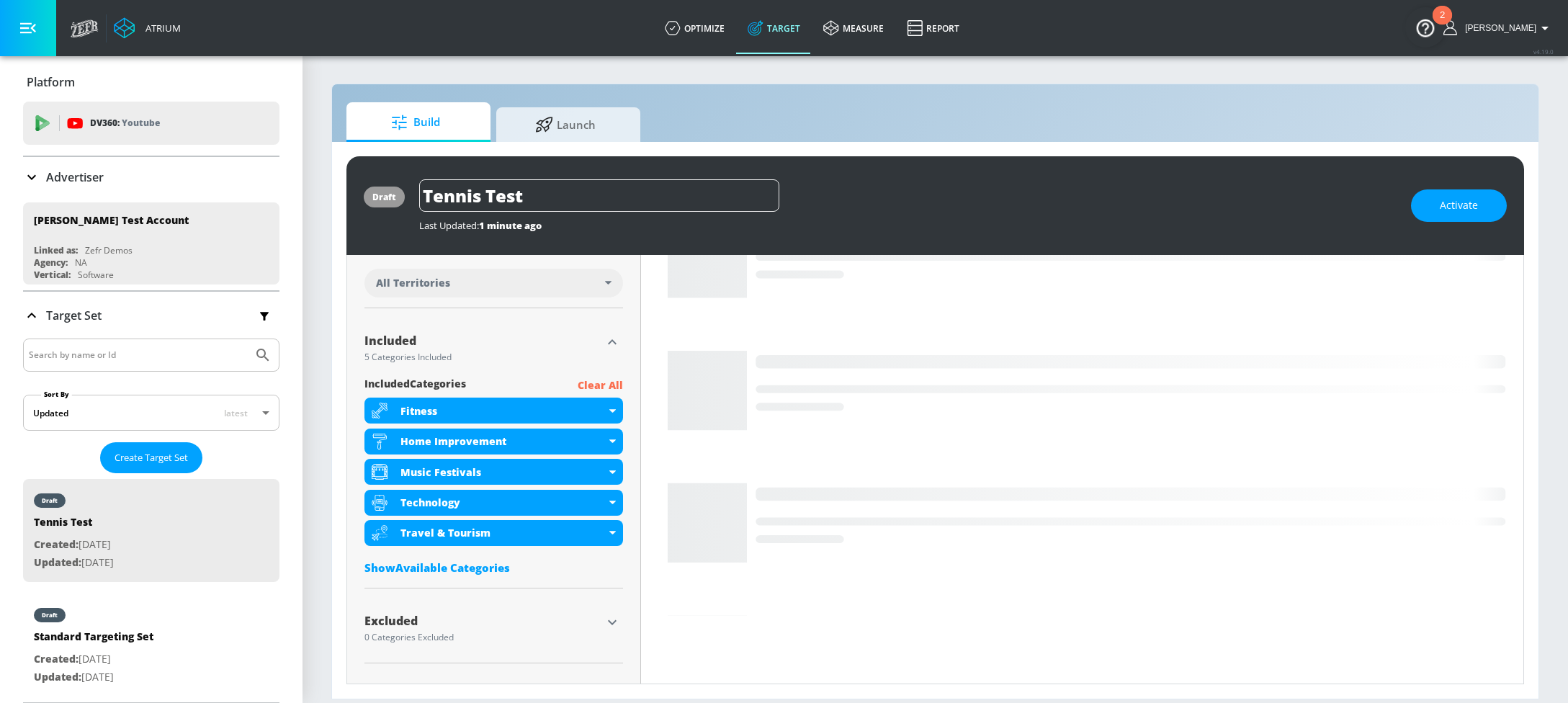
scroll to position [411, 0]
click at [582, 382] on p "Clear All" at bounding box center [600, 384] width 45 height 18
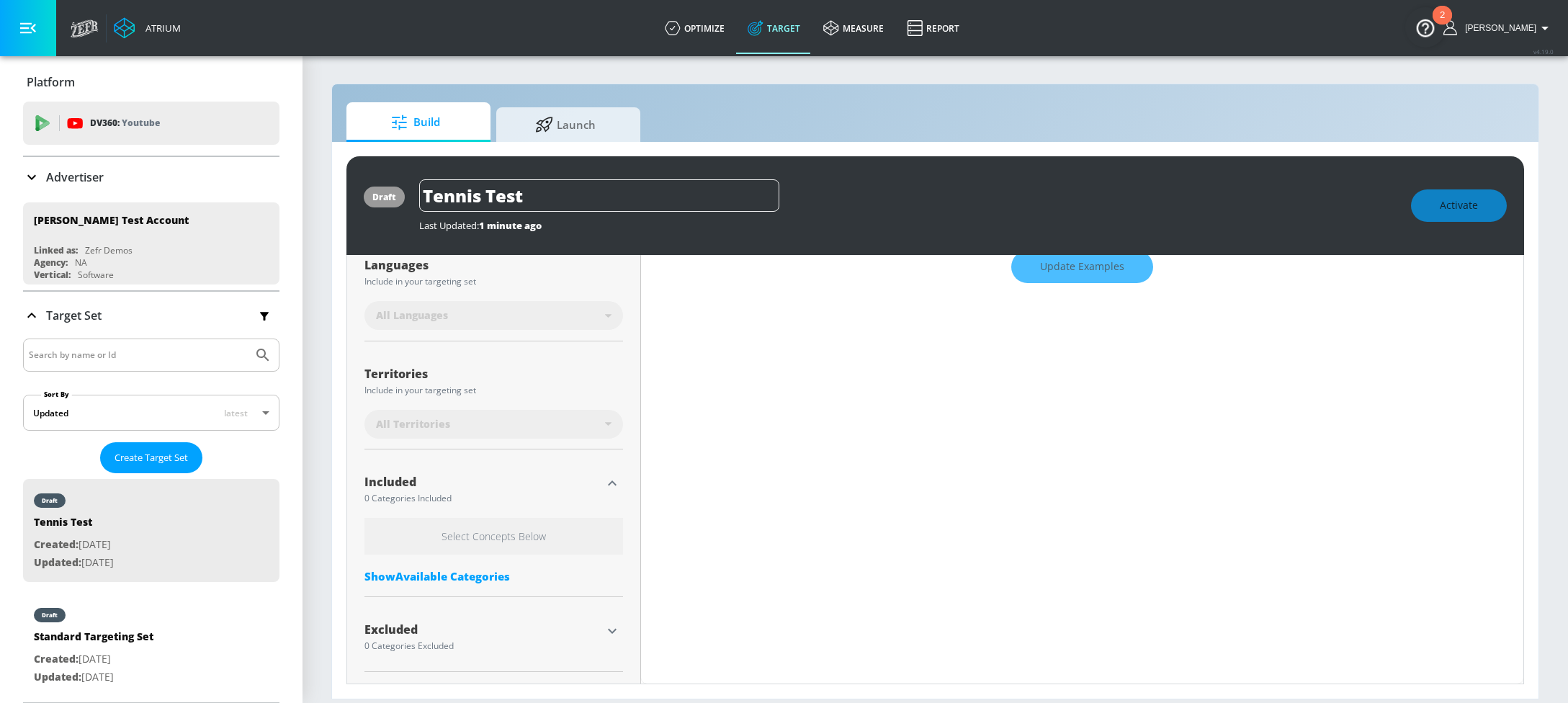
scroll to position [281, 0]
click at [467, 575] on div "Show Available Categories" at bounding box center [494, 576] width 258 height 14
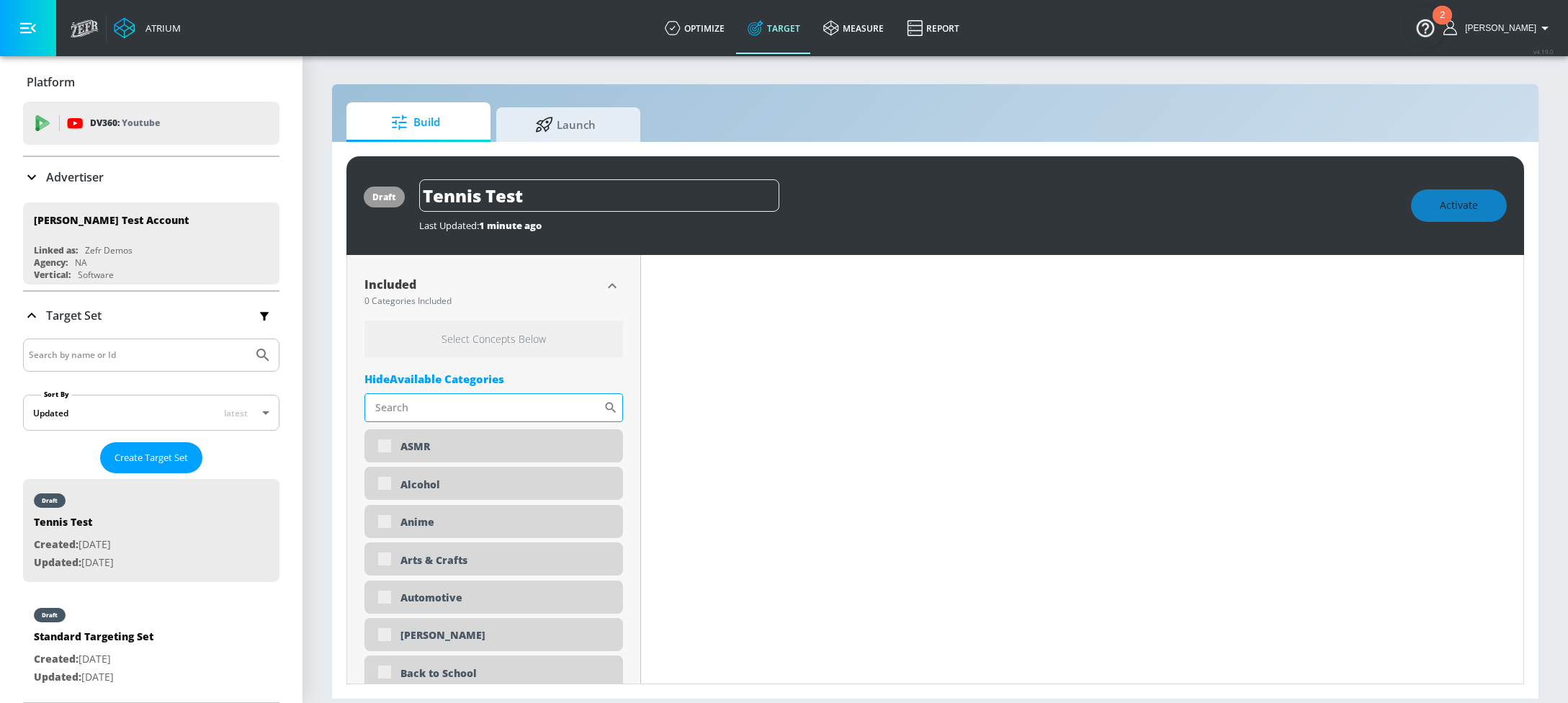
scroll to position [477, 0]
click at [407, 405] on input "Sort By" at bounding box center [484, 408] width 239 height 29
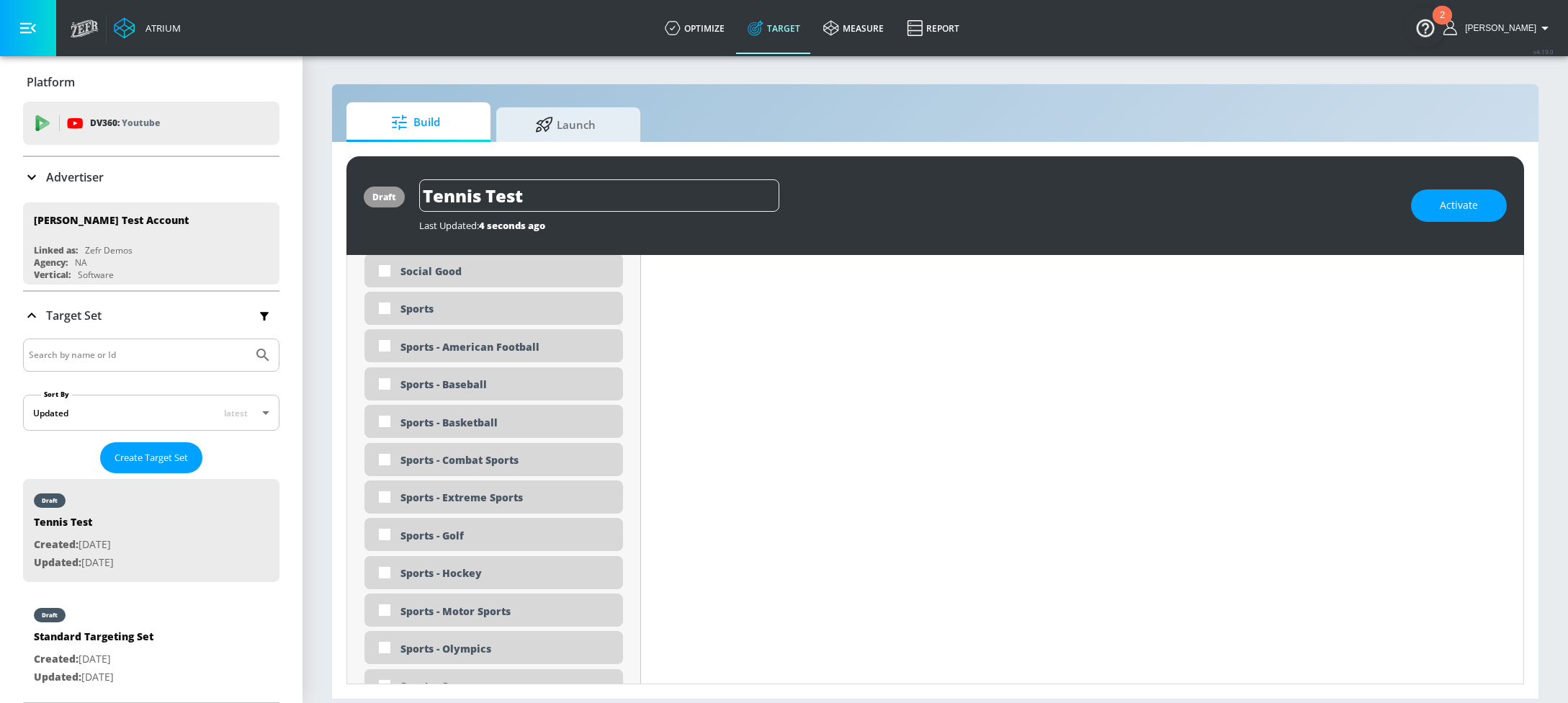
scroll to position [3887, 0]
type input "tennis"
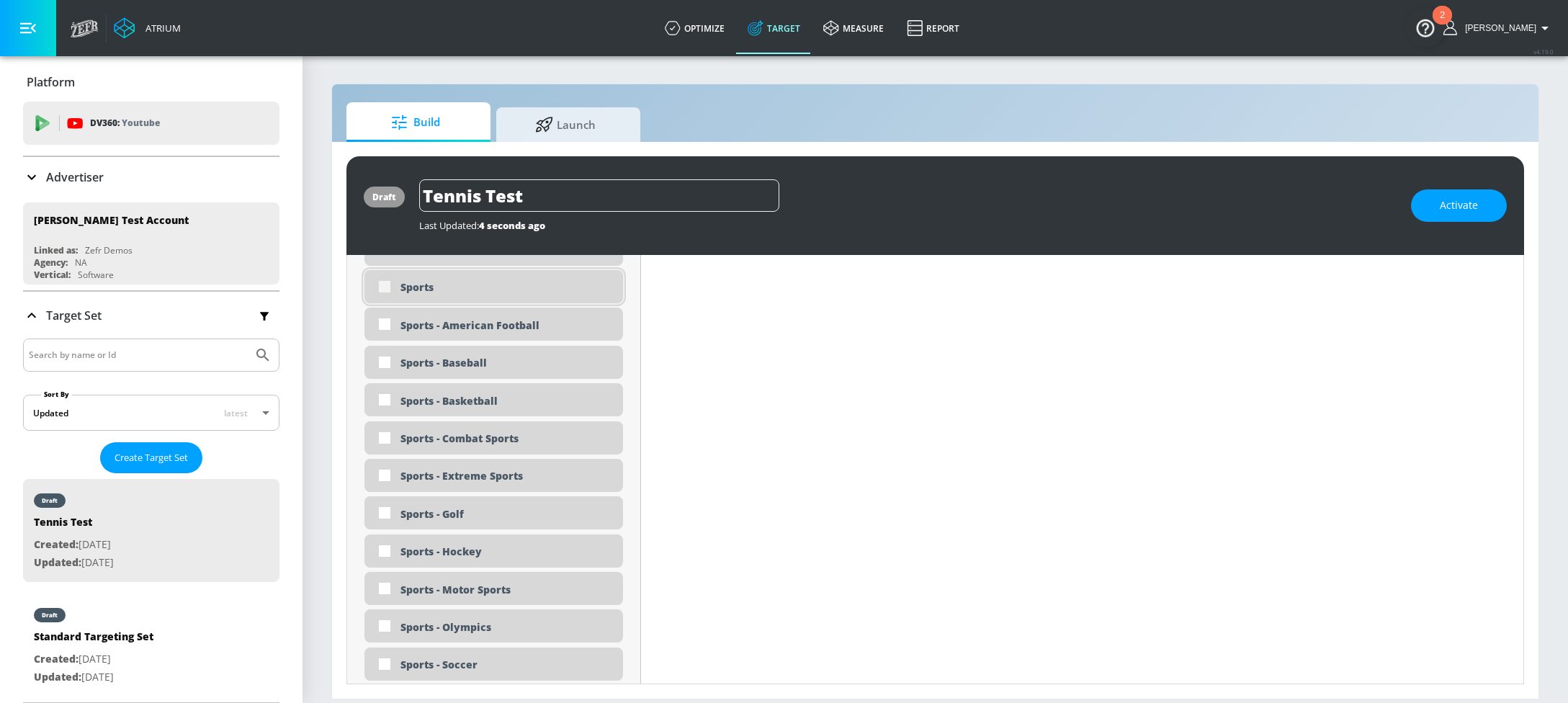
click at [391, 288] on input "checkbox" at bounding box center [384, 286] width 26 height 26
checkbox input "true"
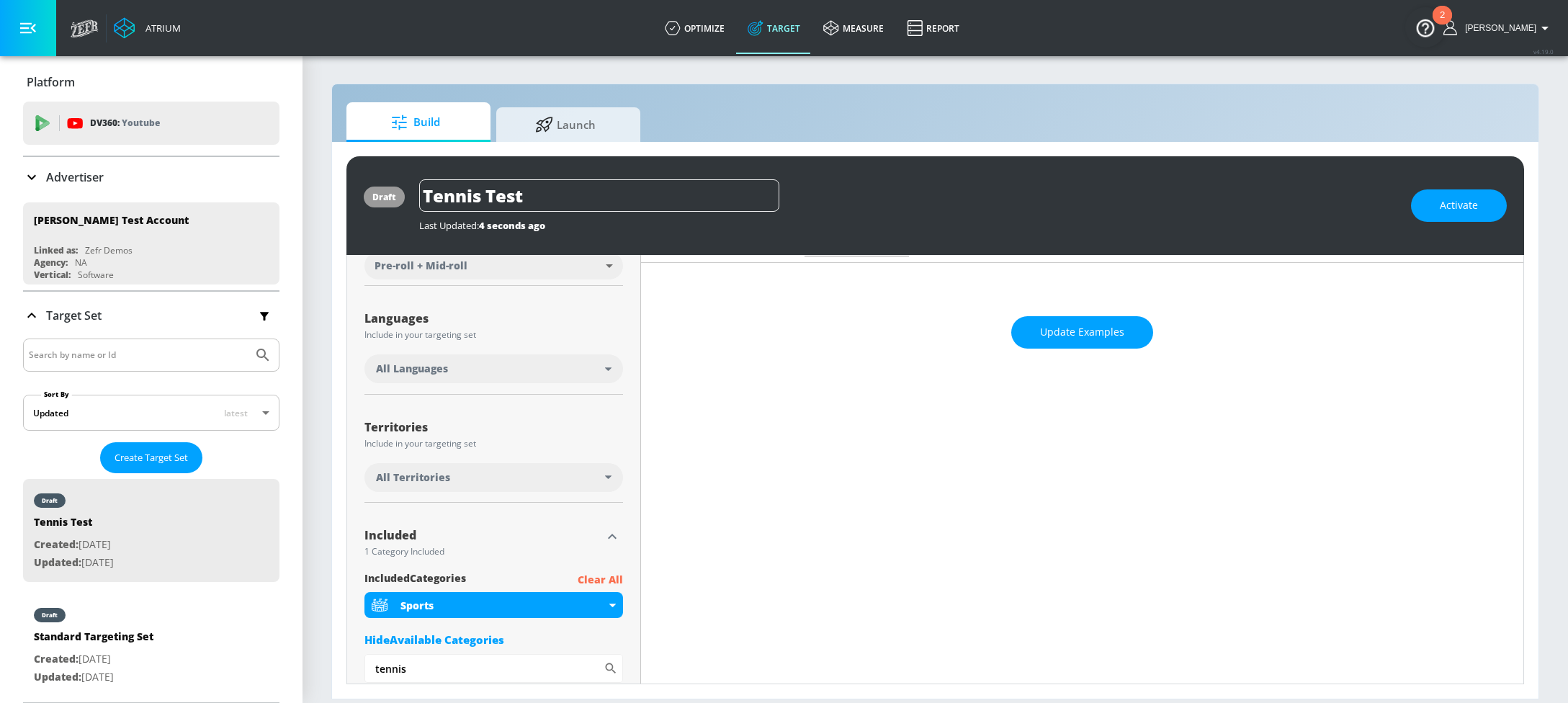
scroll to position [228, 0]
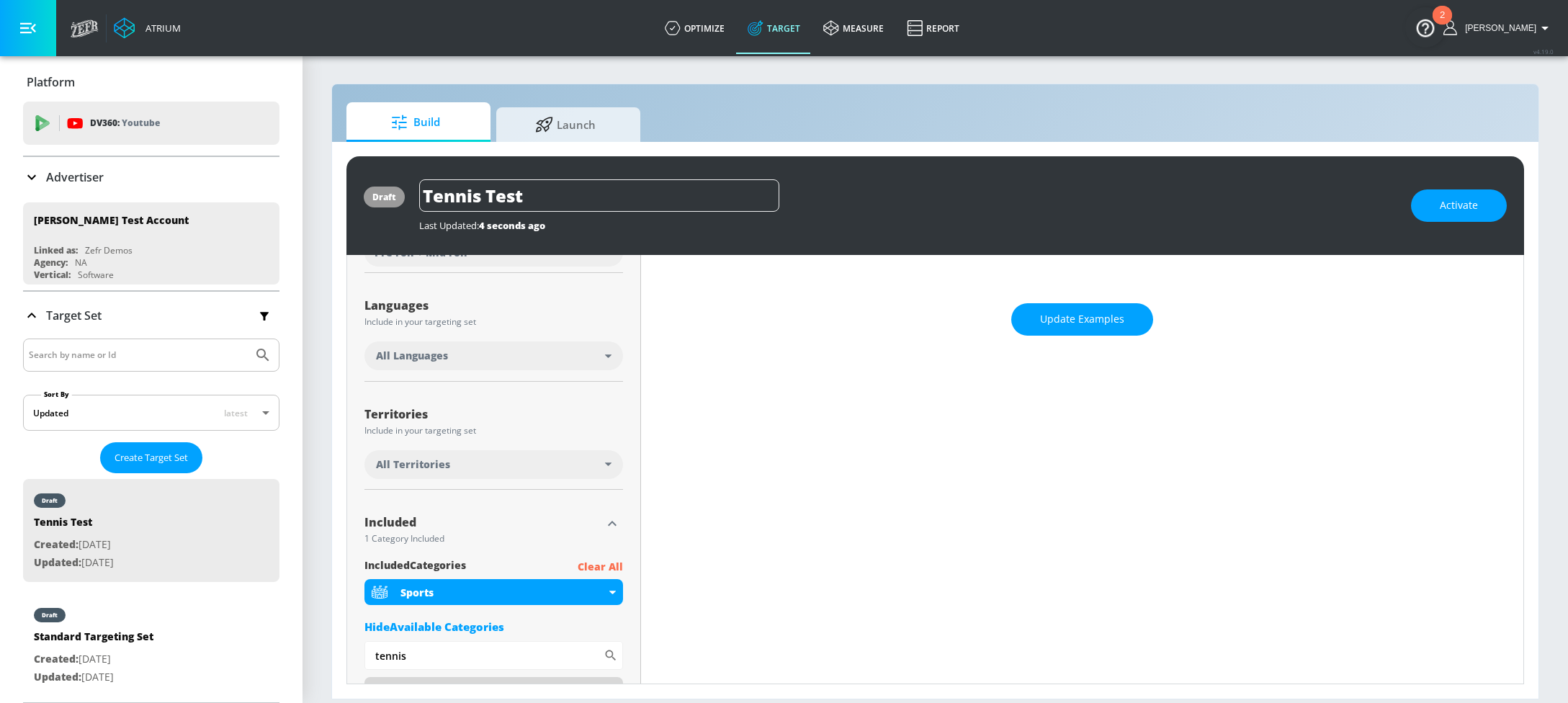
click at [482, 627] on div "Hide Available Categories" at bounding box center [494, 626] width 258 height 14
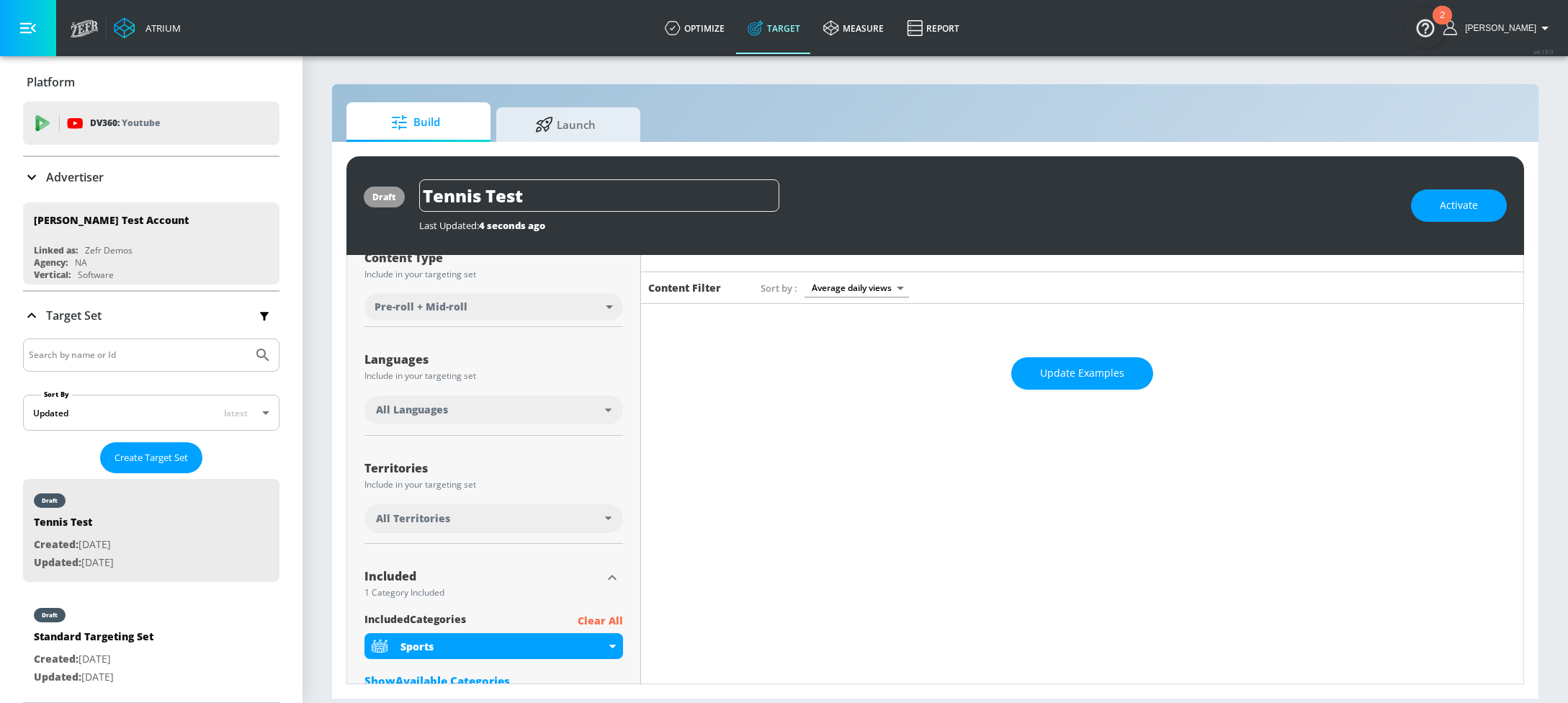
scroll to position [0, 0]
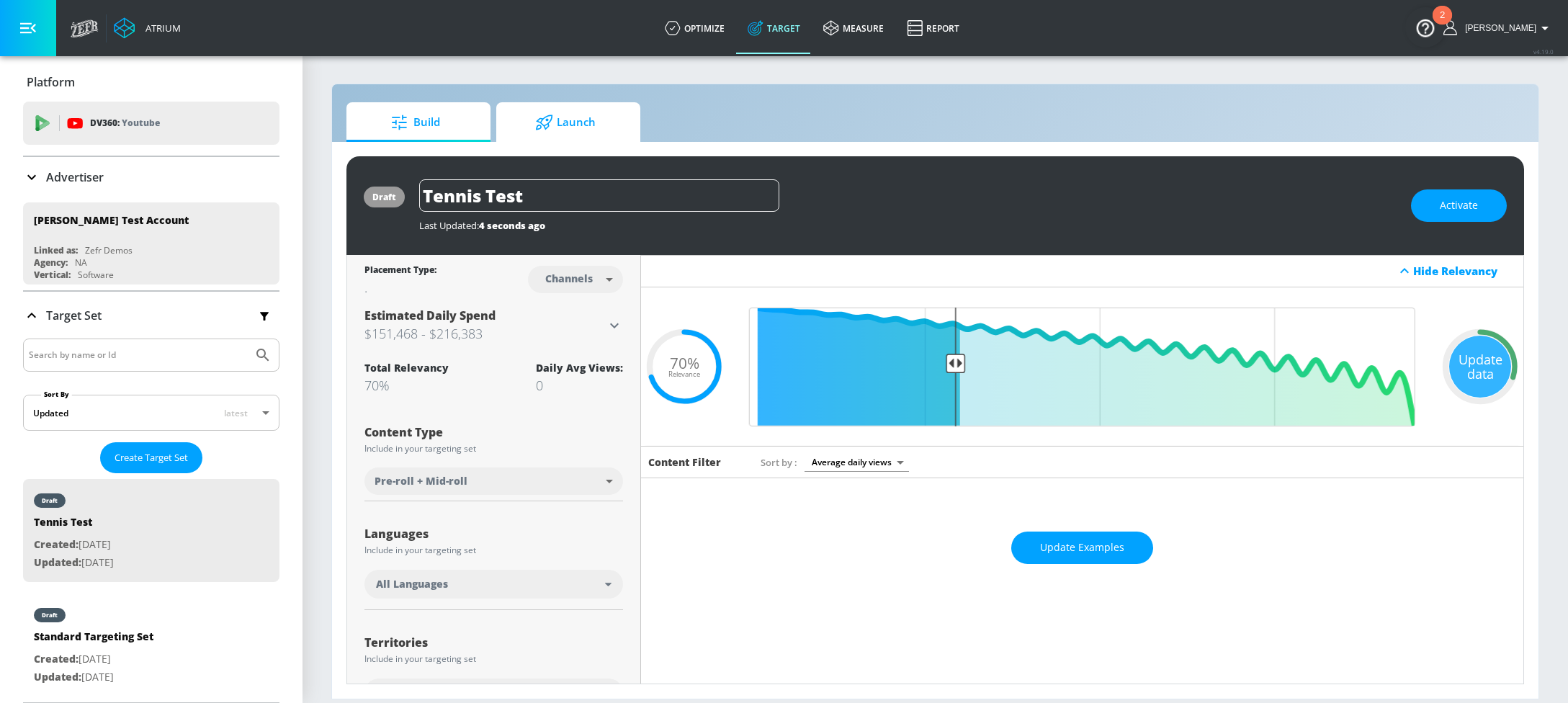
click at [555, 132] on span "Launch" at bounding box center [565, 123] width 109 height 35
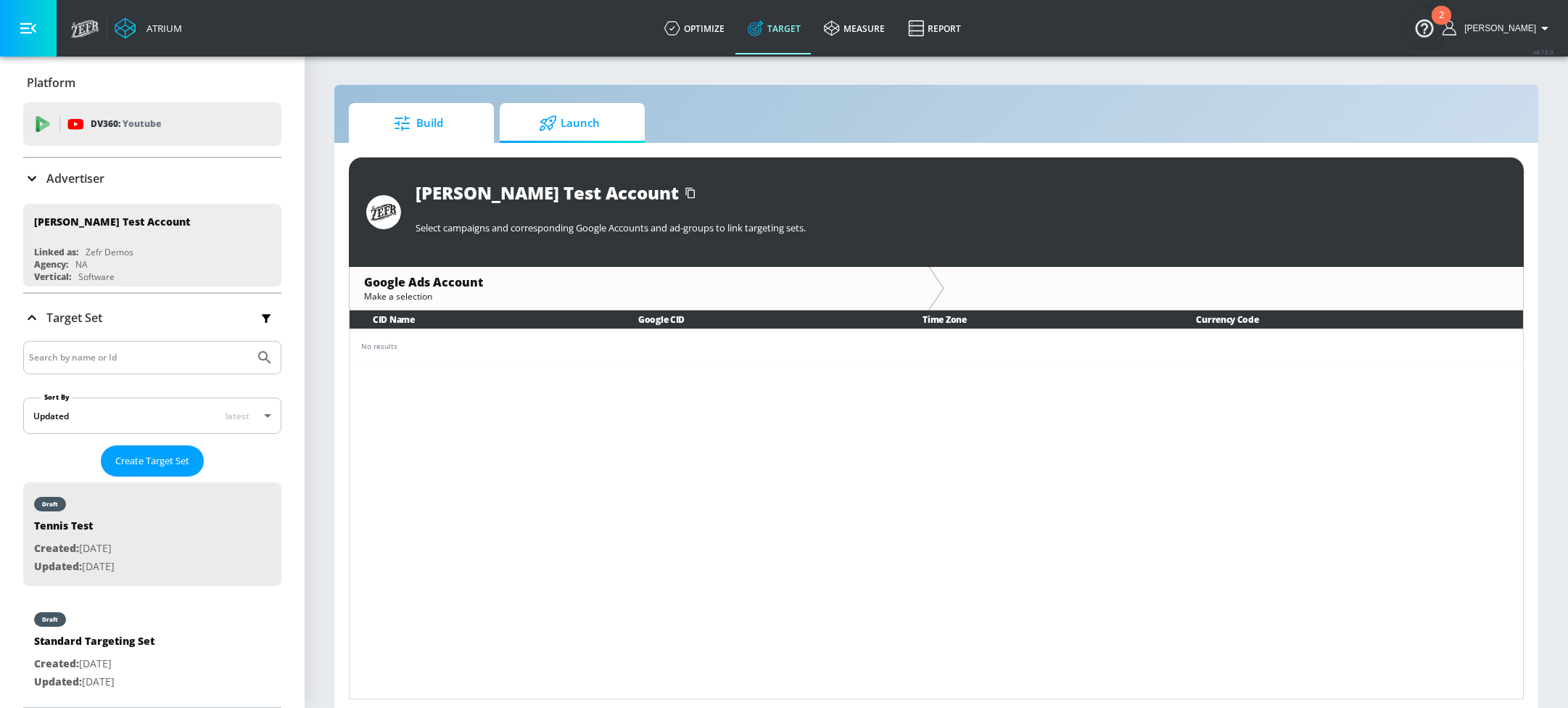
click at [410, 123] on icon at bounding box center [403, 123] width 19 height 16
